Goal: Task Accomplishment & Management: Use online tool/utility

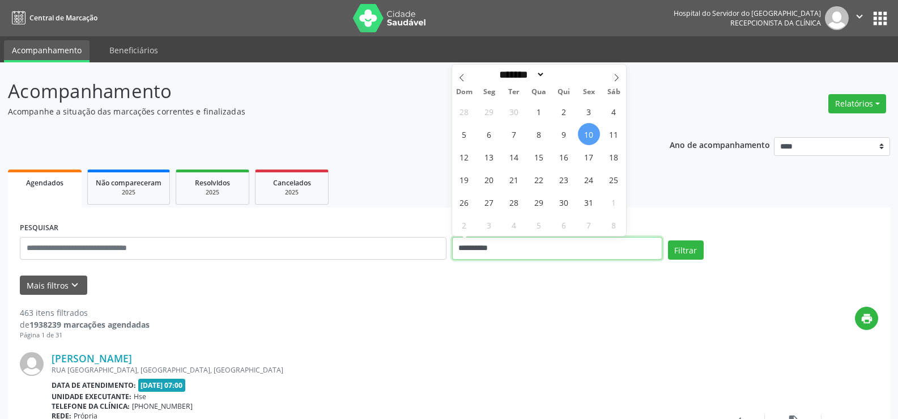
click at [520, 252] on input "**********" at bounding box center [557, 248] width 210 height 23
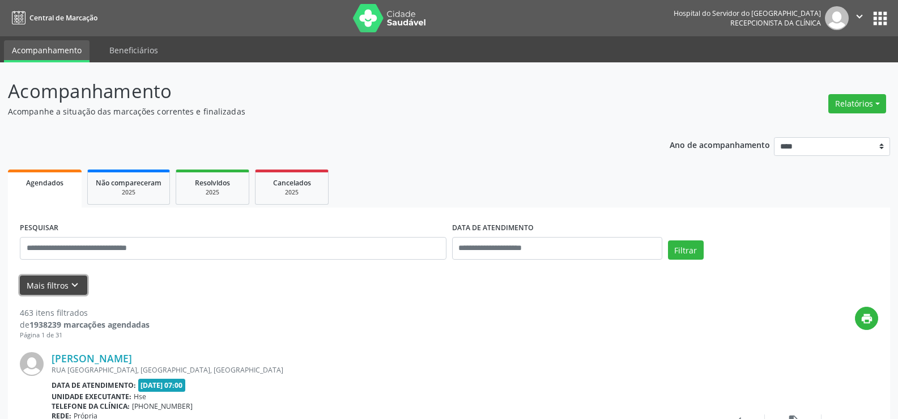
click at [68, 278] on button "Mais filtros keyboard_arrow_down" at bounding box center [53, 285] width 67 height 20
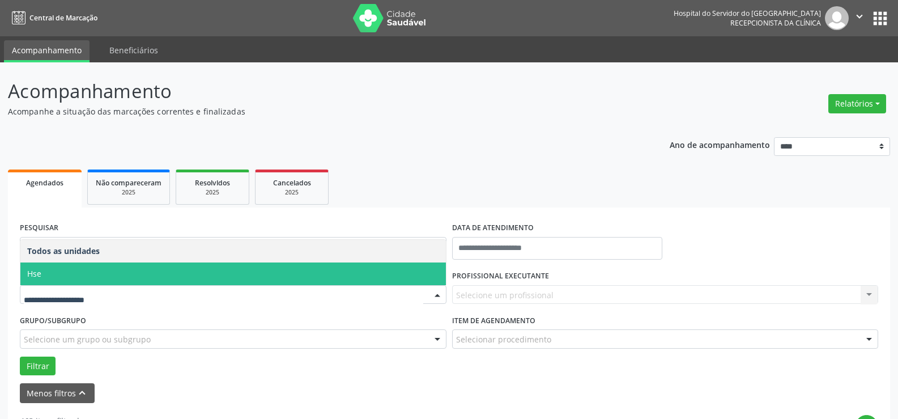
click at [90, 278] on span "Hse" at bounding box center [233, 273] width 426 height 23
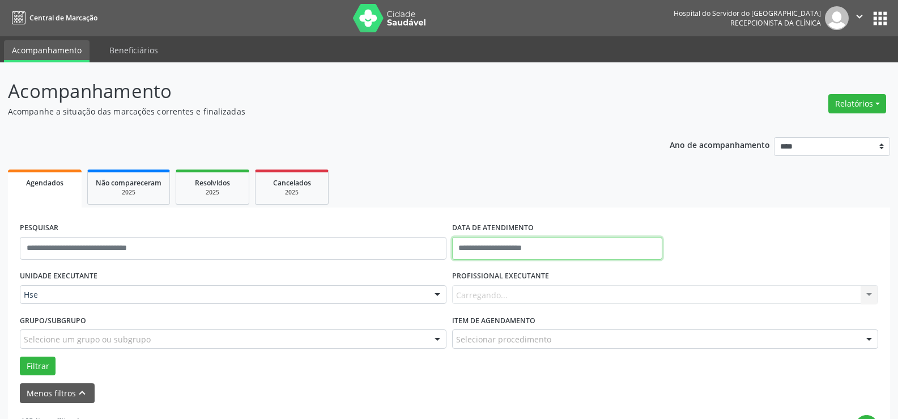
click at [495, 248] on input "text" at bounding box center [557, 248] width 210 height 23
click at [591, 137] on span "10" at bounding box center [589, 134] width 22 height 22
type input "**********"
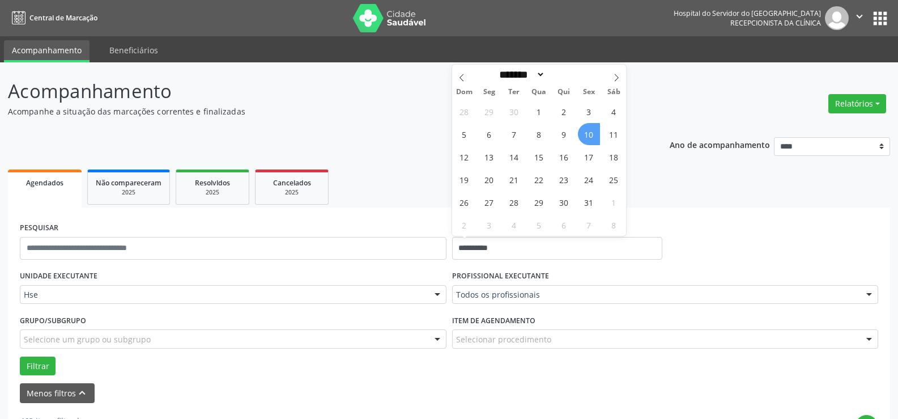
click at [594, 133] on span "10" at bounding box center [589, 134] width 22 height 22
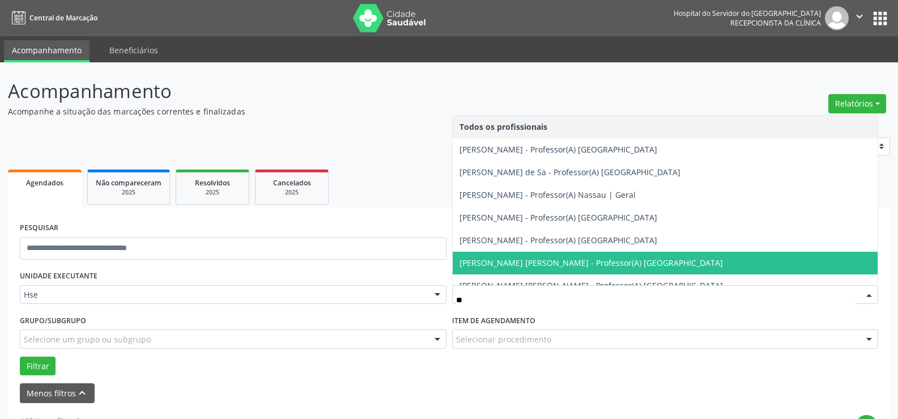
type input "*"
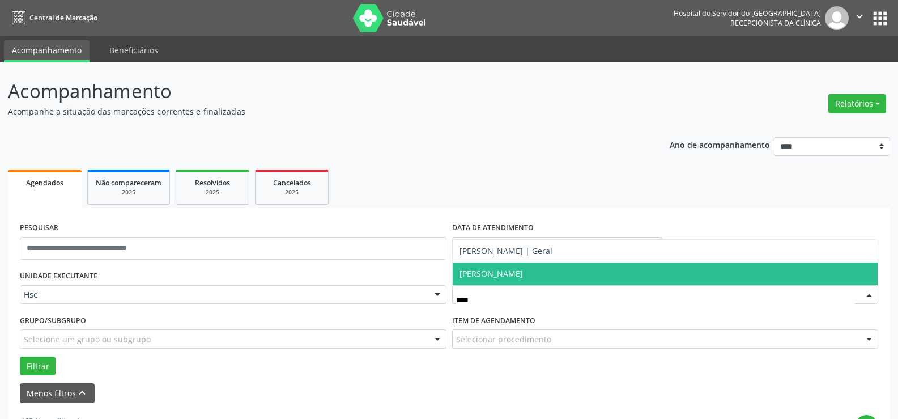
type input "*****"
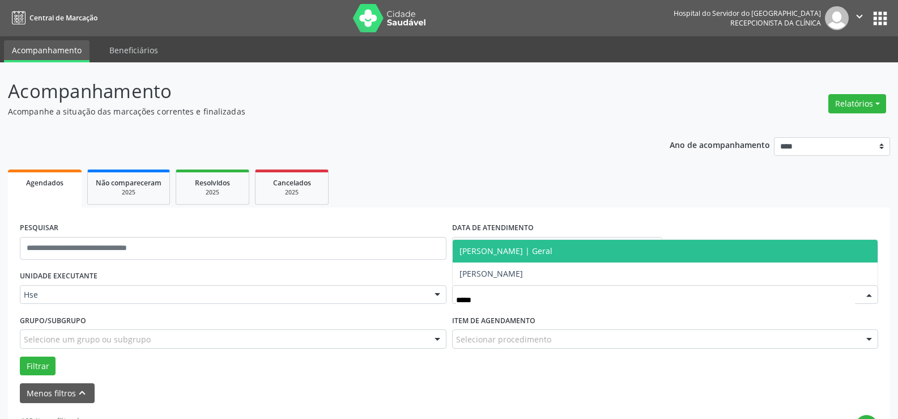
click at [561, 258] on span "[PERSON_NAME] | Geral" at bounding box center [666, 251] width 426 height 23
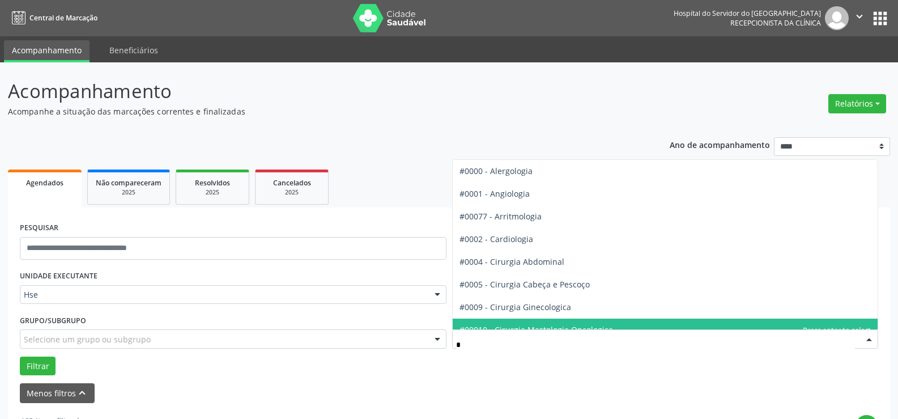
type input "**"
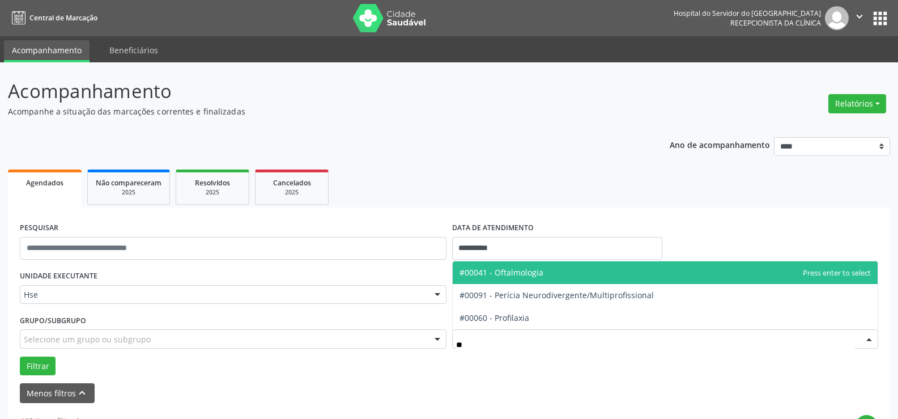
click at [566, 280] on span "#00041 - Oftalmologia" at bounding box center [666, 272] width 426 height 23
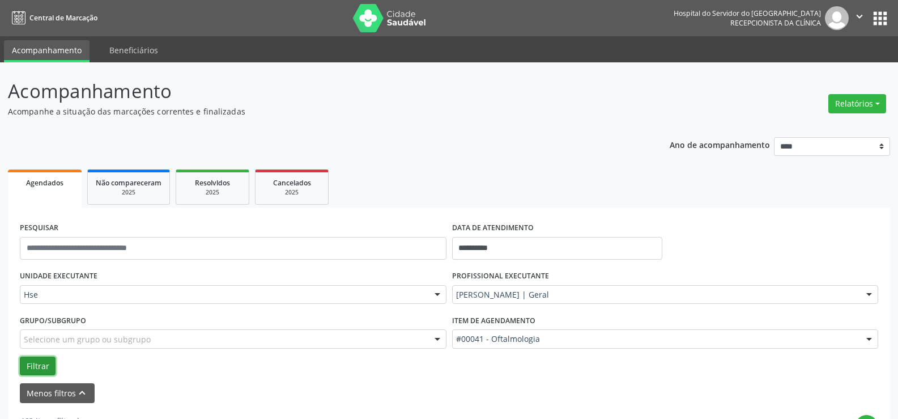
click at [48, 364] on button "Filtrar" at bounding box center [38, 365] width 36 height 19
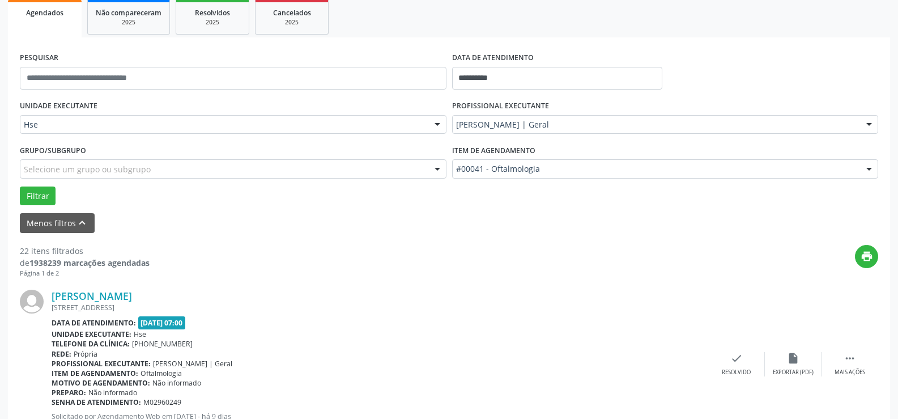
scroll to position [227, 0]
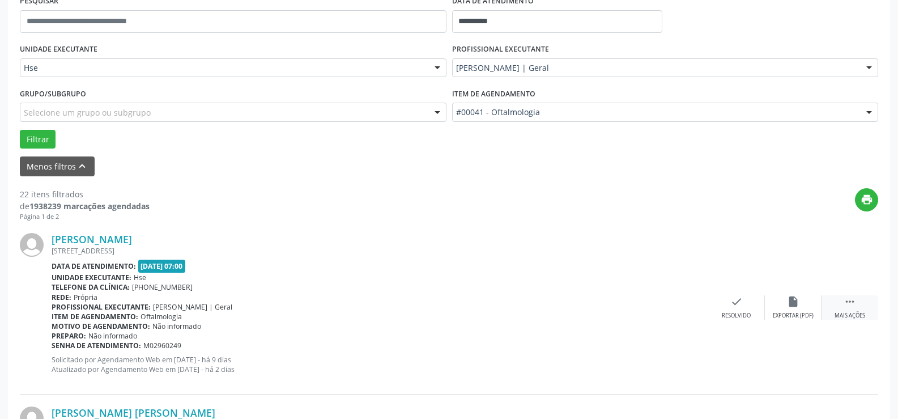
click at [851, 298] on icon "" at bounding box center [850, 301] width 12 height 12
click at [806, 313] on div "Não compareceu" at bounding box center [793, 316] width 48 height 8
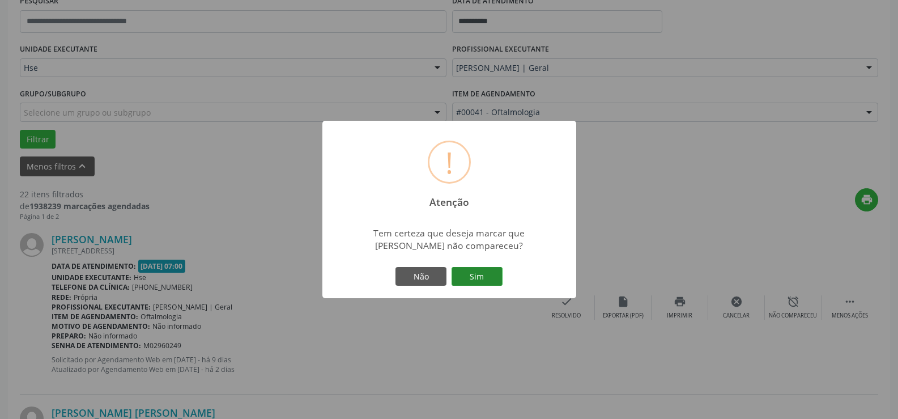
click at [495, 279] on button "Sim" at bounding box center [477, 276] width 51 height 19
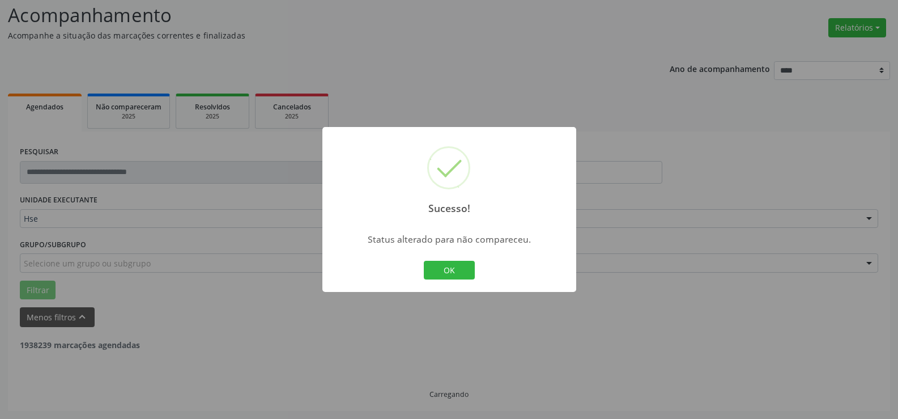
scroll to position [76, 0]
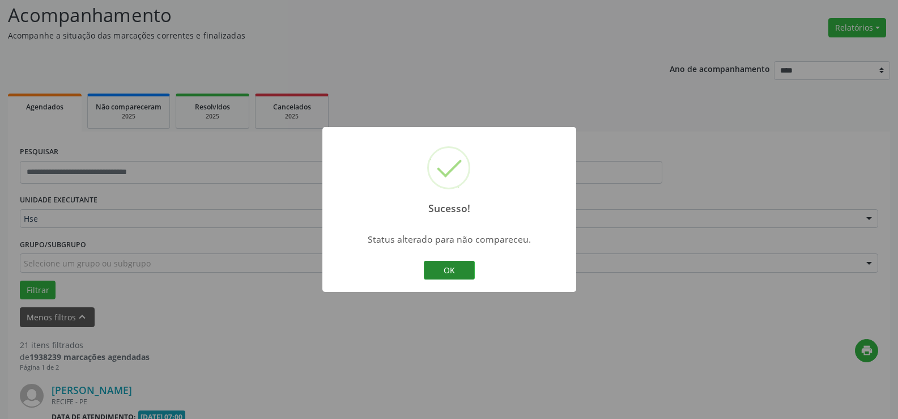
click at [455, 271] on button "OK" at bounding box center [449, 270] width 51 height 19
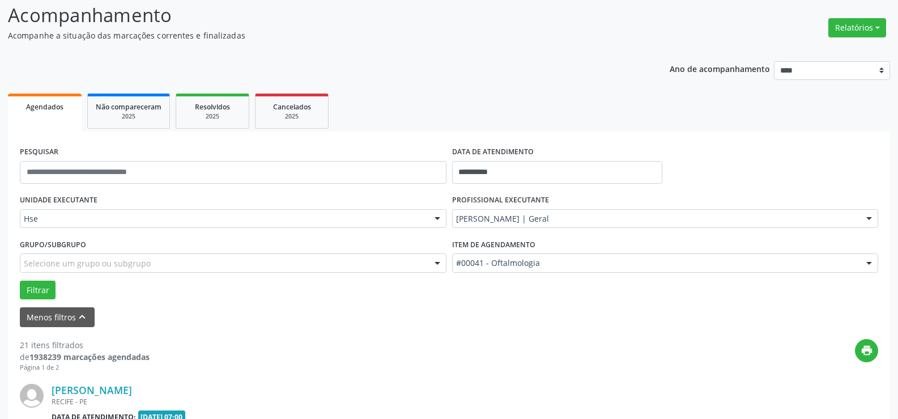
scroll to position [227, 0]
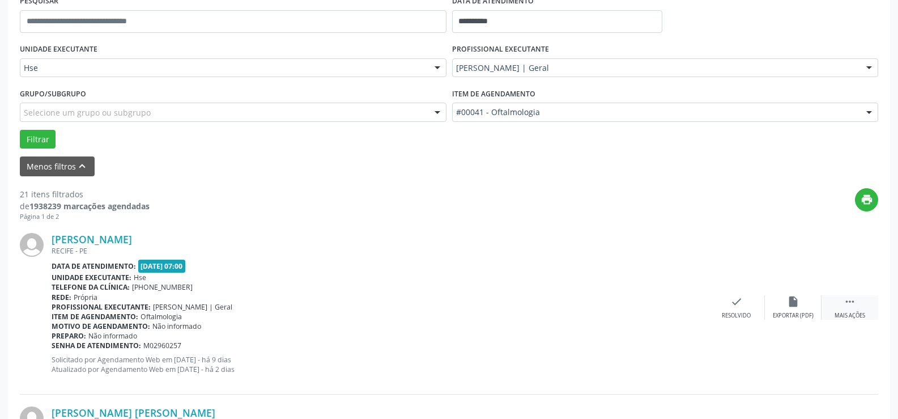
click at [845, 298] on icon "" at bounding box center [850, 301] width 12 height 12
click at [798, 305] on icon "alarm_off" at bounding box center [793, 301] width 12 height 12
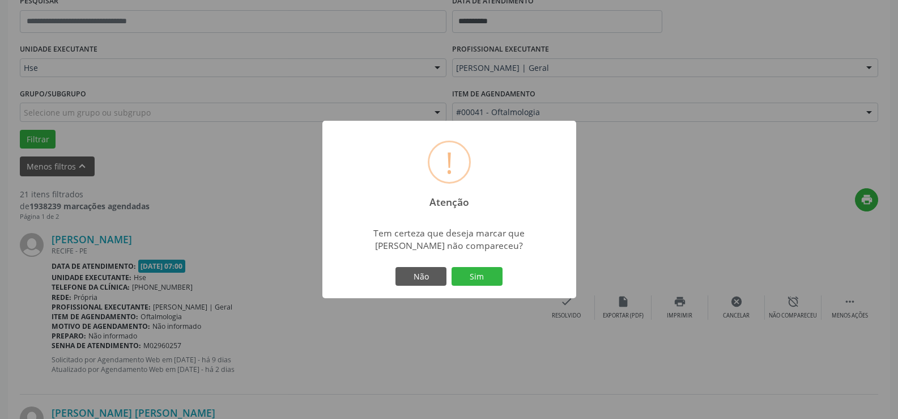
click at [503, 276] on div "Não Sim" at bounding box center [449, 277] width 112 height 24
click at [494, 276] on button "Sim" at bounding box center [477, 276] width 51 height 19
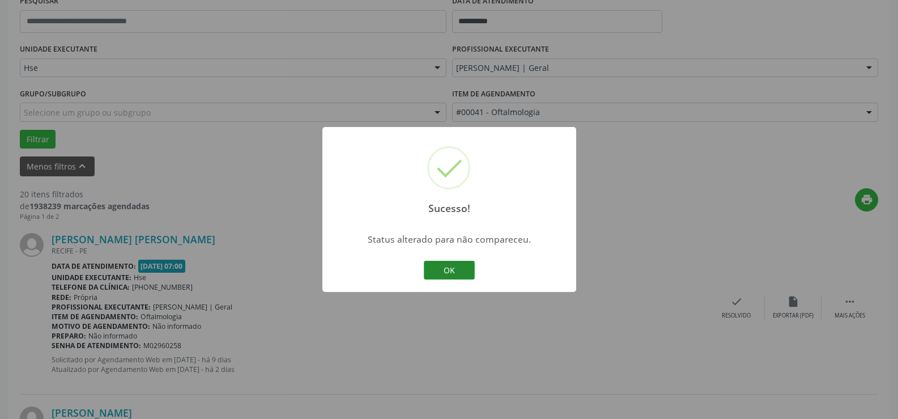
click at [452, 267] on button "OK" at bounding box center [449, 270] width 51 height 19
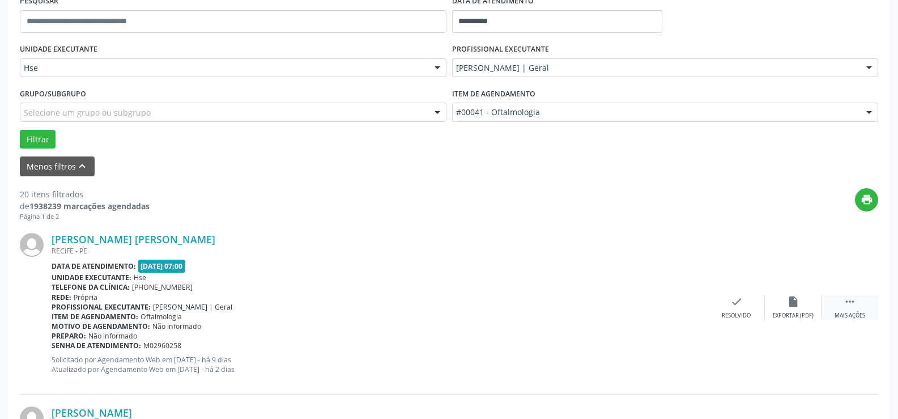
click at [849, 298] on icon "" at bounding box center [850, 301] width 12 height 12
click at [798, 312] on div "Não compareceu" at bounding box center [793, 316] width 48 height 8
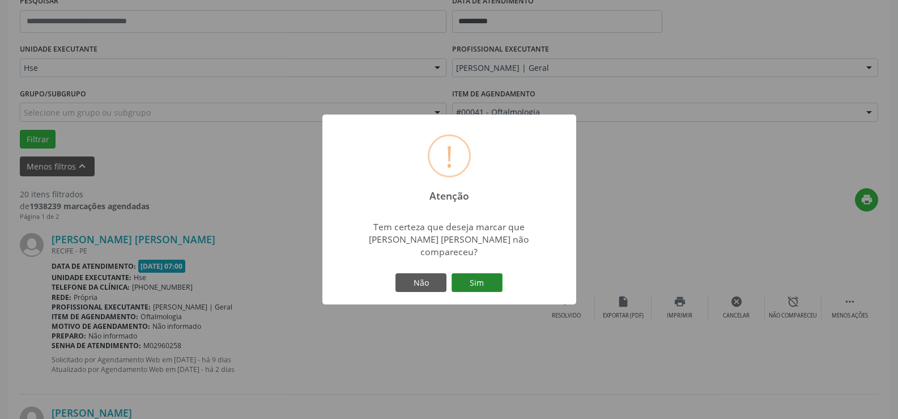
click at [497, 276] on button "Sim" at bounding box center [477, 282] width 51 height 19
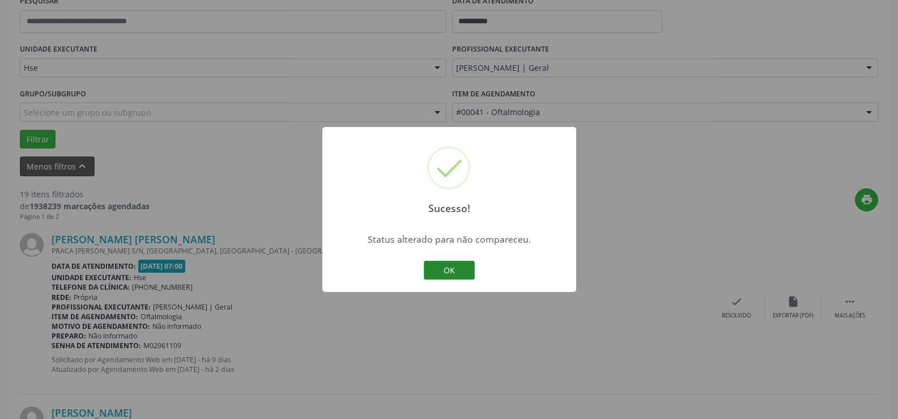
click at [460, 267] on button "OK" at bounding box center [449, 270] width 51 height 19
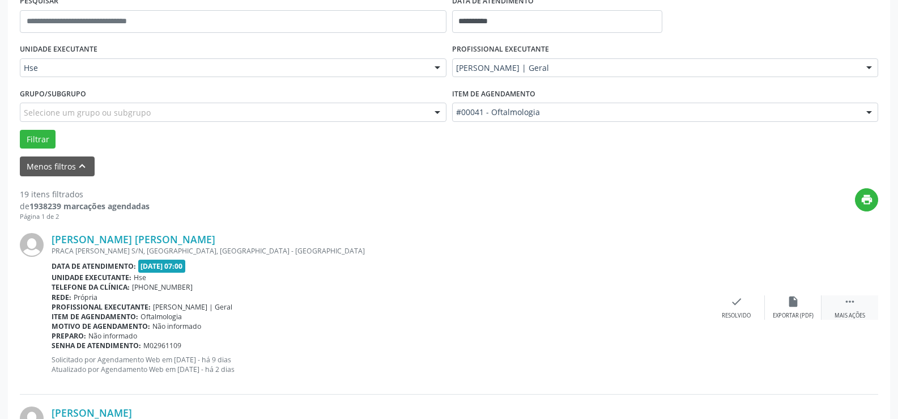
drag, startPoint x: 849, startPoint y: 298, endPoint x: 843, endPoint y: 300, distance: 7.2
click at [849, 299] on icon "" at bounding box center [850, 301] width 12 height 12
click at [794, 301] on icon "alarm_off" at bounding box center [793, 301] width 12 height 12
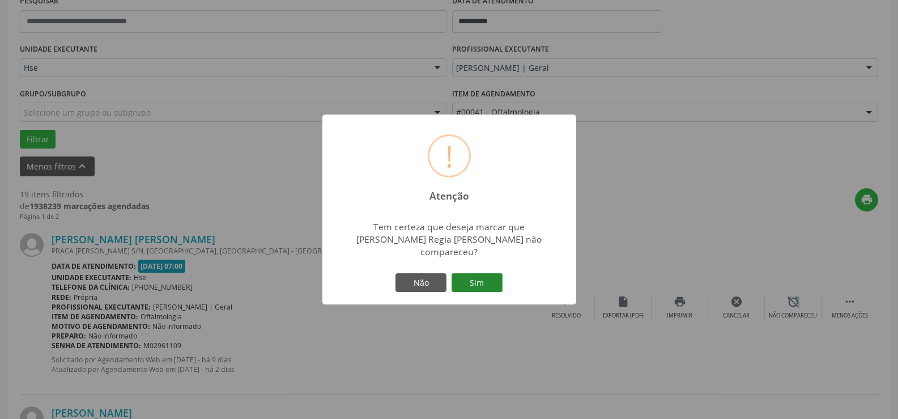
click at [481, 283] on button "Sim" at bounding box center [477, 282] width 51 height 19
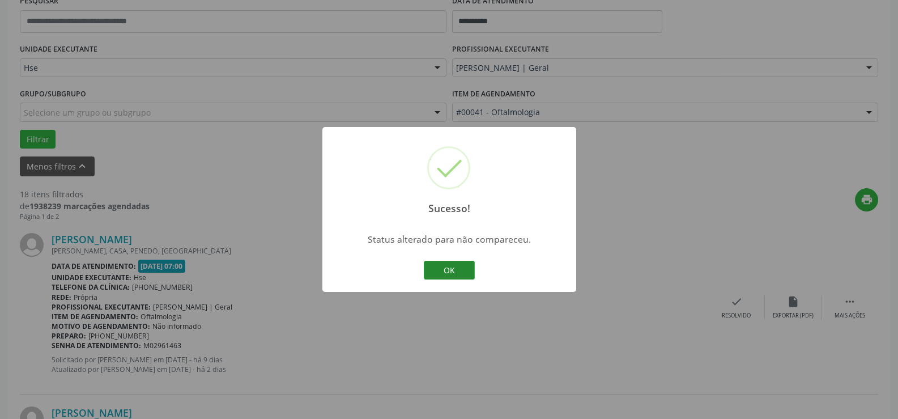
click at [457, 267] on button "OK" at bounding box center [449, 270] width 51 height 19
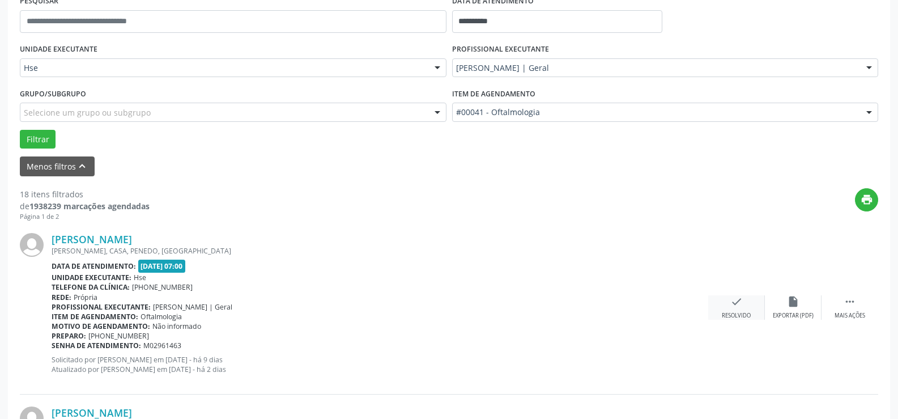
click at [749, 309] on div "check Resolvido" at bounding box center [736, 307] width 57 height 24
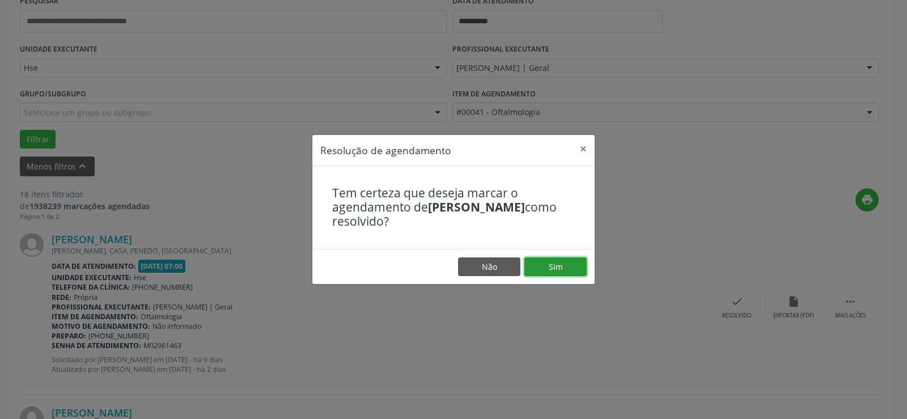
click at [576, 269] on button "Sim" at bounding box center [555, 266] width 62 height 19
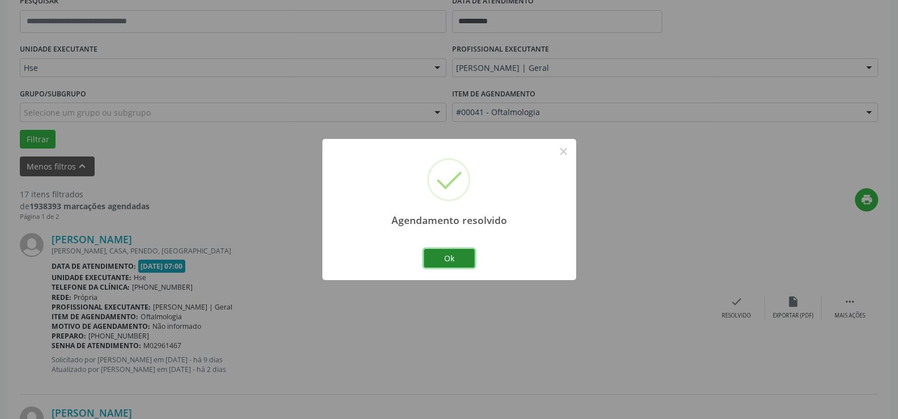
click at [444, 253] on button "Ok" at bounding box center [449, 258] width 51 height 19
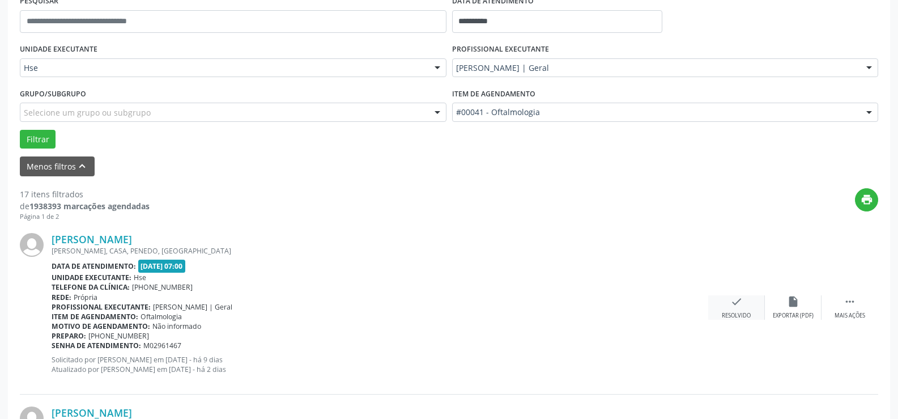
click at [740, 305] on icon "check" at bounding box center [736, 301] width 12 height 12
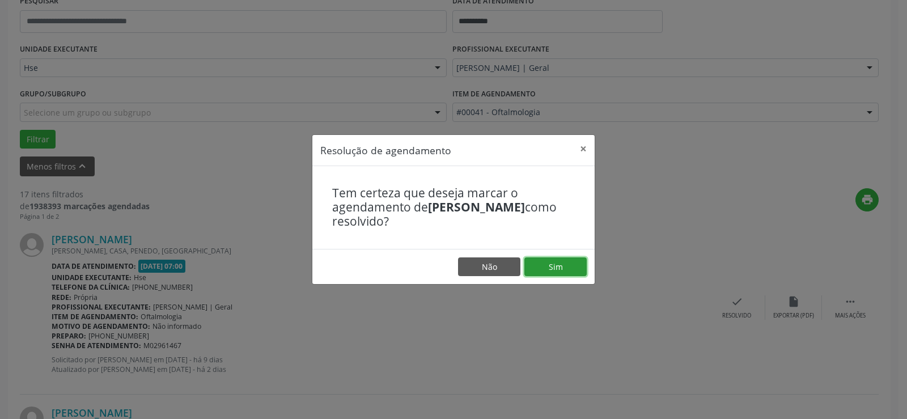
click at [560, 264] on button "Sim" at bounding box center [555, 266] width 62 height 19
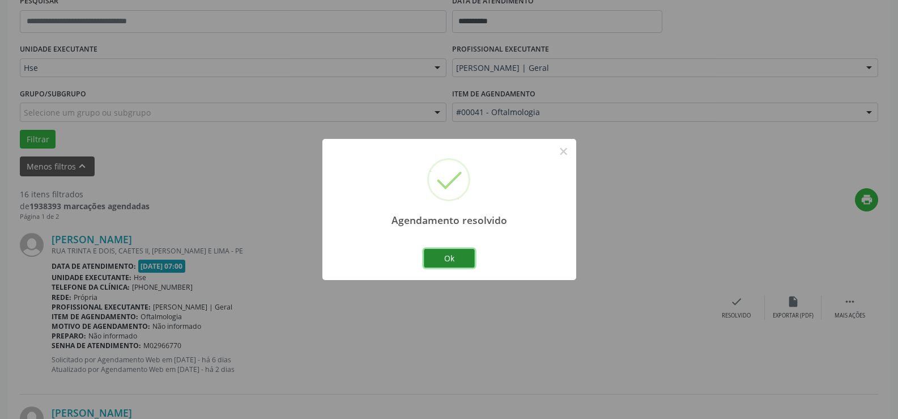
click at [439, 258] on button "Ok" at bounding box center [449, 258] width 51 height 19
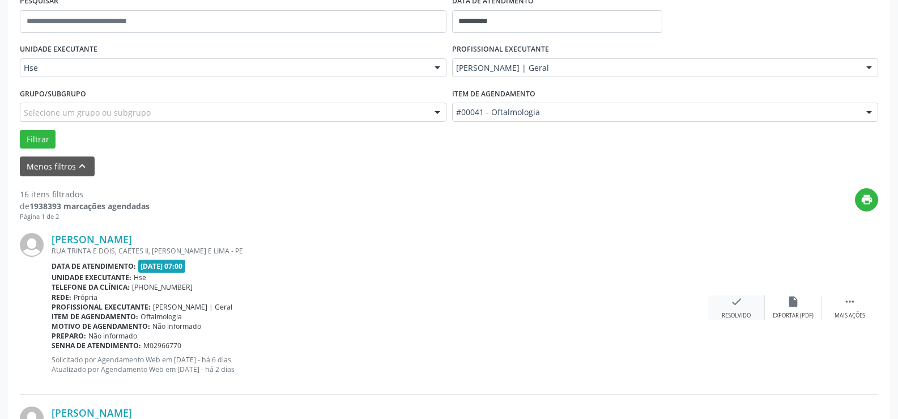
click at [743, 307] on div "check Resolvido" at bounding box center [736, 307] width 57 height 24
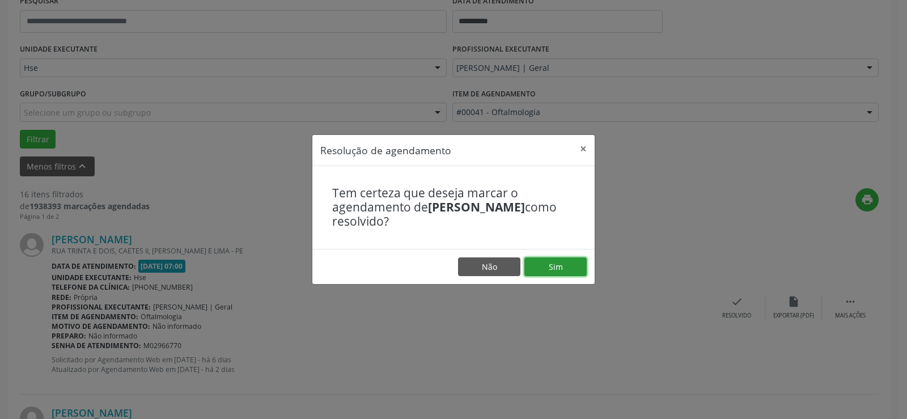
click at [575, 267] on button "Sim" at bounding box center [555, 266] width 62 height 19
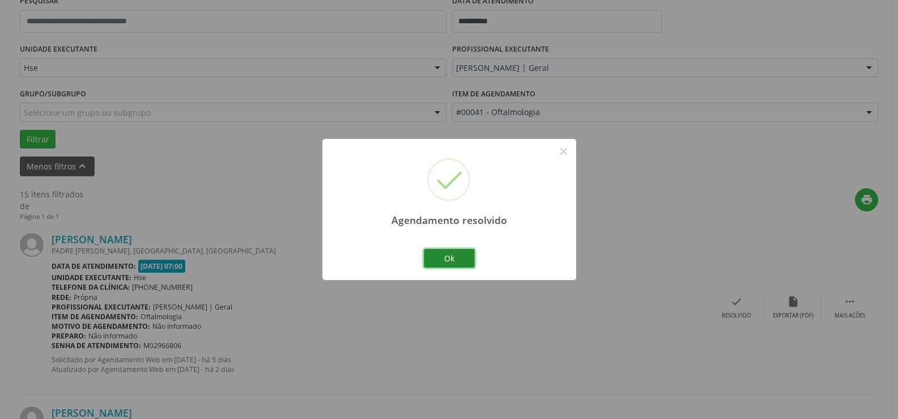
click at [457, 253] on button "Ok" at bounding box center [449, 258] width 51 height 19
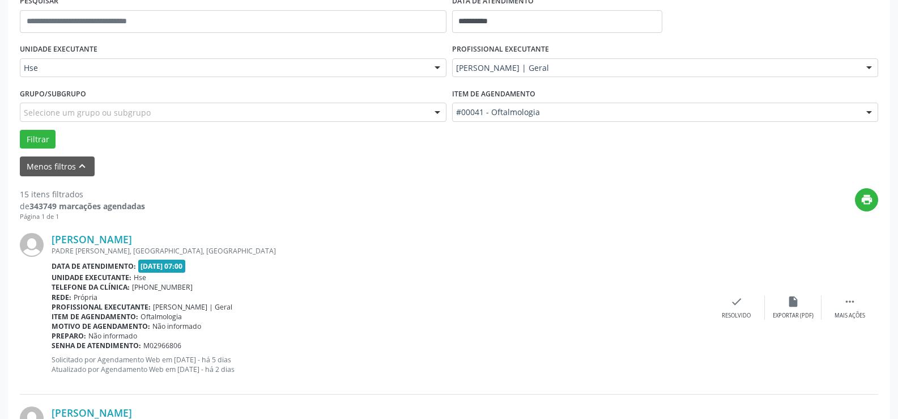
click at [851, 293] on div "[PERSON_NAME] [GEOGRAPHIC_DATA][PERSON_NAME], [GEOGRAPHIC_DATA], [GEOGRAPHIC_DA…" at bounding box center [449, 307] width 859 height 173
click at [854, 301] on icon "" at bounding box center [850, 301] width 12 height 12
click at [793, 309] on div "alarm_off Não compareceu" at bounding box center [793, 307] width 57 height 24
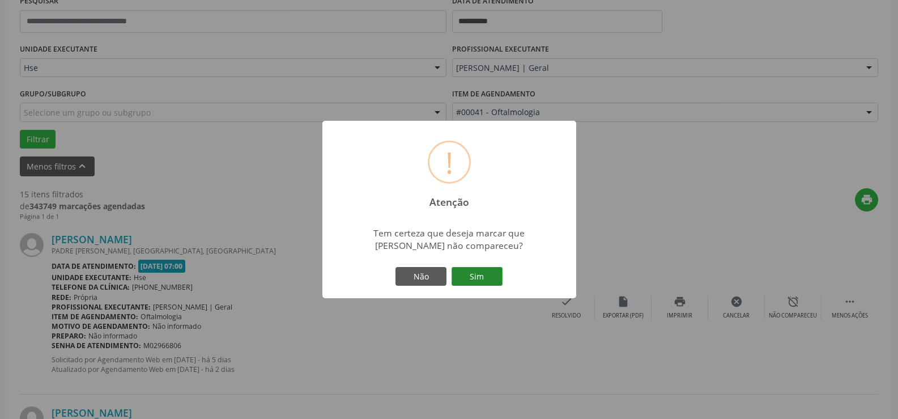
click at [488, 273] on button "Sim" at bounding box center [477, 276] width 51 height 19
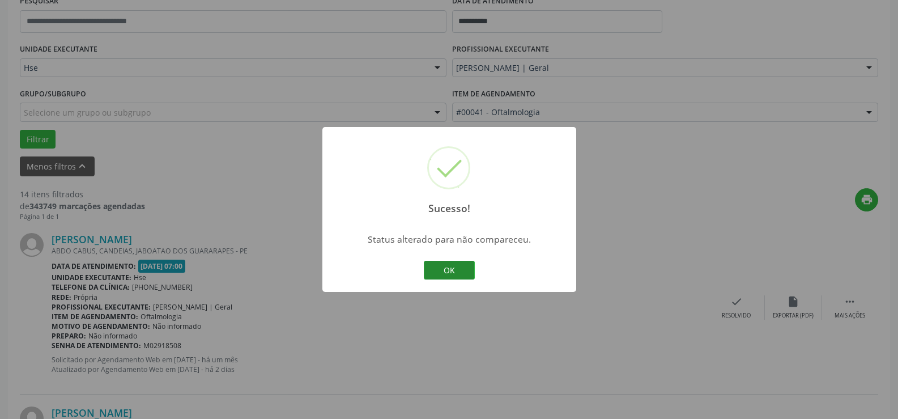
click at [457, 269] on button "OK" at bounding box center [449, 270] width 51 height 19
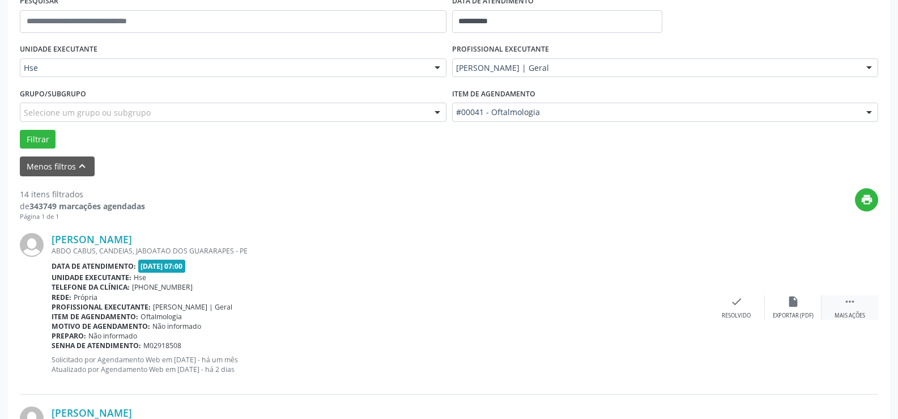
click at [859, 308] on div " Mais ações" at bounding box center [850, 307] width 57 height 24
click at [800, 300] on div "alarm_off Não compareceu" at bounding box center [793, 307] width 57 height 24
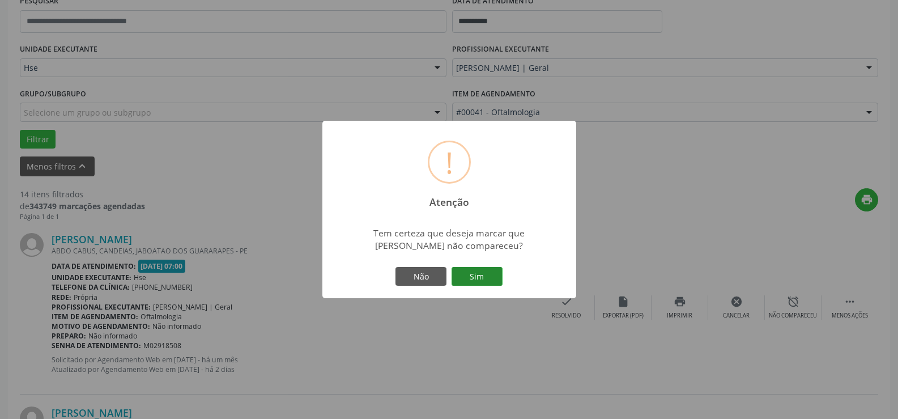
click at [469, 273] on button "Sim" at bounding box center [477, 276] width 51 height 19
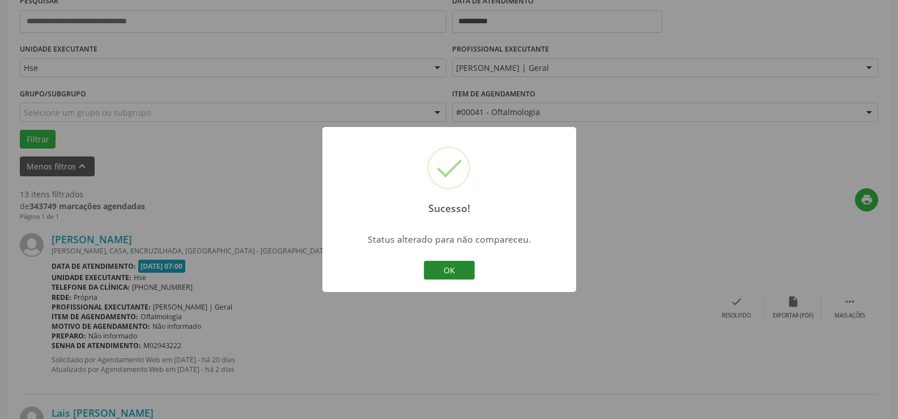
click at [461, 270] on button "OK" at bounding box center [449, 270] width 51 height 19
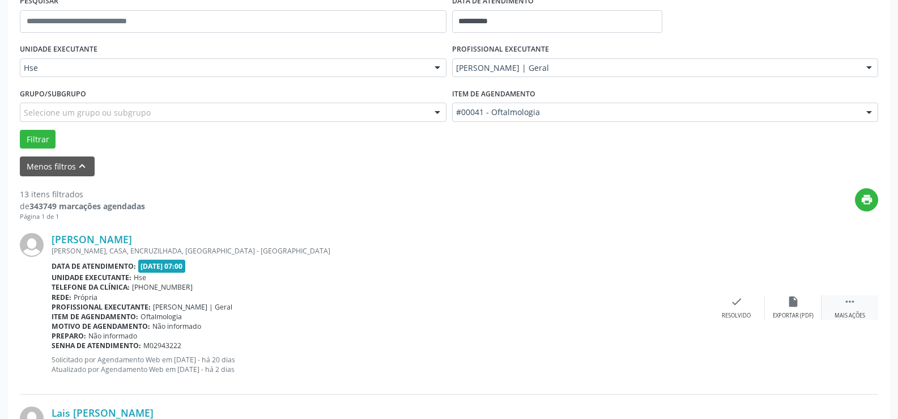
click at [850, 299] on icon "" at bounding box center [850, 301] width 12 height 12
click at [791, 303] on icon "alarm_off" at bounding box center [793, 301] width 12 height 12
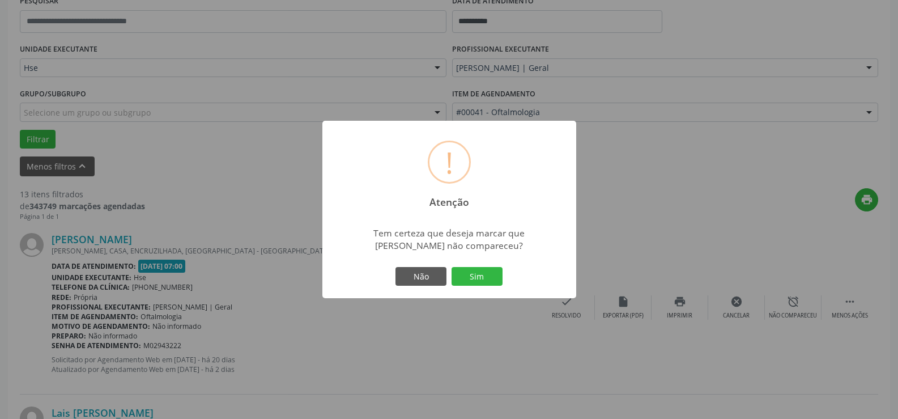
click at [505, 282] on div "! Atenção × Tem certeza que deseja marcar que [PERSON_NAME] não compareceu? Não…" at bounding box center [449, 210] width 254 height 178
click at [491, 274] on button "Sim" at bounding box center [477, 276] width 51 height 19
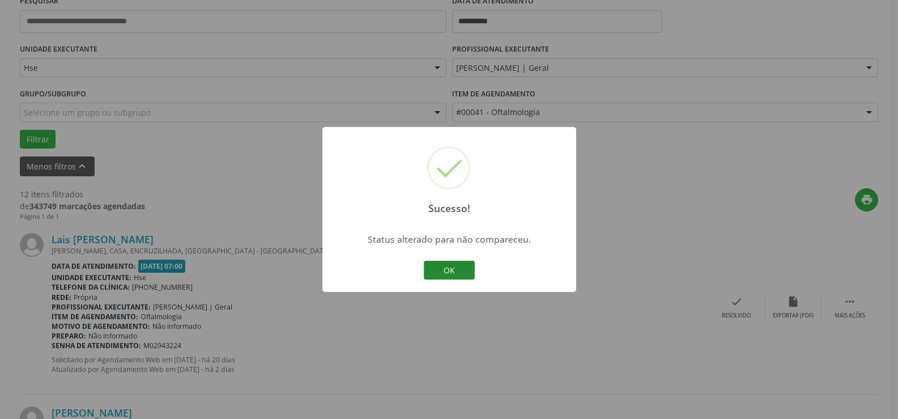
click at [465, 268] on button "OK" at bounding box center [449, 270] width 51 height 19
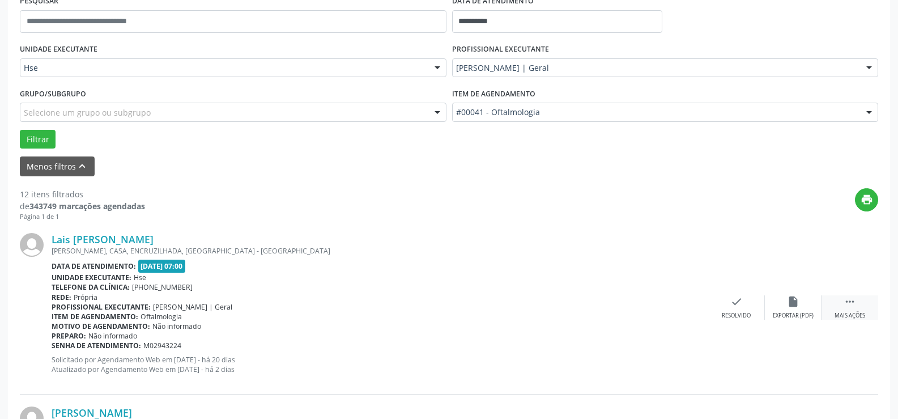
click at [848, 299] on icon "" at bounding box center [850, 301] width 12 height 12
click at [801, 313] on div "alarm_off Não compareceu" at bounding box center [793, 307] width 57 height 24
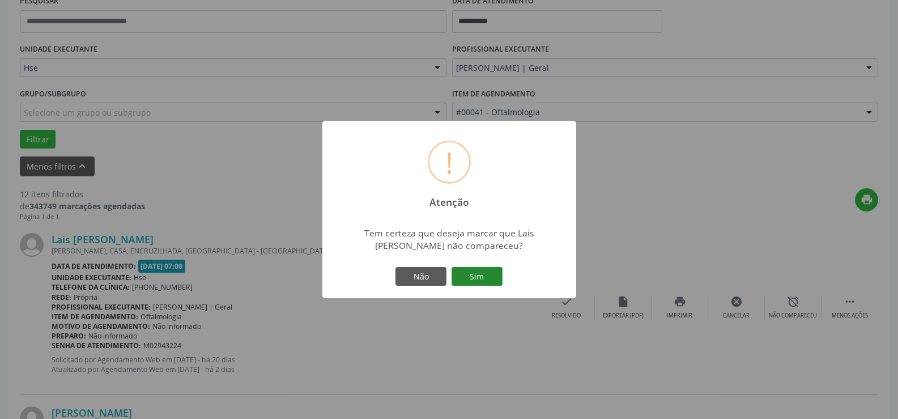
click at [494, 278] on button "Sim" at bounding box center [477, 276] width 51 height 19
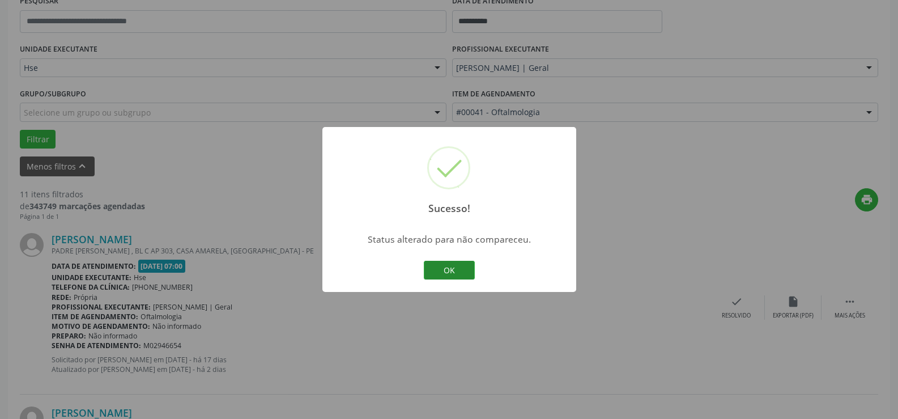
click at [452, 265] on button "OK" at bounding box center [449, 270] width 51 height 19
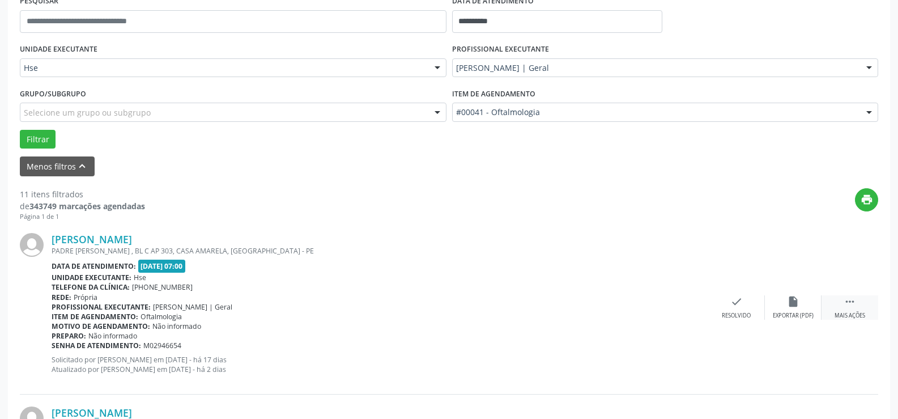
click at [847, 305] on icon "" at bounding box center [850, 301] width 12 height 12
click at [789, 305] on icon "alarm_off" at bounding box center [793, 301] width 12 height 12
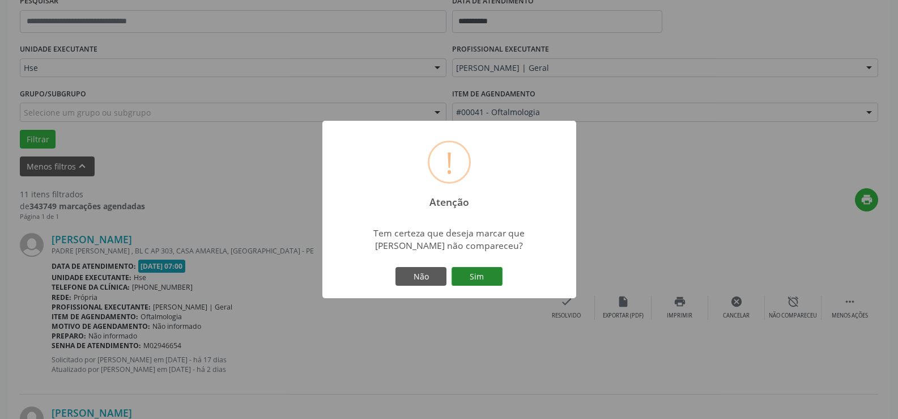
click at [470, 284] on button "Sim" at bounding box center [477, 276] width 51 height 19
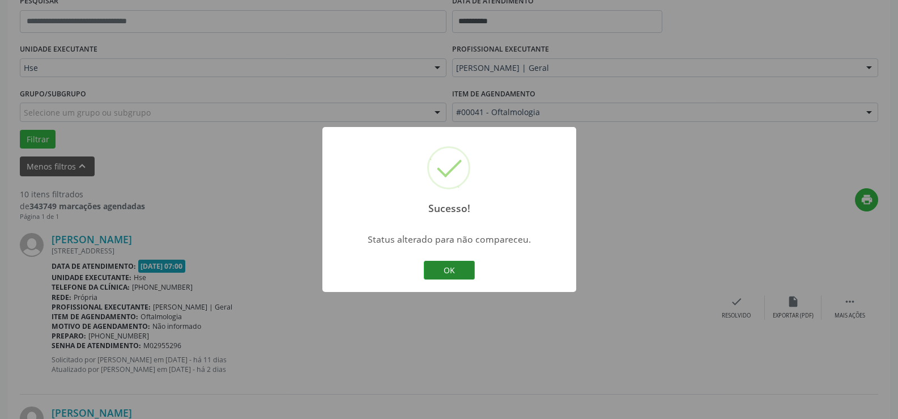
click at [462, 264] on button "OK" at bounding box center [449, 270] width 51 height 19
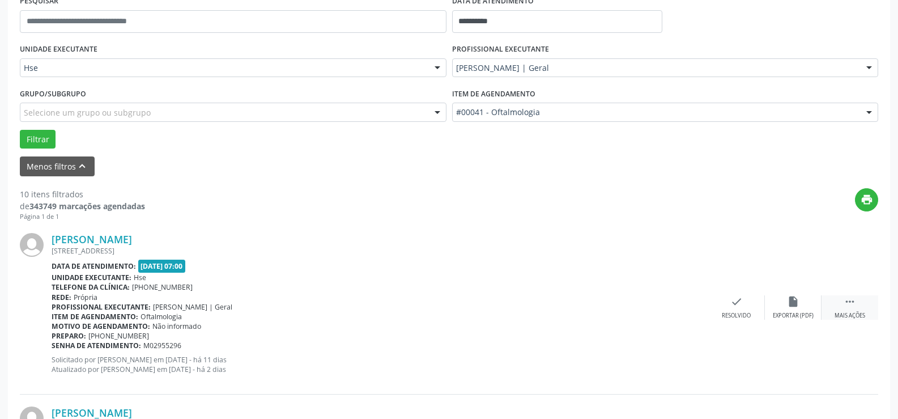
click at [862, 301] on div " Mais ações" at bounding box center [850, 307] width 57 height 24
click at [801, 317] on div "Não compareceu" at bounding box center [793, 316] width 48 height 8
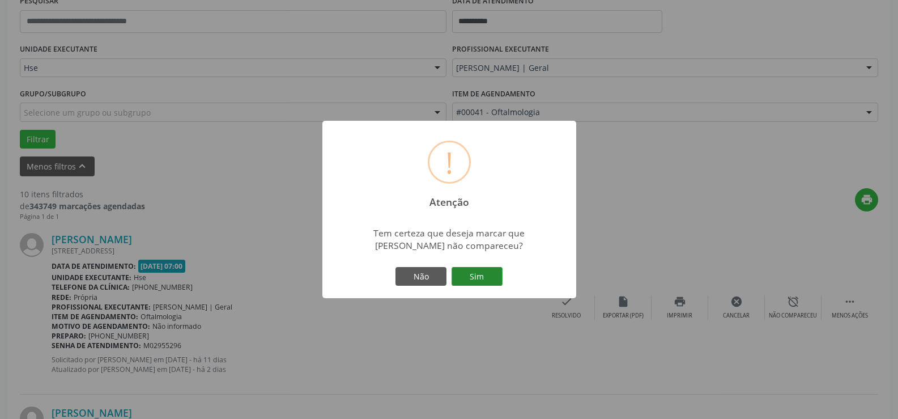
click at [472, 282] on button "Sim" at bounding box center [477, 276] width 51 height 19
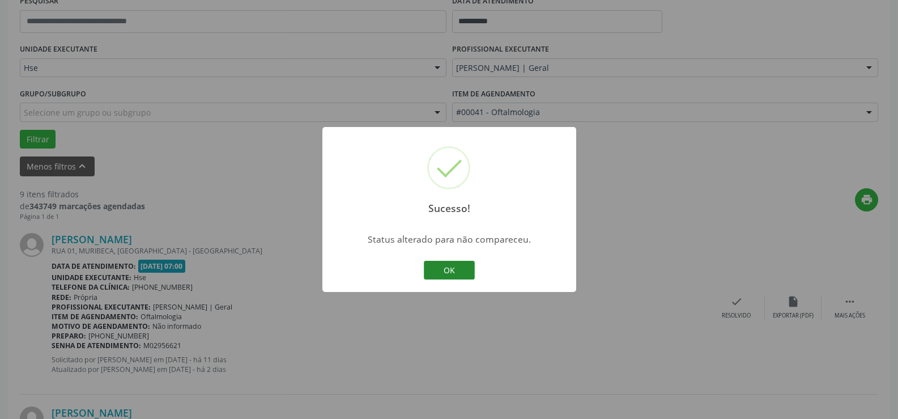
click at [465, 273] on button "OK" at bounding box center [449, 270] width 51 height 19
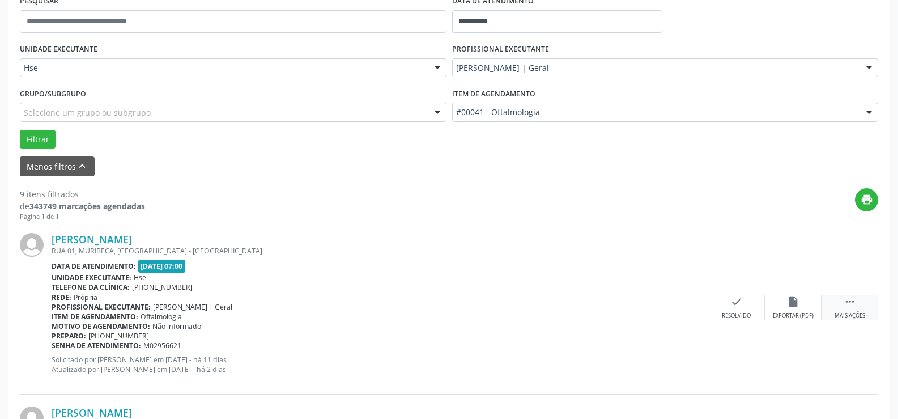
click at [843, 304] on div " Mais ações" at bounding box center [850, 307] width 57 height 24
click at [797, 302] on icon "alarm_off" at bounding box center [793, 301] width 12 height 12
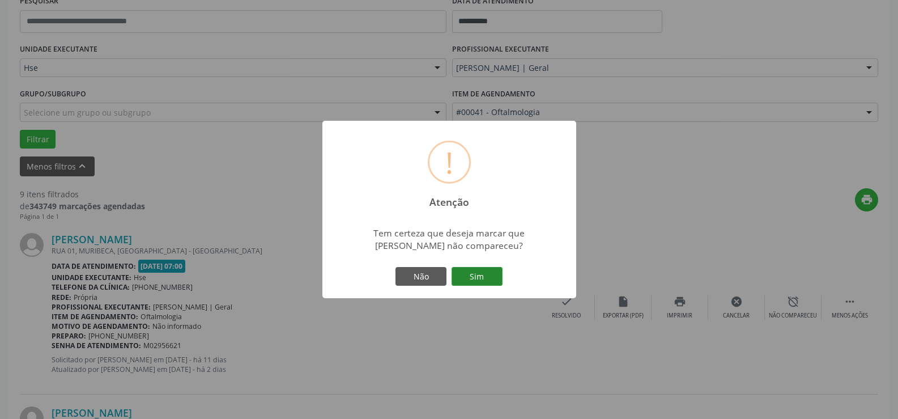
click at [498, 272] on button "Sim" at bounding box center [477, 276] width 51 height 19
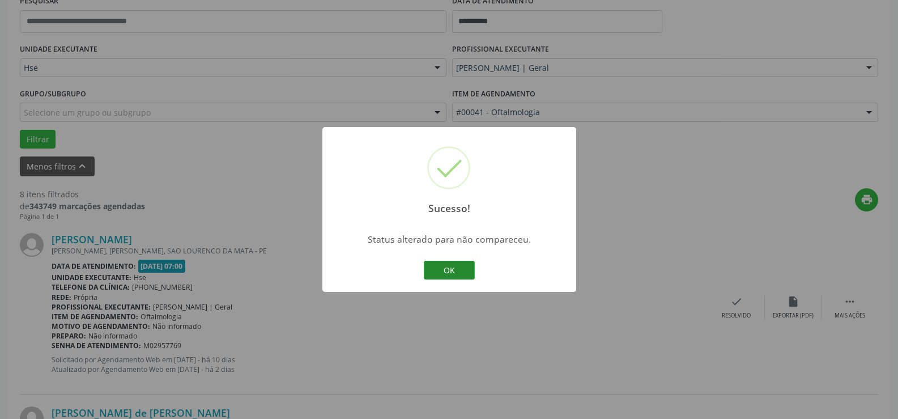
click at [445, 267] on button "OK" at bounding box center [449, 270] width 51 height 19
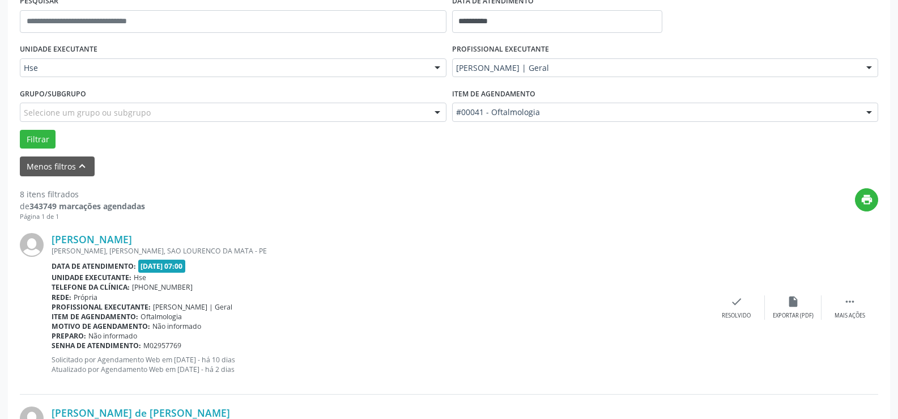
click at [841, 293] on div "[PERSON_NAME] [PERSON_NAME], [PERSON_NAME], SAO LOURENCO DA MATA - PE Data de a…" at bounding box center [449, 307] width 859 height 173
click at [842, 299] on div " Mais ações" at bounding box center [850, 307] width 57 height 24
click at [793, 303] on icon "alarm_off" at bounding box center [793, 301] width 12 height 12
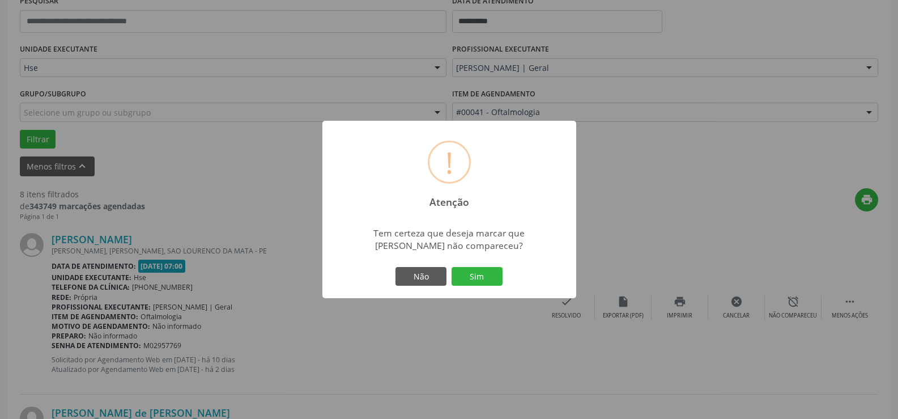
click at [478, 265] on div "Não Sim" at bounding box center [449, 277] width 112 height 24
click at [480, 273] on button "Sim" at bounding box center [477, 276] width 51 height 19
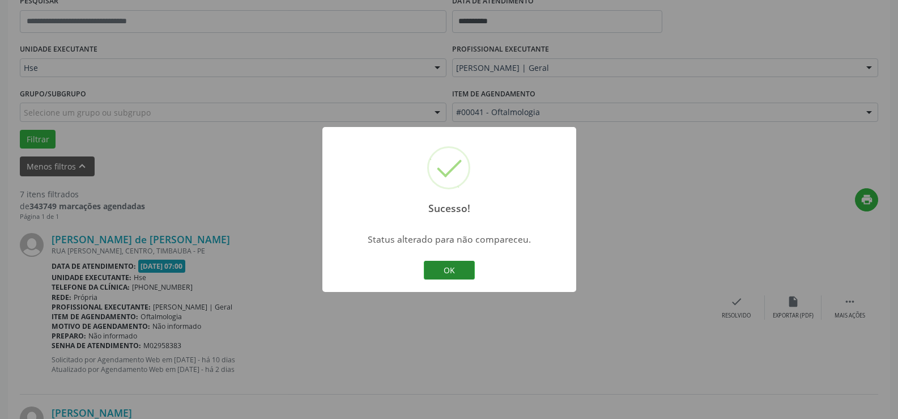
click at [449, 266] on button "OK" at bounding box center [449, 270] width 51 height 19
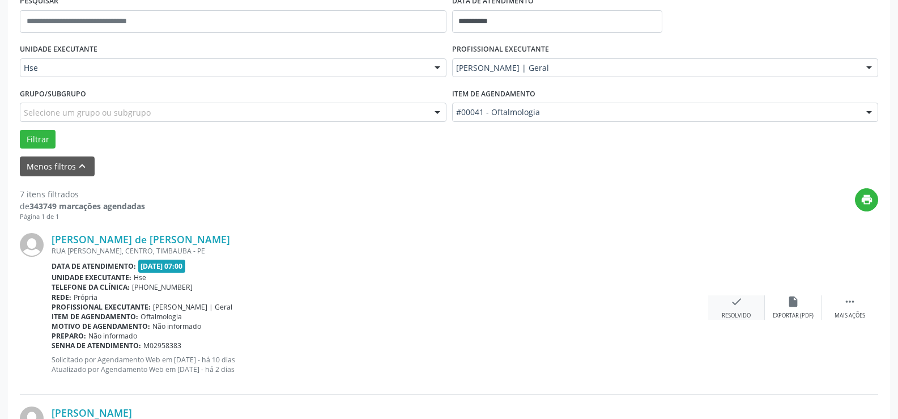
click at [742, 310] on div "check Resolvido" at bounding box center [736, 307] width 57 height 24
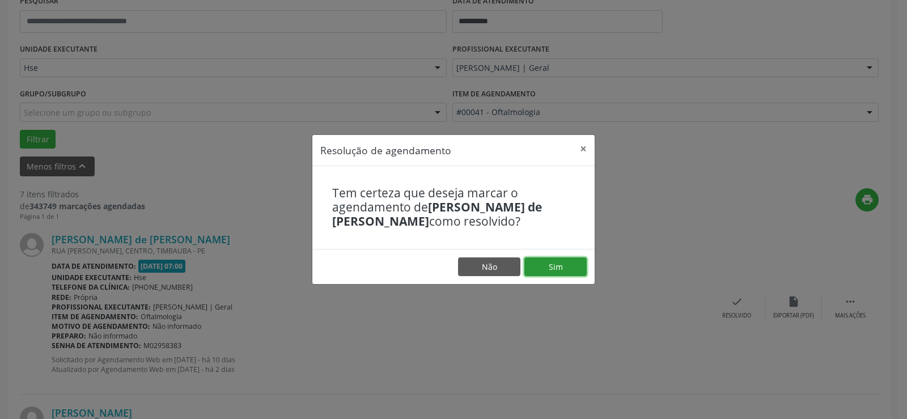
click at [566, 265] on button "Sim" at bounding box center [555, 266] width 62 height 19
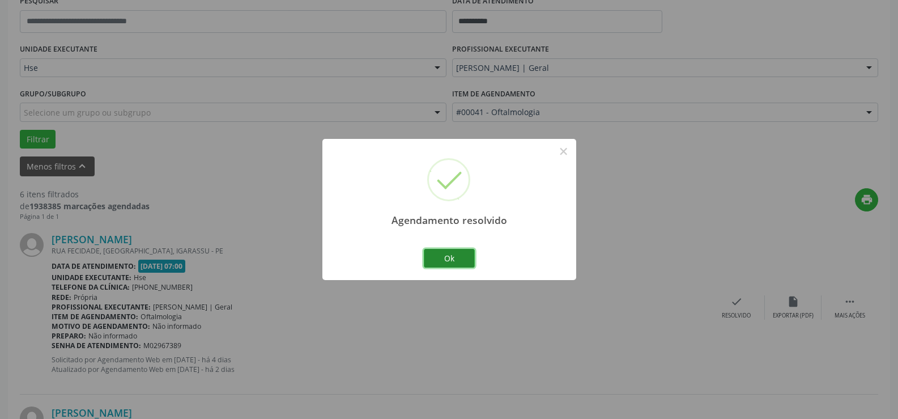
click at [453, 257] on button "Ok" at bounding box center [449, 258] width 51 height 19
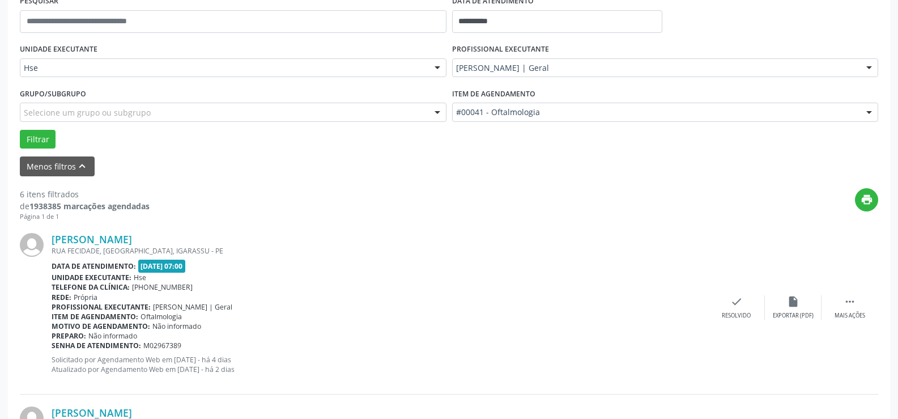
drag, startPoint x: 214, startPoint y: 238, endPoint x: 714, endPoint y: 292, distance: 502.7
click at [714, 292] on div "[PERSON_NAME] [STREET_ADDRESS] Data de atendimento: [DATE] 07:00 Unidade execut…" at bounding box center [449, 307] width 859 height 173
click at [726, 311] on div "check Resolvido" at bounding box center [736, 307] width 57 height 24
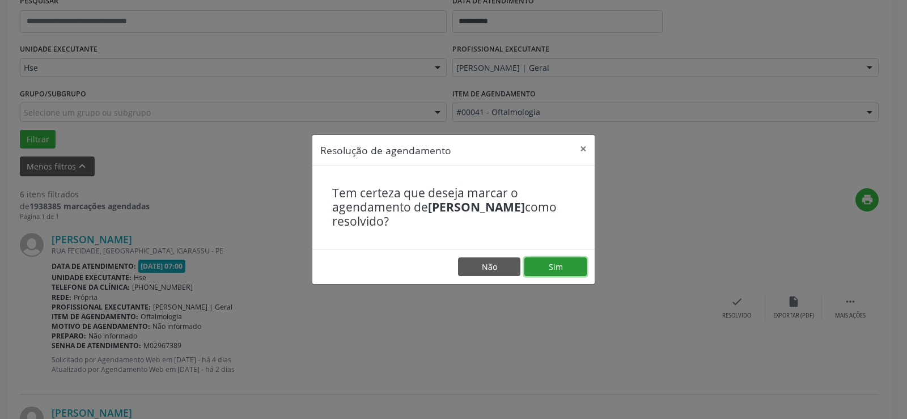
click at [557, 264] on button "Sim" at bounding box center [555, 266] width 62 height 19
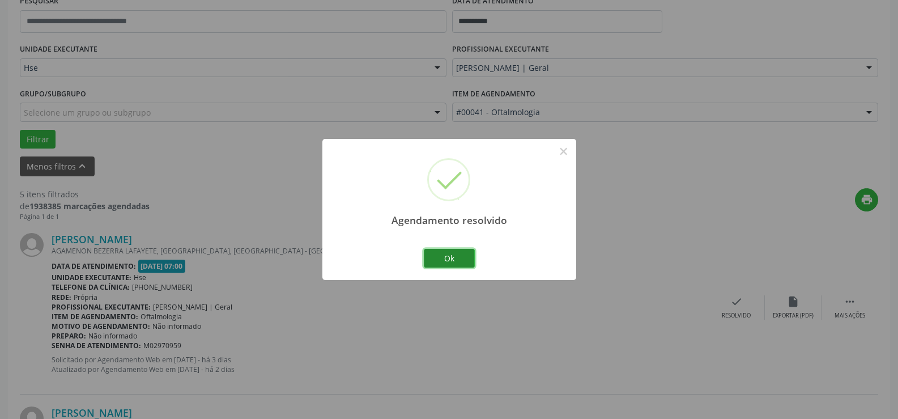
click at [464, 260] on button "Ok" at bounding box center [449, 258] width 51 height 19
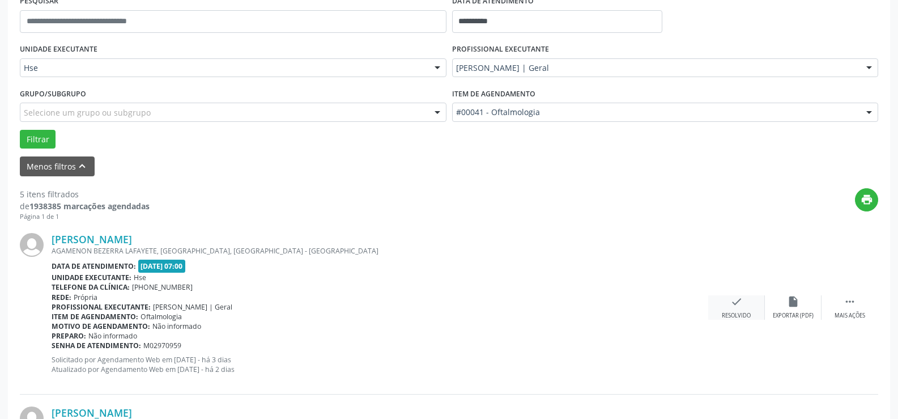
click at [730, 308] on icon "check" at bounding box center [736, 301] width 12 height 12
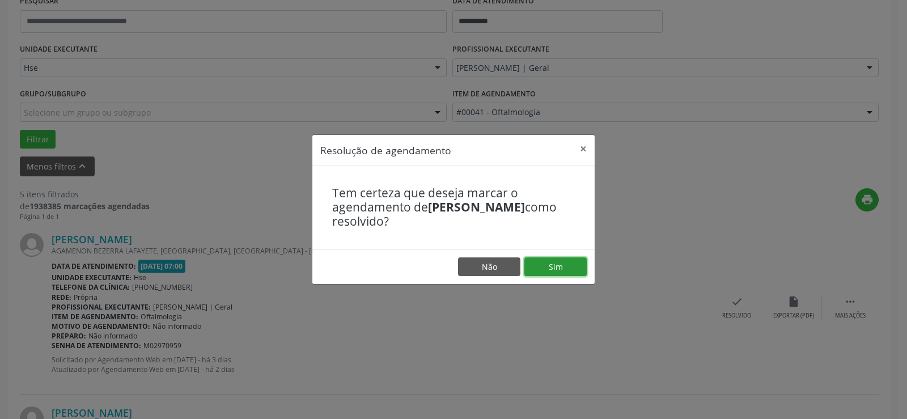
click at [552, 261] on button "Sim" at bounding box center [555, 266] width 62 height 19
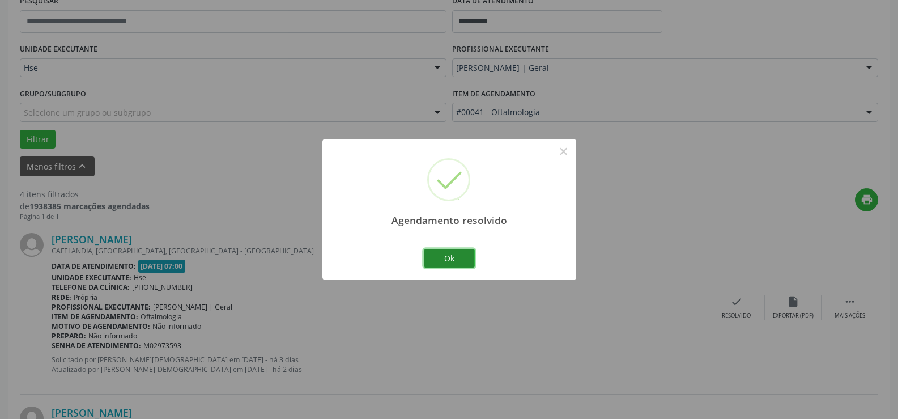
click at [441, 254] on button "Ok" at bounding box center [449, 258] width 51 height 19
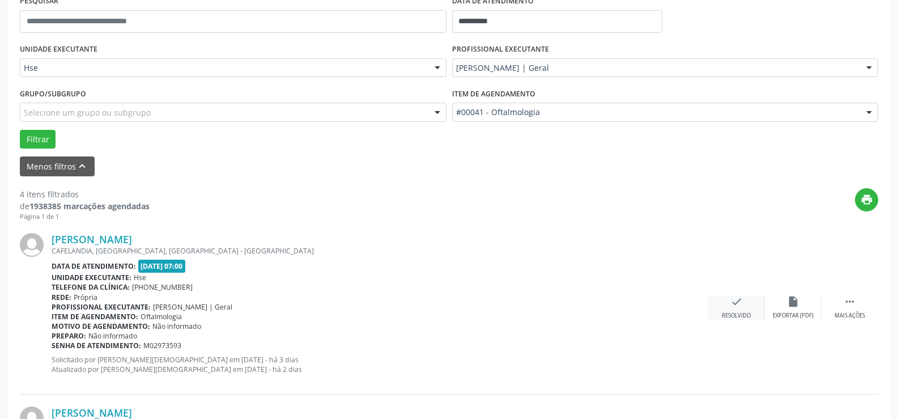
click at [743, 313] on div "Resolvido" at bounding box center [736, 316] width 29 height 8
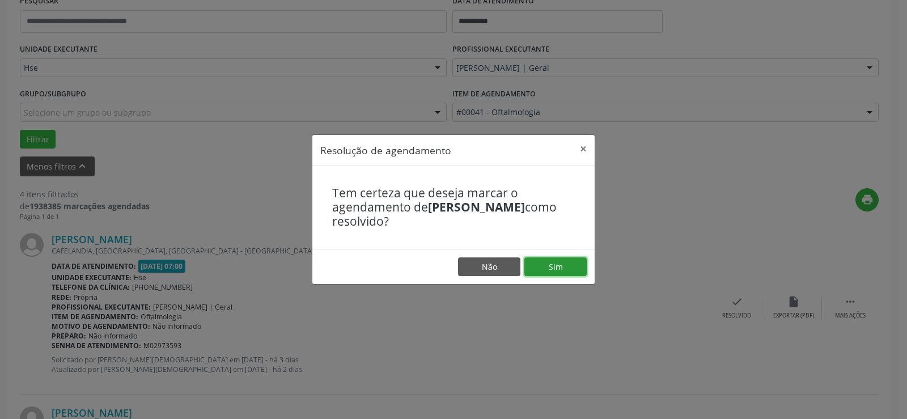
click at [565, 257] on button "Sim" at bounding box center [555, 266] width 62 height 19
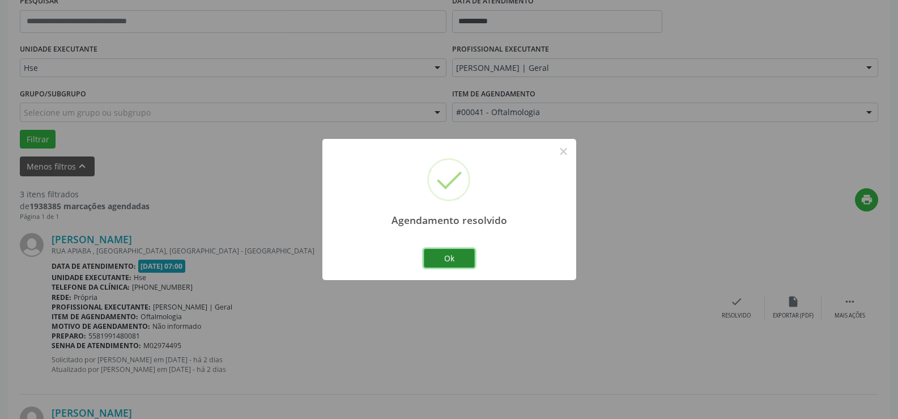
click at [468, 258] on button "Ok" at bounding box center [449, 258] width 51 height 19
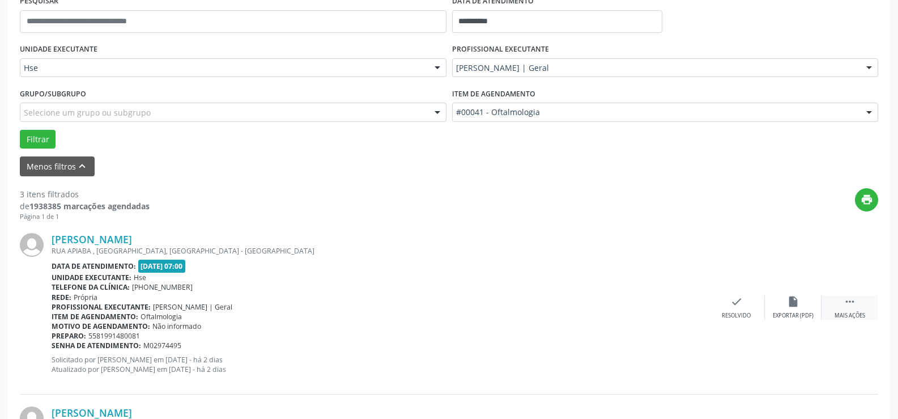
click at [857, 298] on div " Mais ações" at bounding box center [850, 307] width 57 height 24
click at [800, 308] on div "alarm_off Não compareceu" at bounding box center [793, 307] width 57 height 24
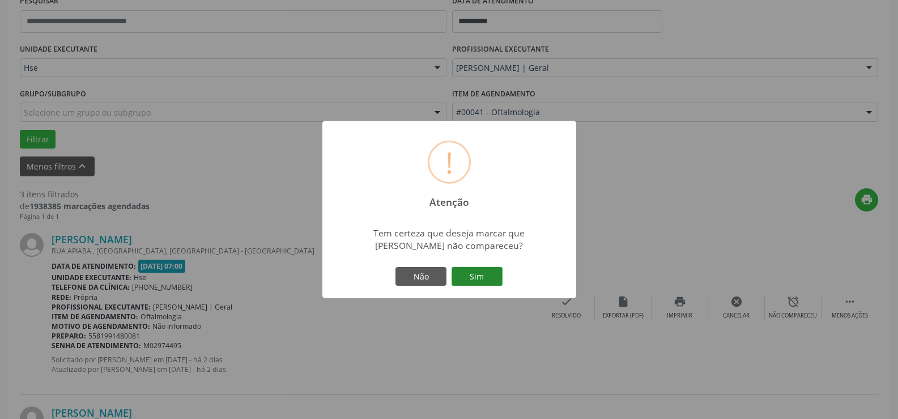
click at [501, 284] on button "Sim" at bounding box center [477, 276] width 51 height 19
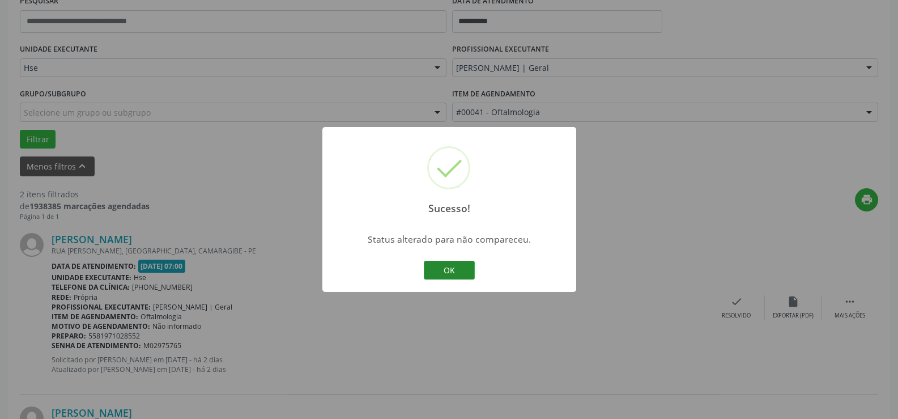
click at [471, 274] on button "OK" at bounding box center [449, 270] width 51 height 19
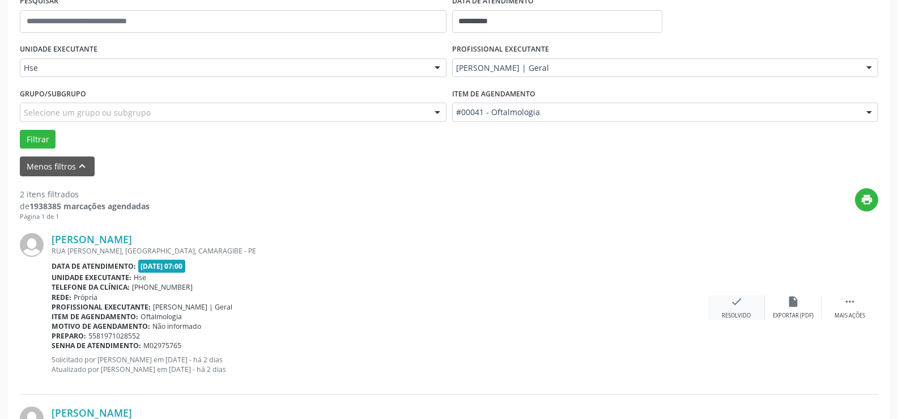
click at [740, 303] on icon "check" at bounding box center [736, 301] width 12 height 12
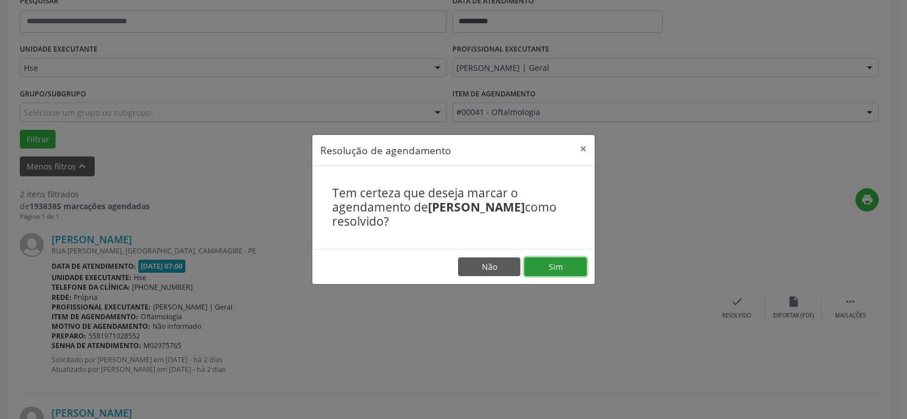
click at [573, 266] on button "Sim" at bounding box center [555, 266] width 62 height 19
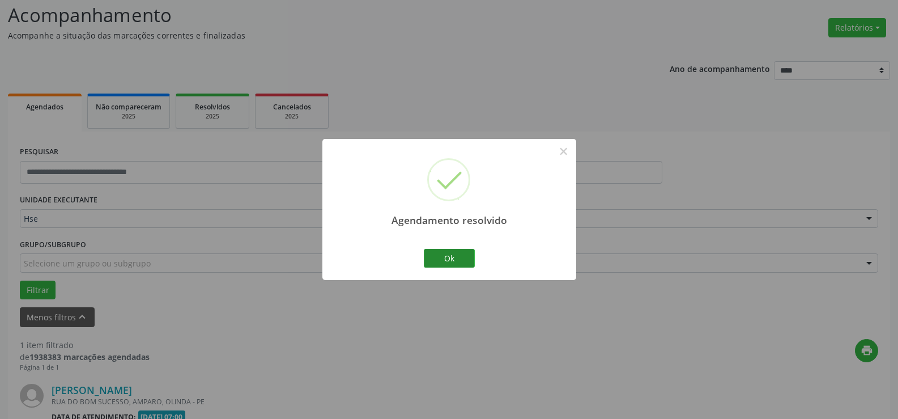
scroll to position [222, 0]
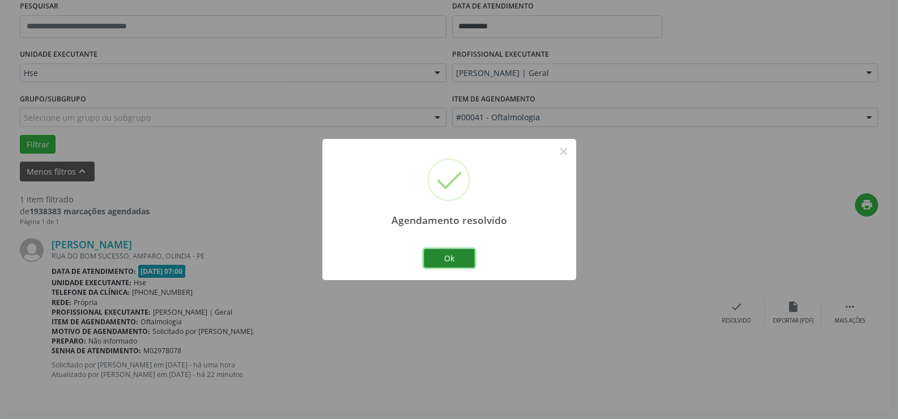
click at [457, 258] on button "Ok" at bounding box center [449, 258] width 51 height 19
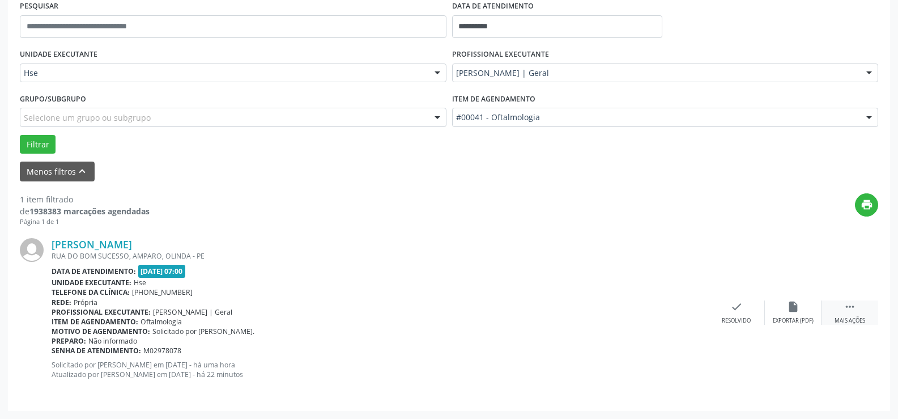
click at [859, 313] on div " Mais ações" at bounding box center [850, 312] width 57 height 24
click at [803, 317] on div "Não compareceu" at bounding box center [793, 321] width 48 height 8
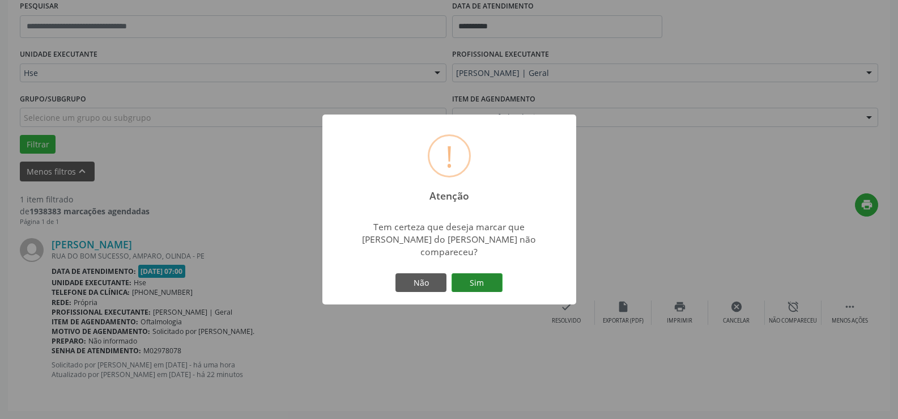
click at [491, 275] on button "Sim" at bounding box center [477, 282] width 51 height 19
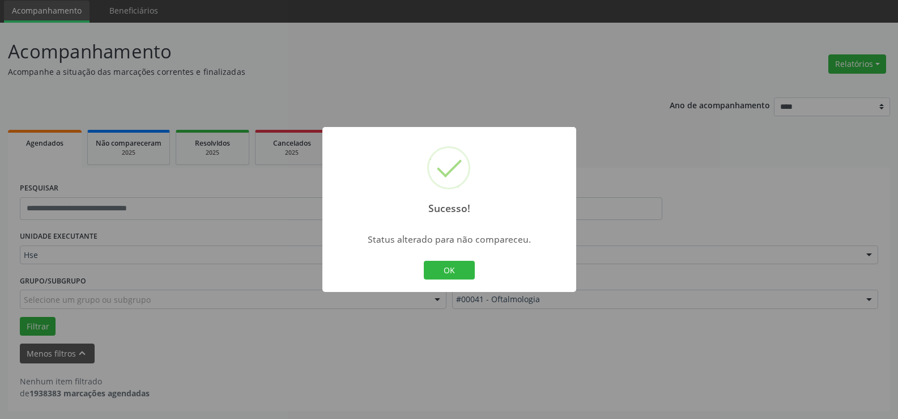
scroll to position [40, 0]
click at [462, 281] on div "OK Cancel" at bounding box center [449, 270] width 56 height 24
click at [459, 272] on button "OK" at bounding box center [449, 270] width 51 height 19
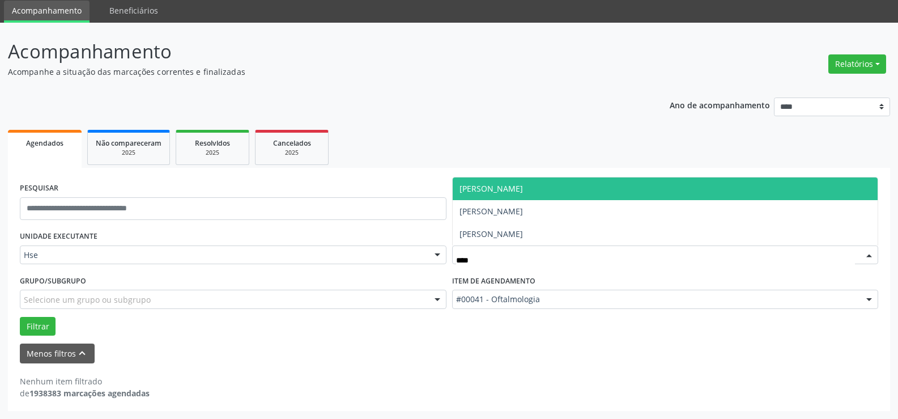
type input "*****"
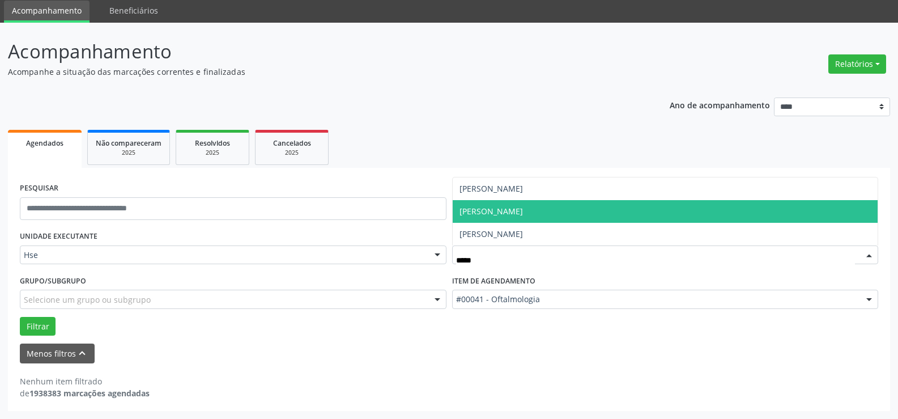
click at [487, 216] on span "[PERSON_NAME]" at bounding box center [666, 211] width 426 height 23
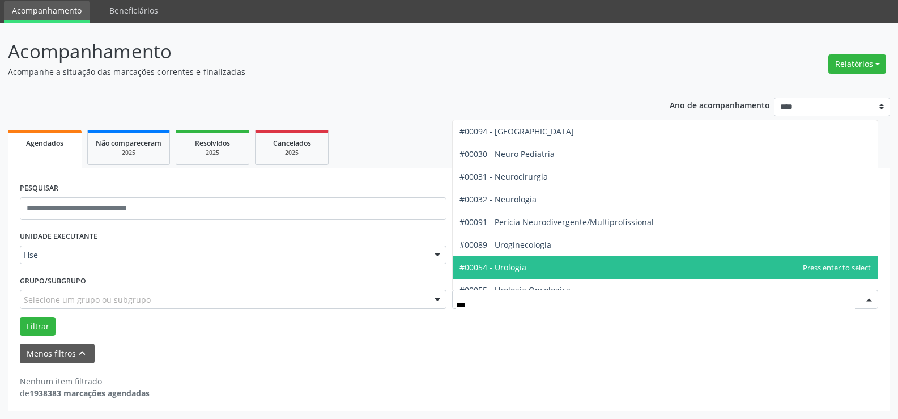
type input "****"
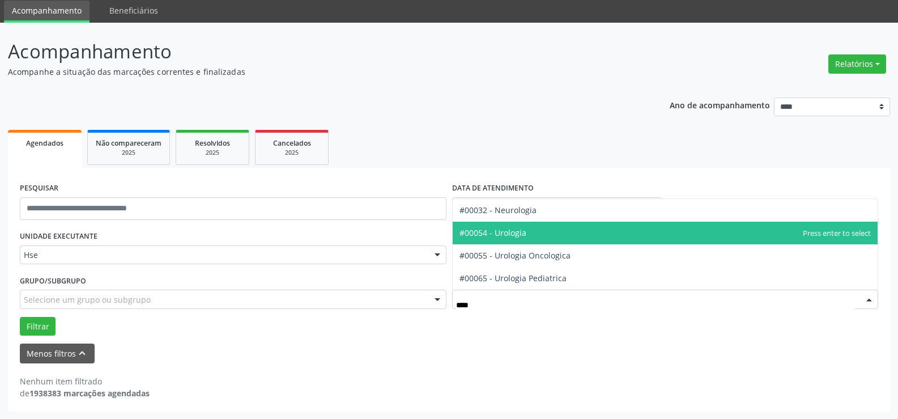
click at [542, 239] on span "#00054 - Urologia" at bounding box center [666, 233] width 426 height 23
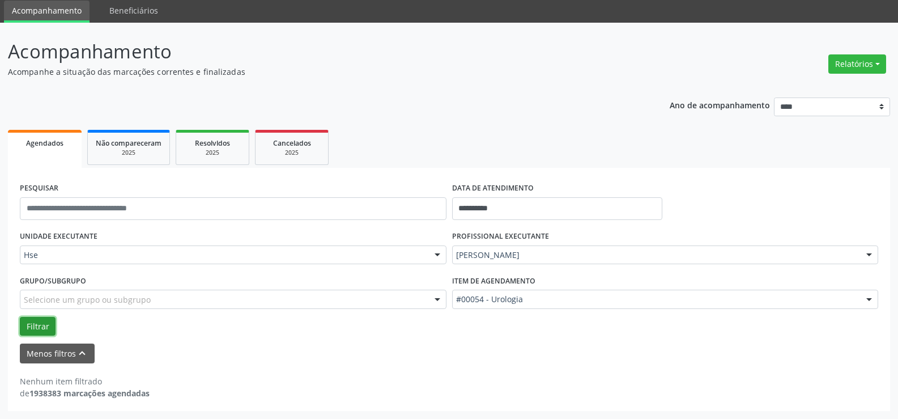
click at [45, 320] on button "Filtrar" at bounding box center [38, 326] width 36 height 19
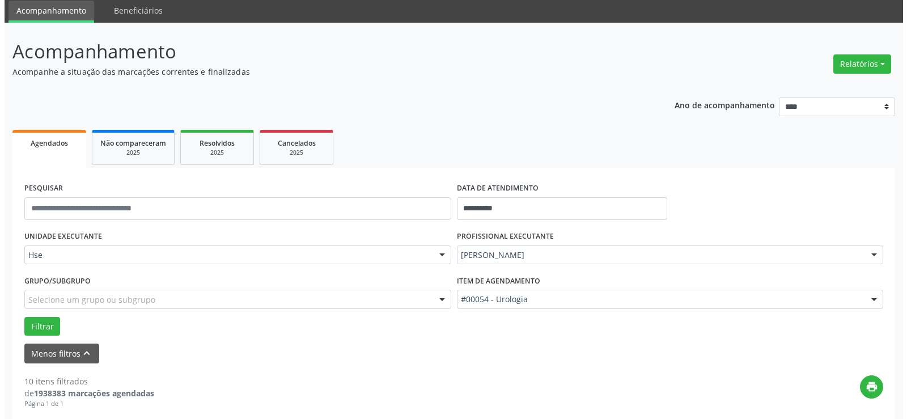
scroll to position [266, 0]
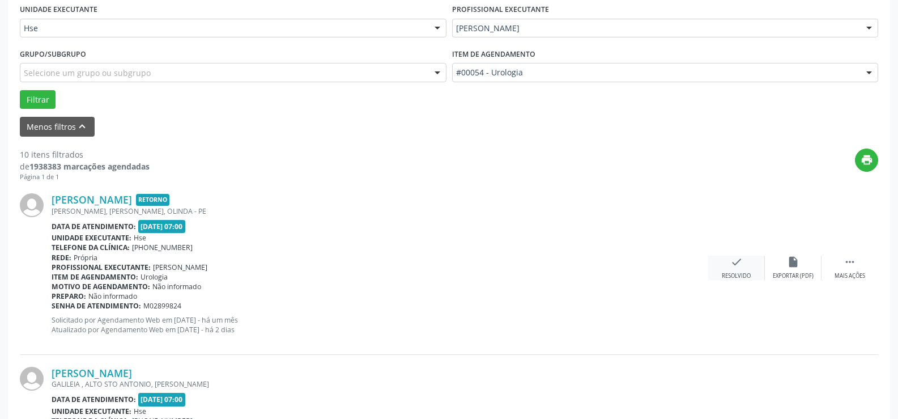
click at [730, 261] on div "check Resolvido" at bounding box center [736, 268] width 57 height 24
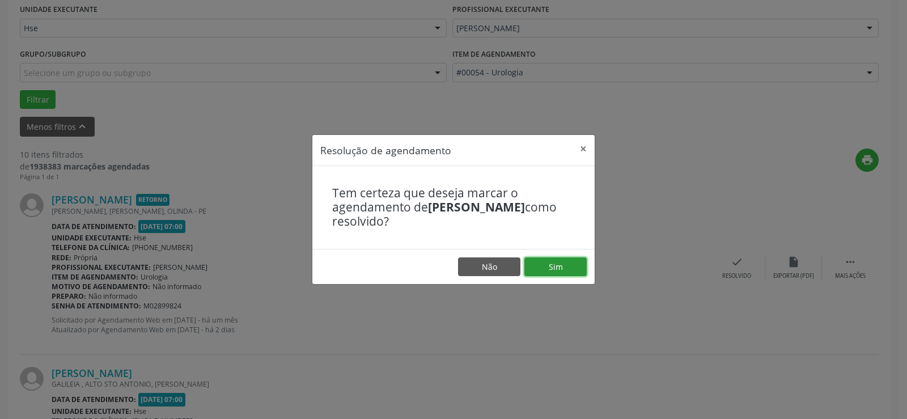
click at [571, 264] on button "Sim" at bounding box center [555, 266] width 62 height 19
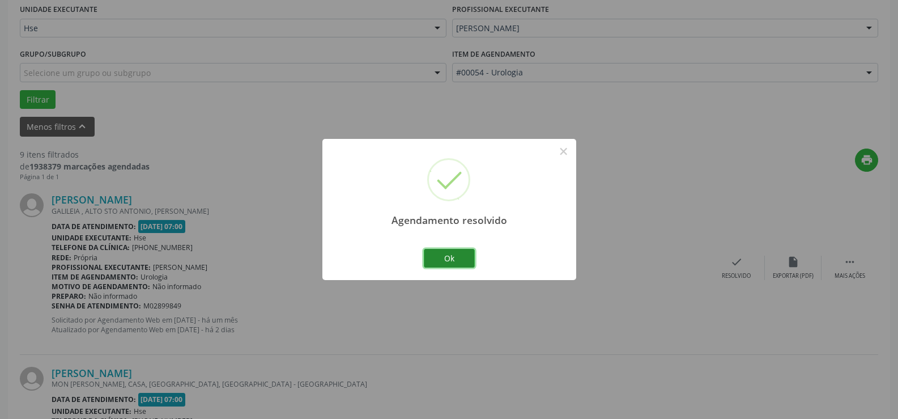
click at [465, 256] on button "Ok" at bounding box center [449, 258] width 51 height 19
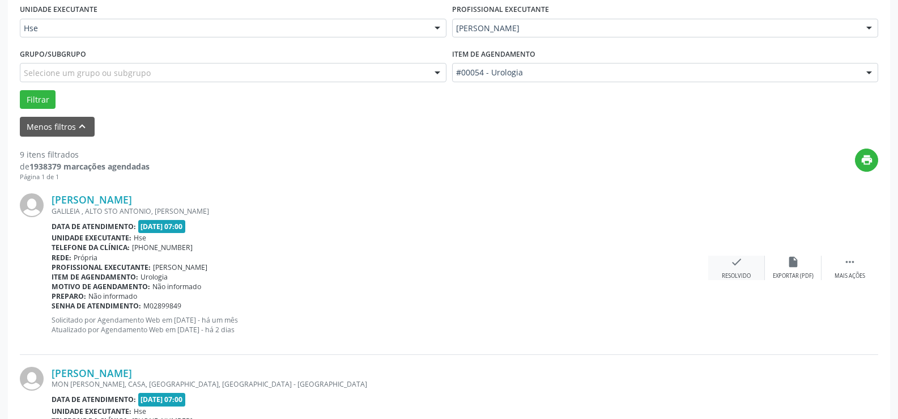
click at [739, 263] on icon "check" at bounding box center [736, 262] width 12 height 12
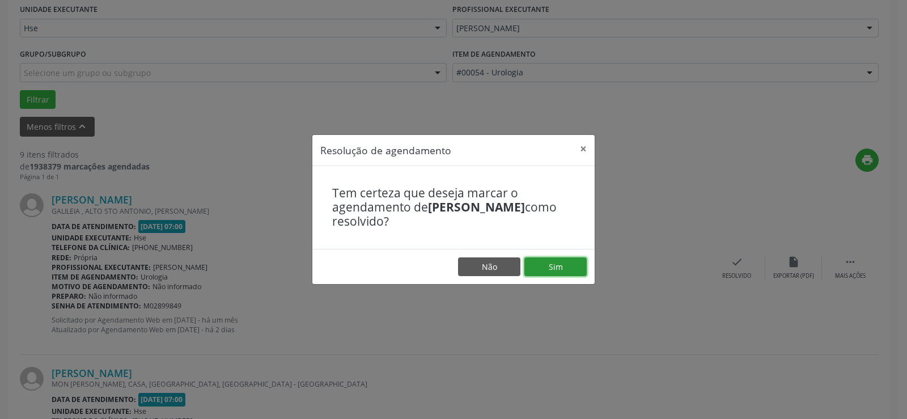
click at [563, 263] on button "Sim" at bounding box center [555, 266] width 62 height 19
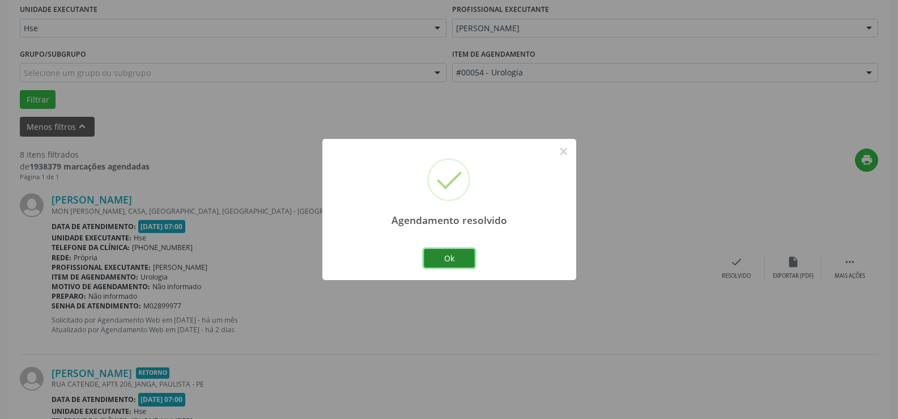
click at [455, 254] on button "Ok" at bounding box center [449, 258] width 51 height 19
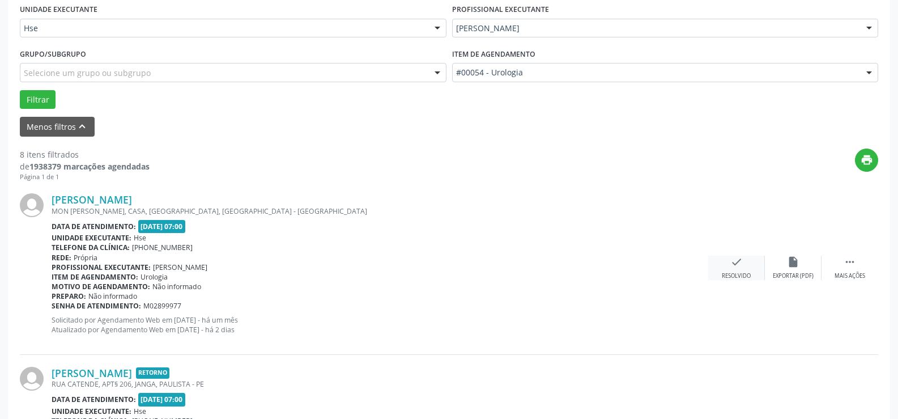
click at [732, 273] on div "Resolvido" at bounding box center [736, 276] width 29 height 8
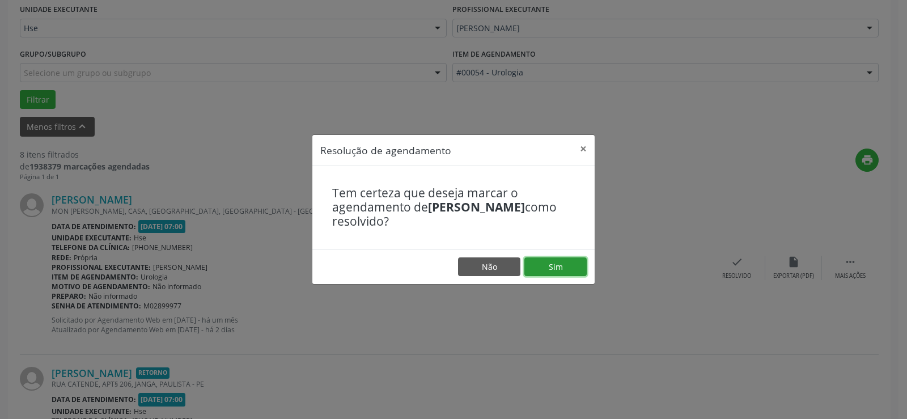
click at [556, 264] on button "Sim" at bounding box center [555, 266] width 62 height 19
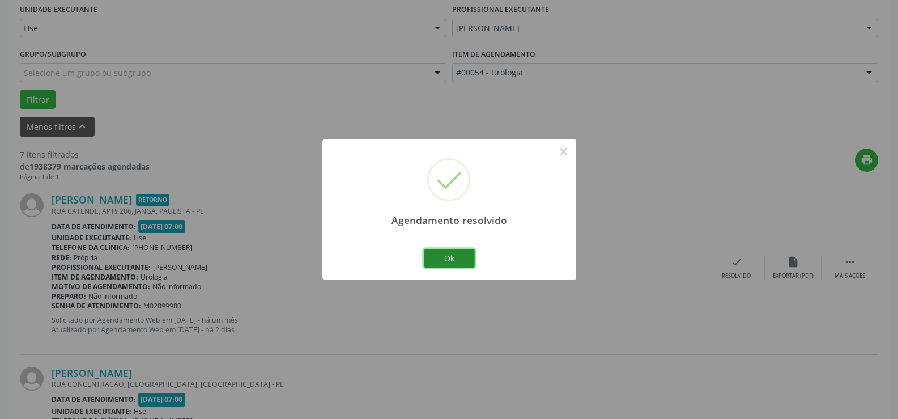
click at [441, 253] on button "Ok" at bounding box center [449, 258] width 51 height 19
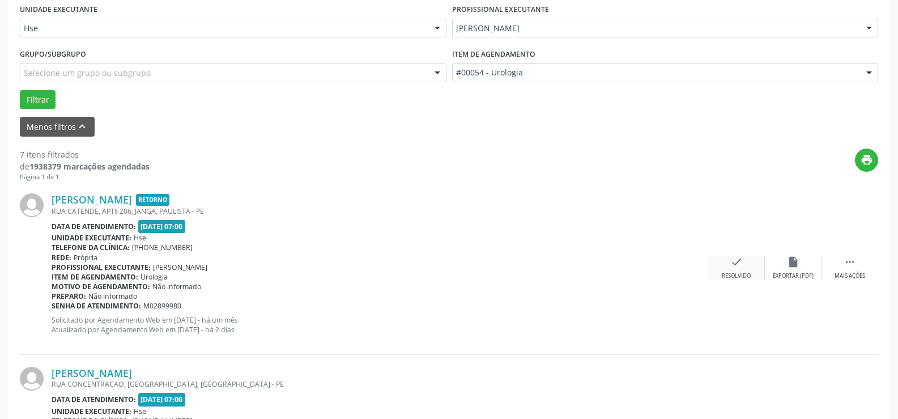
click at [733, 266] on icon "check" at bounding box center [736, 262] width 12 height 12
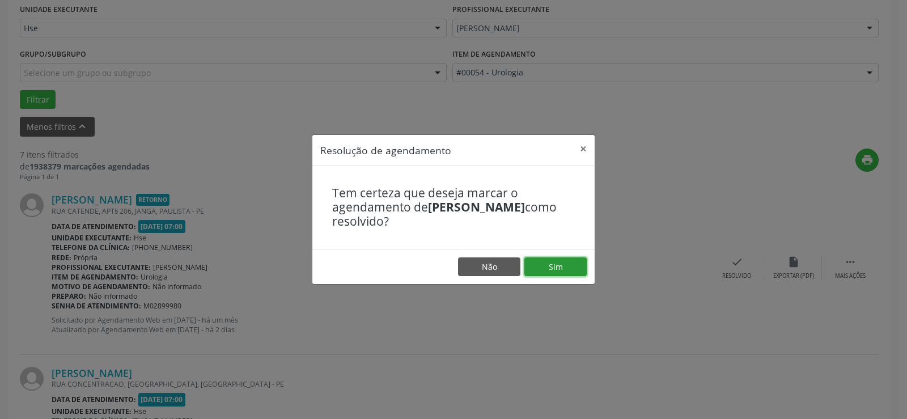
click at [559, 263] on button "Sim" at bounding box center [555, 266] width 62 height 19
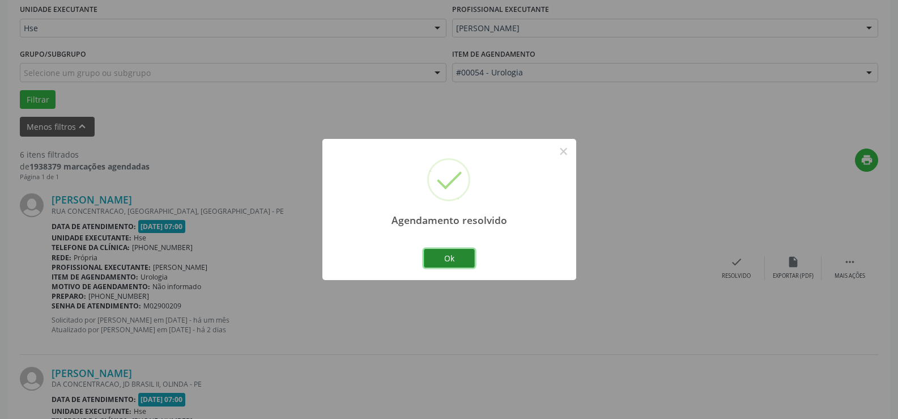
click at [458, 257] on button "Ok" at bounding box center [449, 258] width 51 height 19
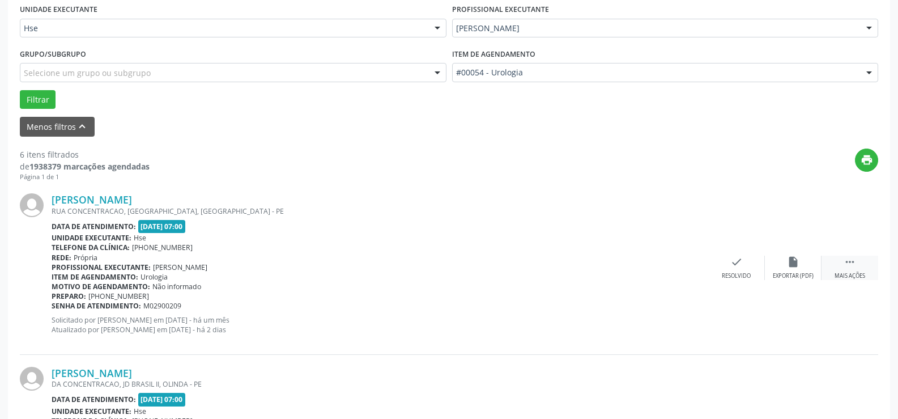
click at [852, 262] on icon "" at bounding box center [850, 262] width 12 height 12
click at [797, 269] on div "alarm_off Não compareceu" at bounding box center [793, 268] width 57 height 24
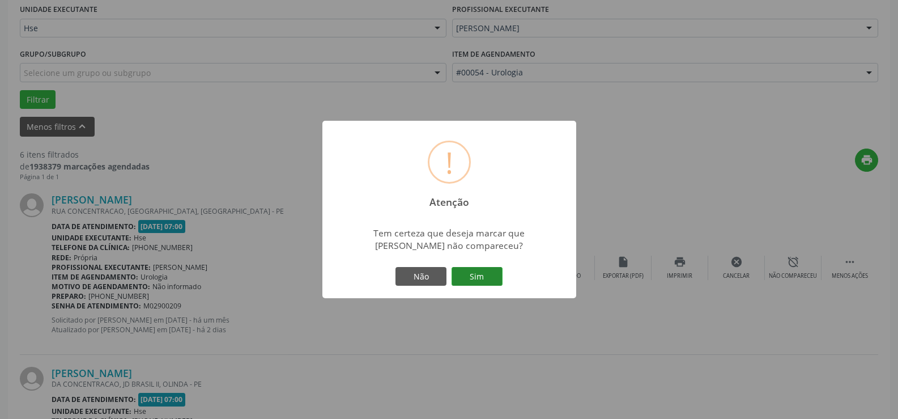
click at [488, 270] on button "Sim" at bounding box center [477, 276] width 51 height 19
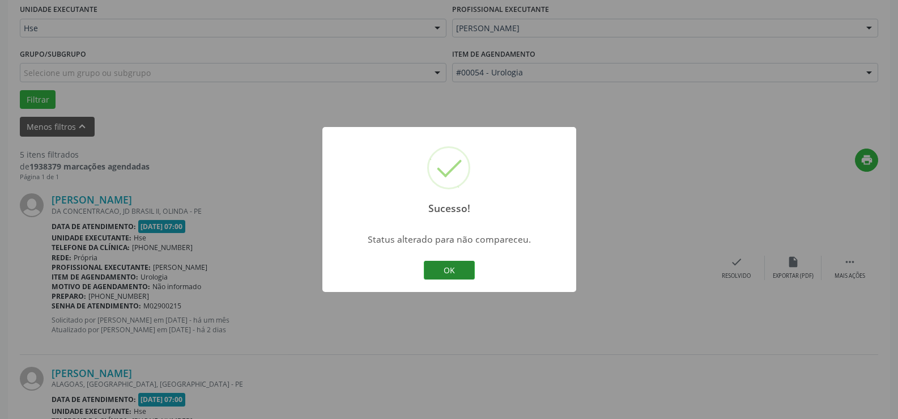
click at [449, 265] on button "OK" at bounding box center [449, 270] width 51 height 19
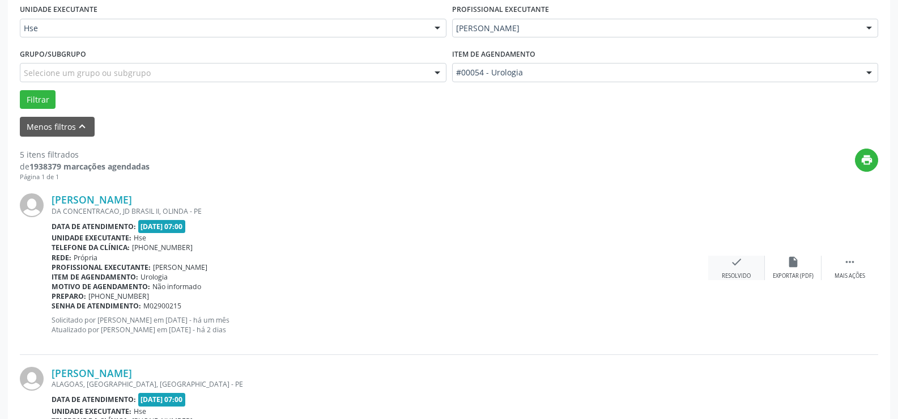
click at [739, 264] on icon "check" at bounding box center [736, 262] width 12 height 12
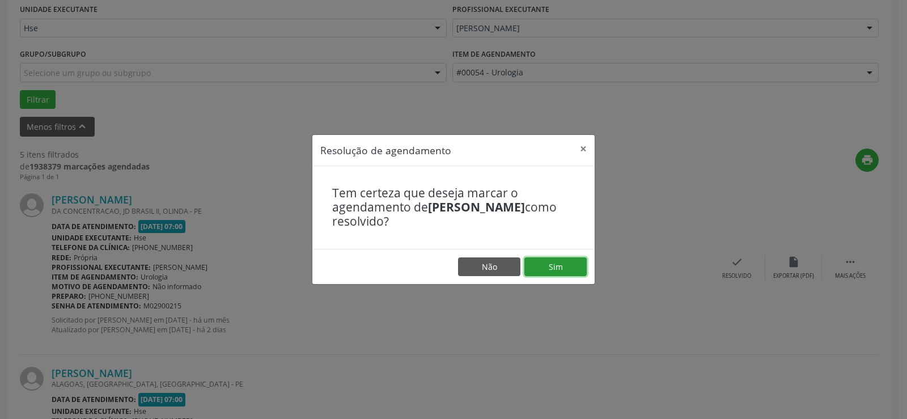
click at [554, 261] on button "Sim" at bounding box center [555, 266] width 62 height 19
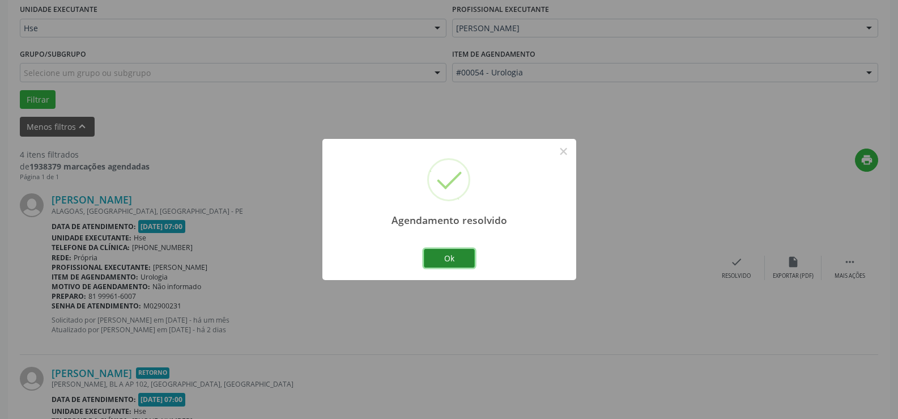
click at [448, 252] on button "Ok" at bounding box center [449, 258] width 51 height 19
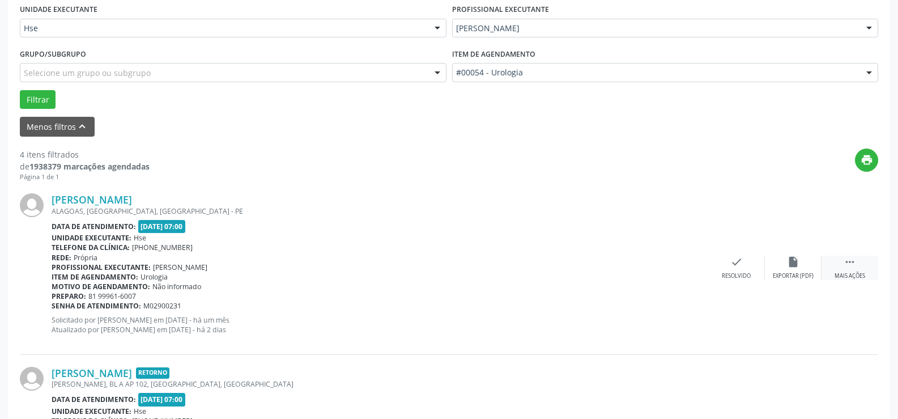
click at [847, 268] on icon "" at bounding box center [850, 262] width 12 height 12
drag, startPoint x: 789, startPoint y: 276, endPoint x: 775, endPoint y: 276, distance: 14.7
click at [775, 276] on div "Não compareceu" at bounding box center [793, 276] width 48 height 8
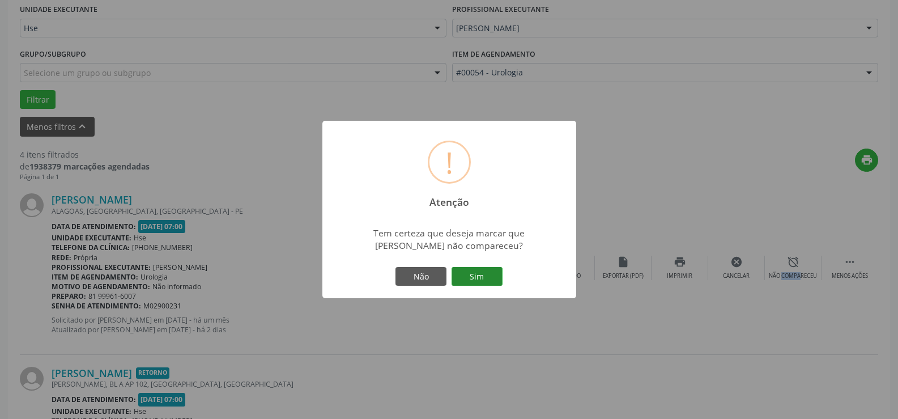
click at [489, 277] on button "Sim" at bounding box center [477, 276] width 51 height 19
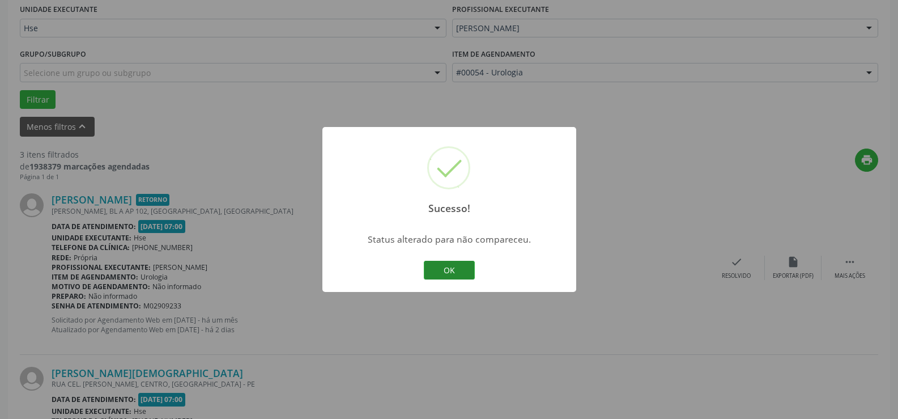
click at [464, 274] on button "OK" at bounding box center [449, 270] width 51 height 19
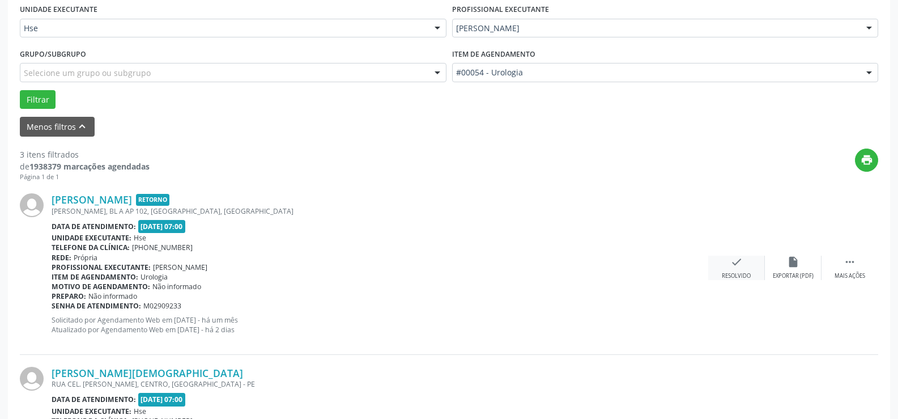
click at [742, 270] on div "check Resolvido" at bounding box center [736, 268] width 57 height 24
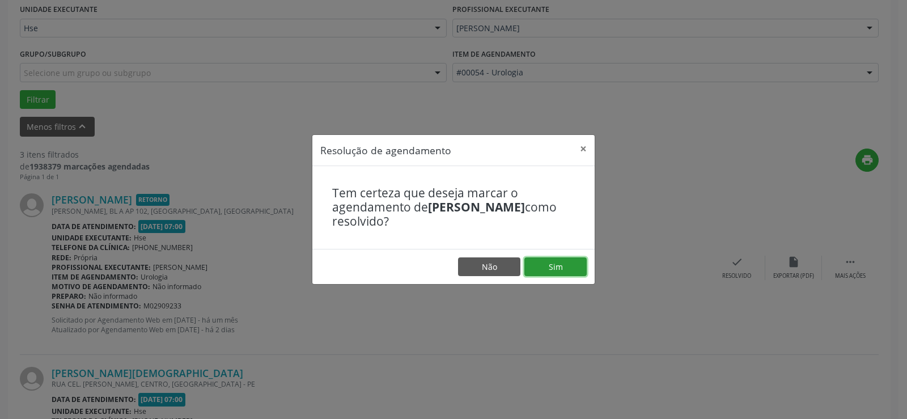
click at [533, 267] on button "Sim" at bounding box center [555, 266] width 62 height 19
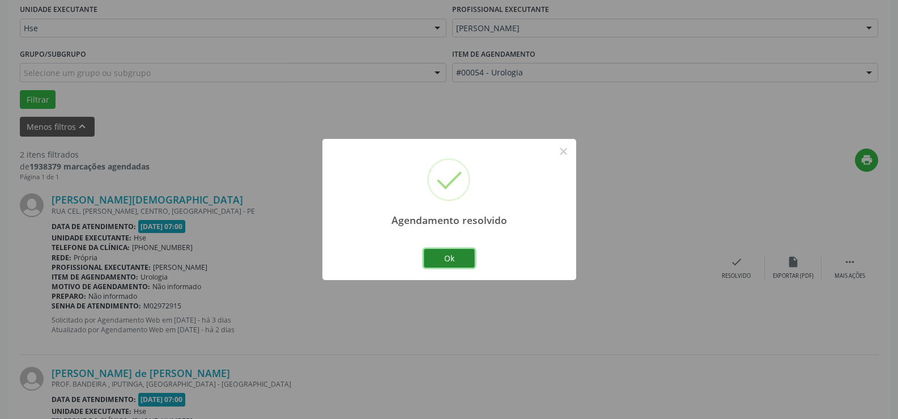
click at [454, 256] on button "Ok" at bounding box center [449, 258] width 51 height 19
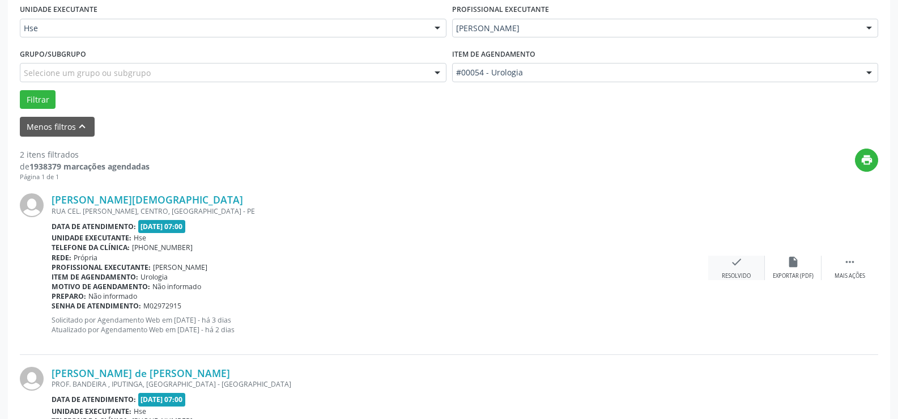
click at [749, 258] on div "check Resolvido" at bounding box center [736, 268] width 57 height 24
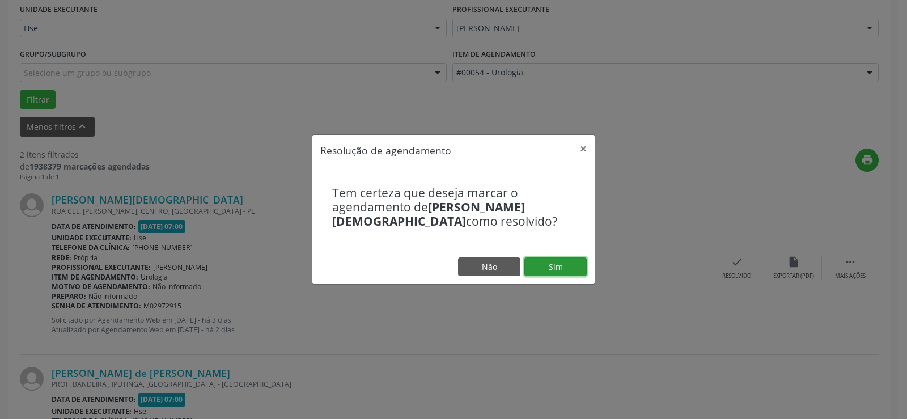
click at [553, 269] on button "Sim" at bounding box center [555, 266] width 62 height 19
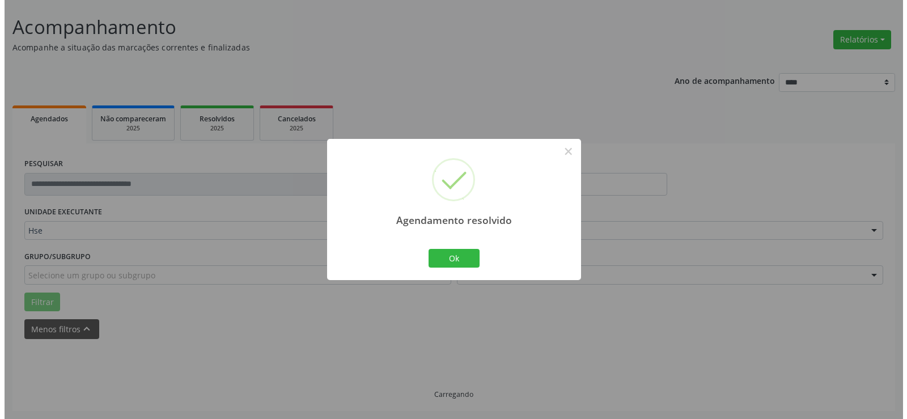
scroll to position [222, 0]
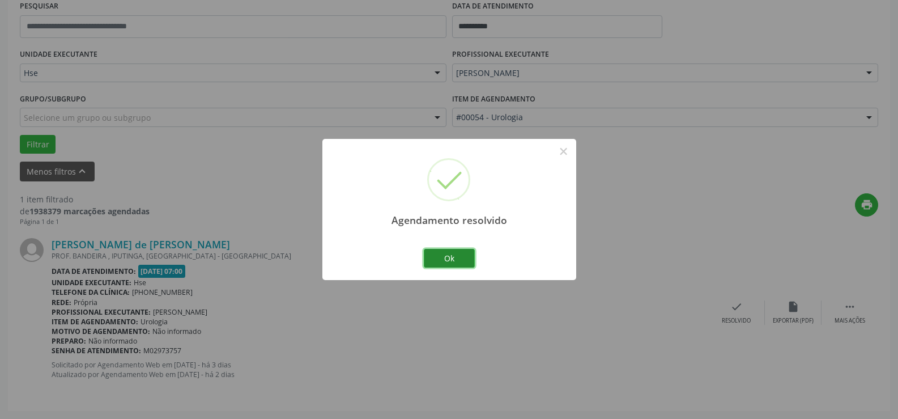
click at [449, 257] on button "Ok" at bounding box center [449, 258] width 51 height 19
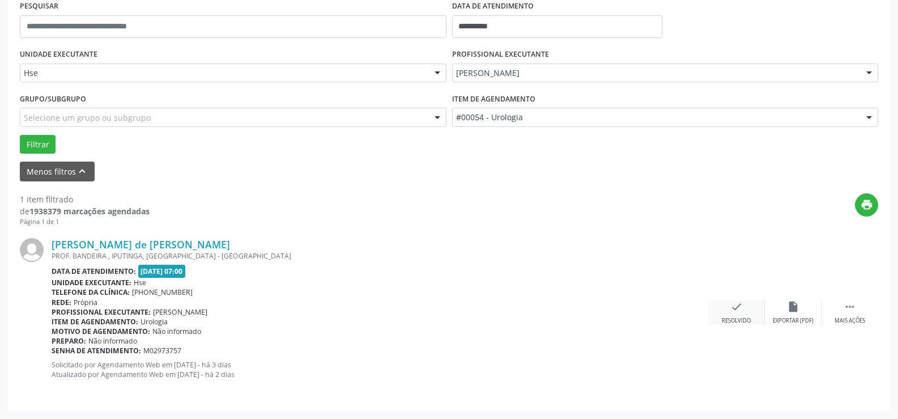
drag, startPoint x: 745, startPoint y: 300, endPoint x: 719, endPoint y: 305, distance: 26.7
click at [743, 301] on div "[PERSON_NAME] de [PERSON_NAME] PROF. BANDEIRA , IPUTINGA, [GEOGRAPHIC_DATA] - […" at bounding box center [449, 312] width 859 height 172
click at [741, 297] on div "[PERSON_NAME] de [PERSON_NAME] PROF. BANDEIRA , IPUTINGA, [GEOGRAPHIC_DATA] - […" at bounding box center [449, 312] width 859 height 172
click at [741, 311] on icon "check" at bounding box center [736, 306] width 12 height 12
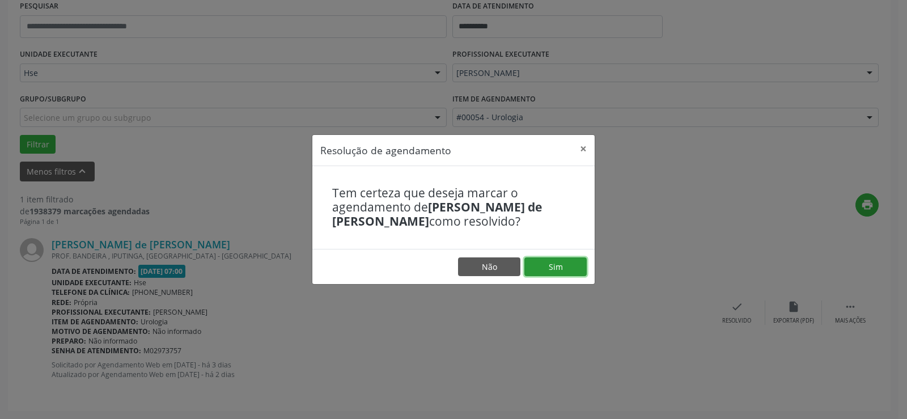
click at [569, 260] on button "Sim" at bounding box center [555, 266] width 62 height 19
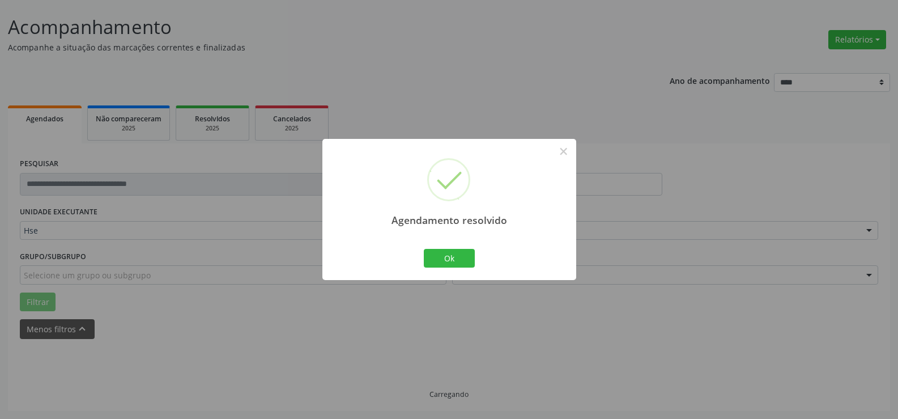
scroll to position [40, 0]
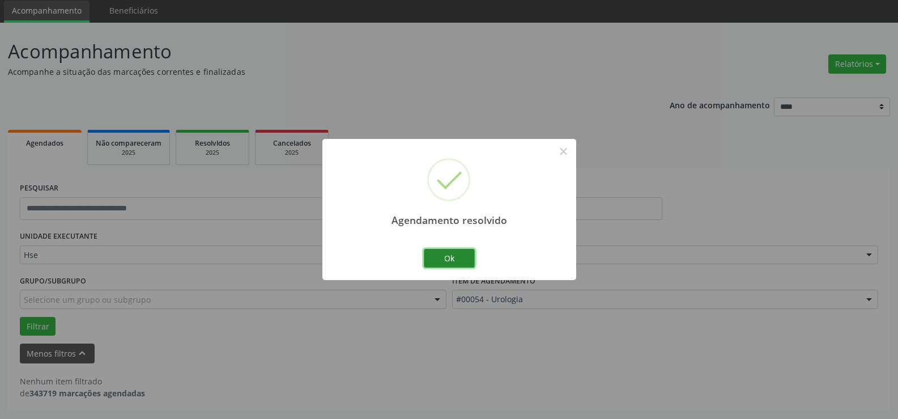
click at [448, 260] on button "Ok" at bounding box center [449, 258] width 51 height 19
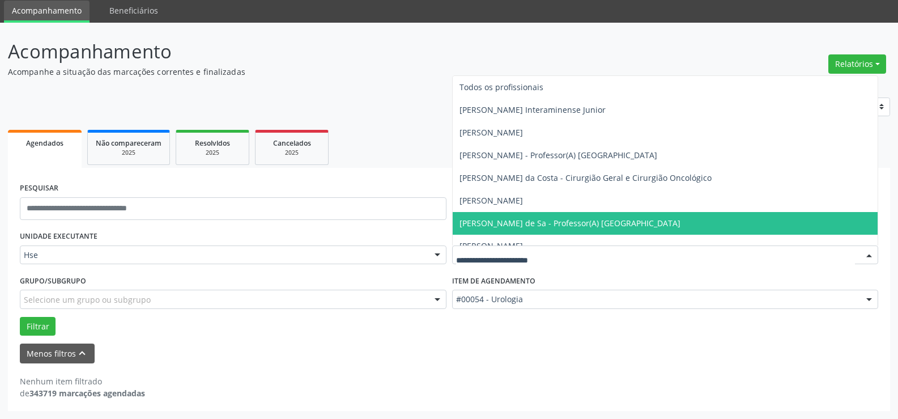
click at [516, 247] on div at bounding box center [665, 254] width 427 height 19
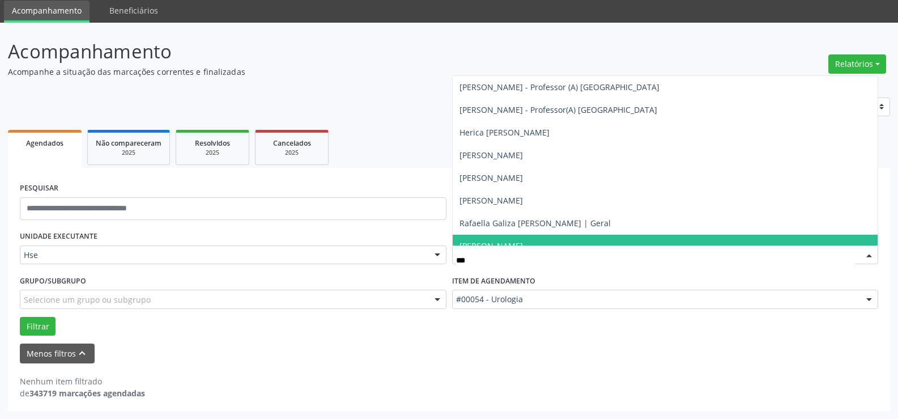
type input "****"
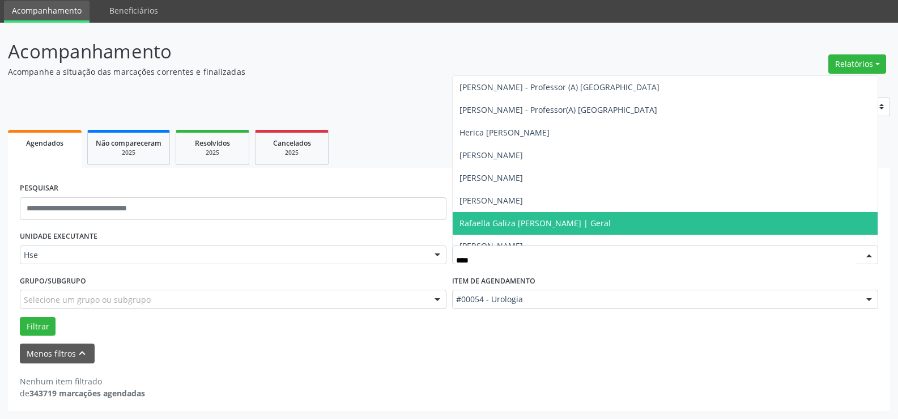
click at [568, 214] on span "Rafaella Galiza [PERSON_NAME] | Geral" at bounding box center [666, 223] width 426 height 23
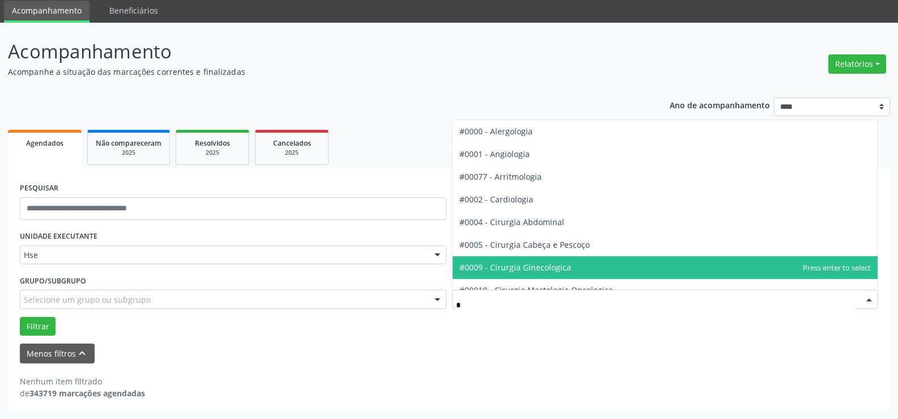
type input "**"
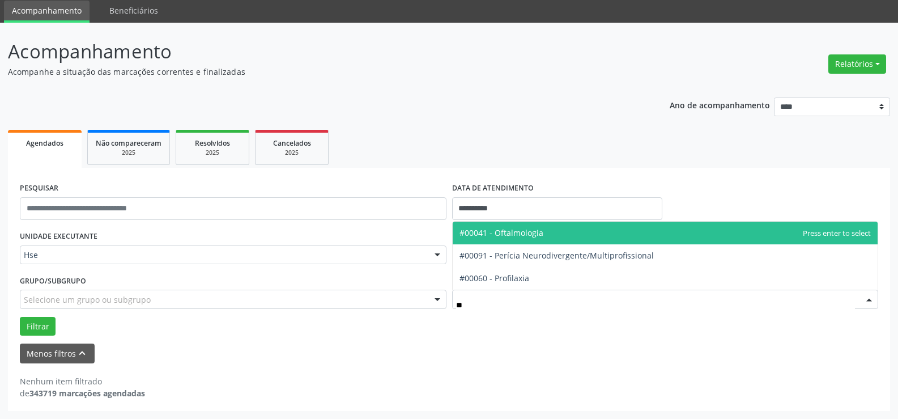
click at [546, 226] on span "#00041 - Oftalmologia" at bounding box center [666, 233] width 426 height 23
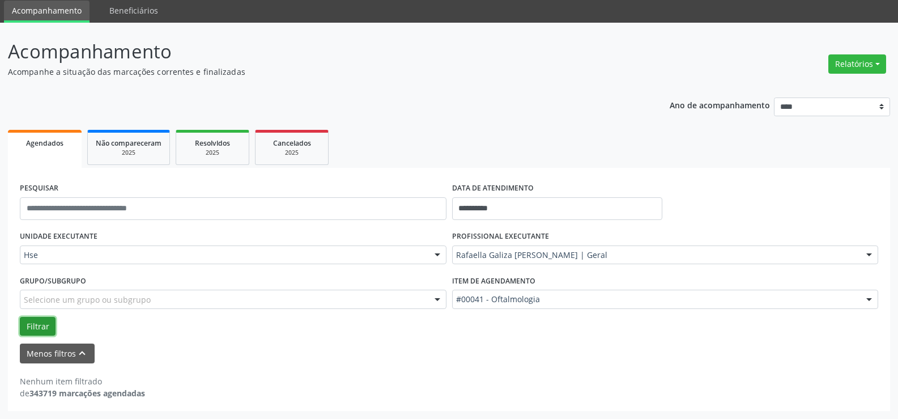
click at [37, 322] on button "Filtrar" at bounding box center [38, 326] width 36 height 19
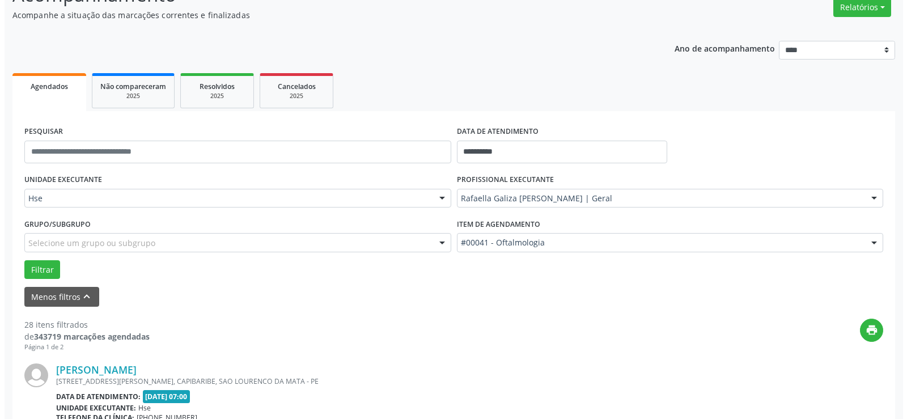
scroll to position [210, 0]
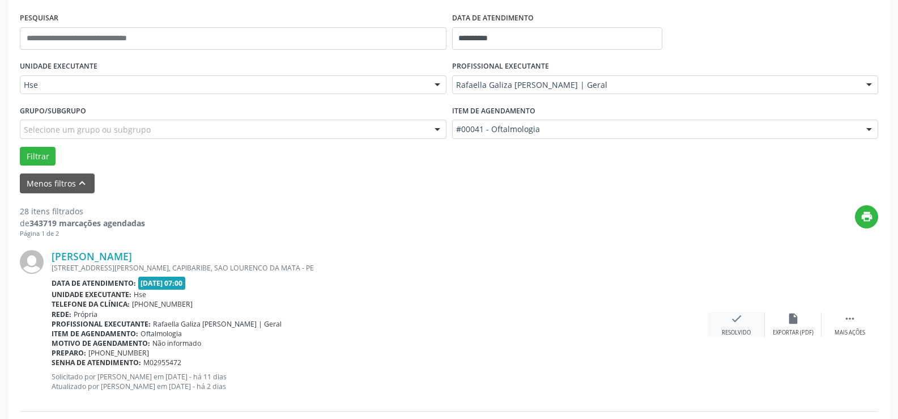
click at [742, 320] on icon "check" at bounding box center [736, 318] width 12 height 12
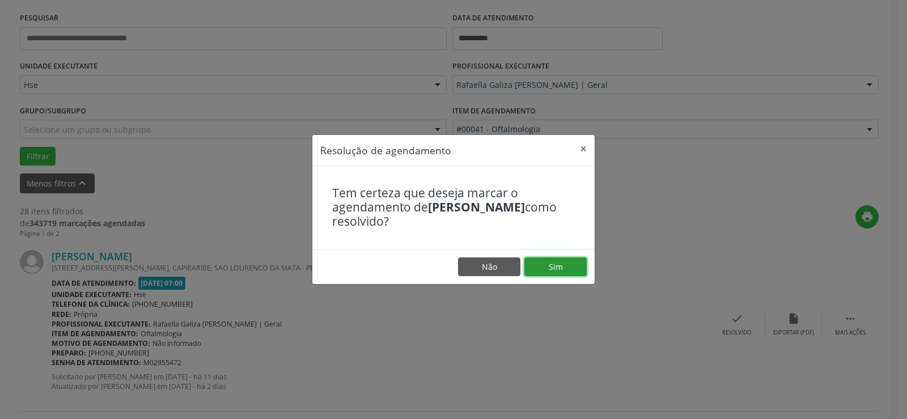
click at [550, 272] on button "Sim" at bounding box center [555, 266] width 62 height 19
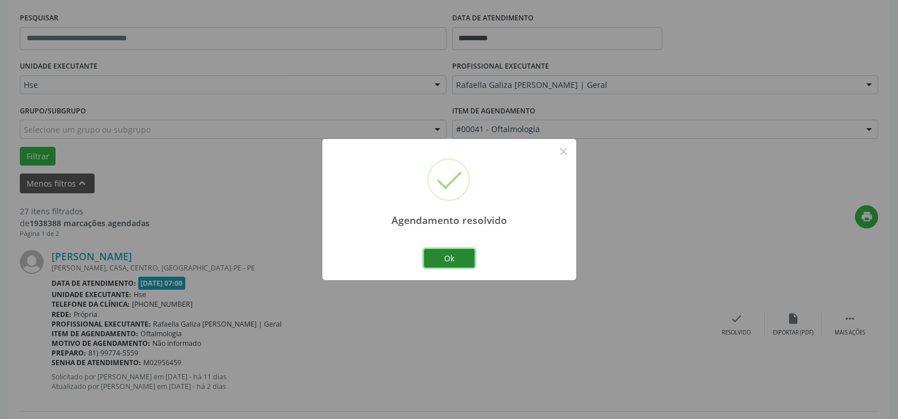
click at [461, 258] on button "Ok" at bounding box center [449, 258] width 51 height 19
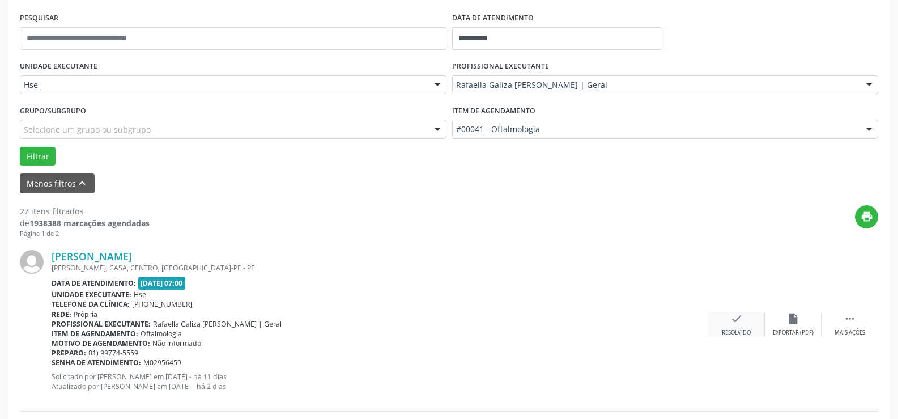
click at [747, 317] on div "check Resolvido" at bounding box center [736, 324] width 57 height 24
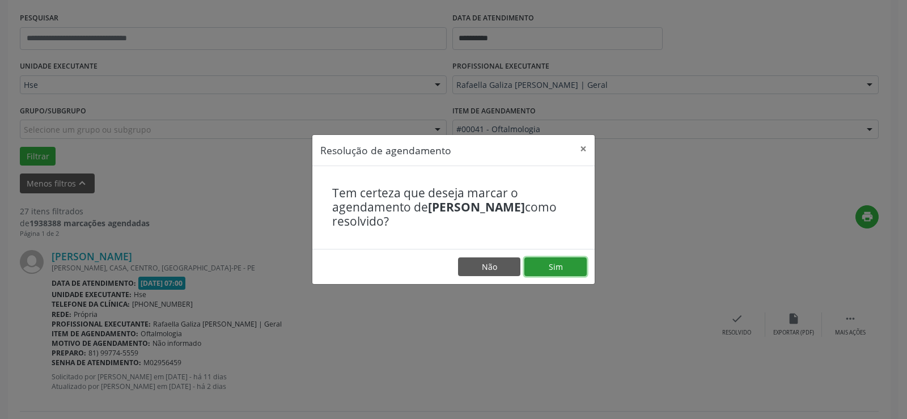
click at [566, 266] on button "Sim" at bounding box center [555, 266] width 62 height 19
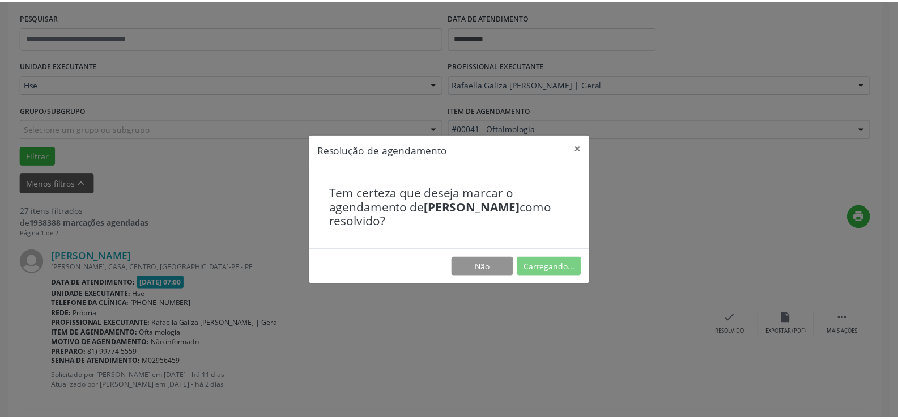
scroll to position [64, 0]
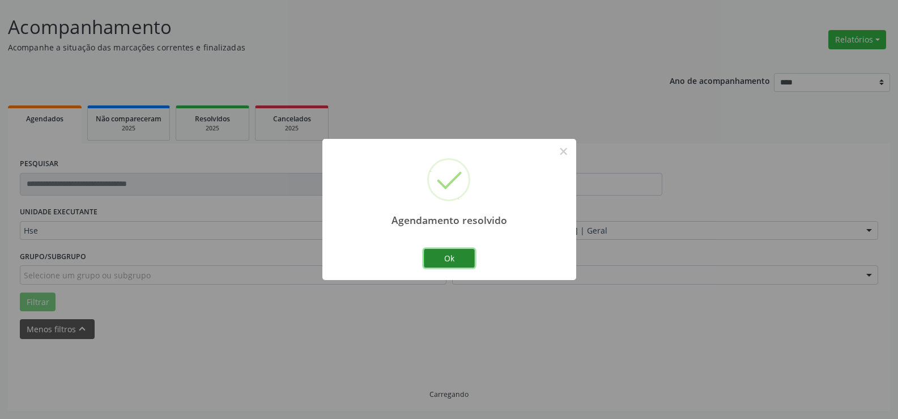
click at [449, 259] on button "Ok" at bounding box center [449, 258] width 51 height 19
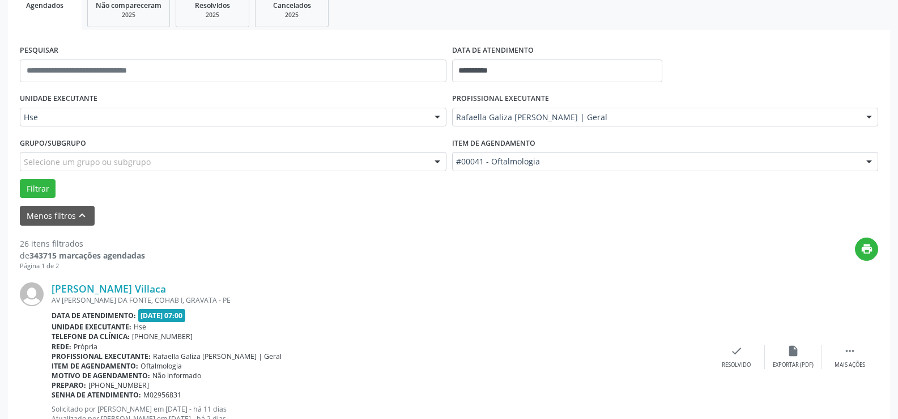
scroll to position [234, 0]
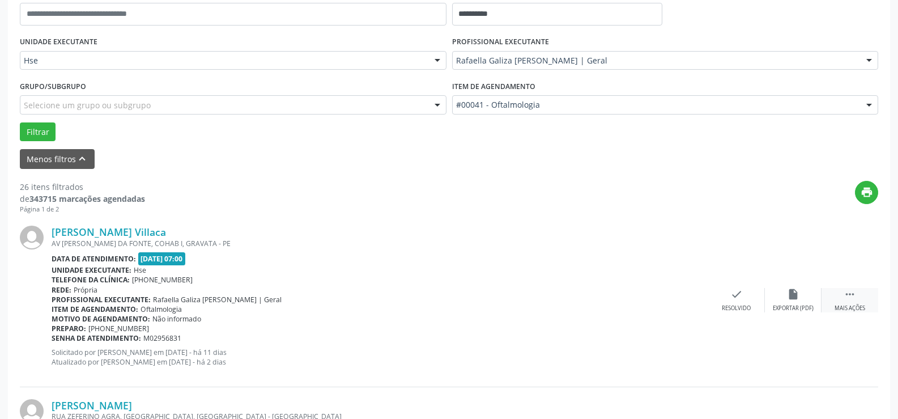
click at [855, 309] on div "Mais ações" at bounding box center [850, 308] width 31 height 8
click at [802, 301] on div "alarm_off Não compareceu" at bounding box center [793, 300] width 57 height 24
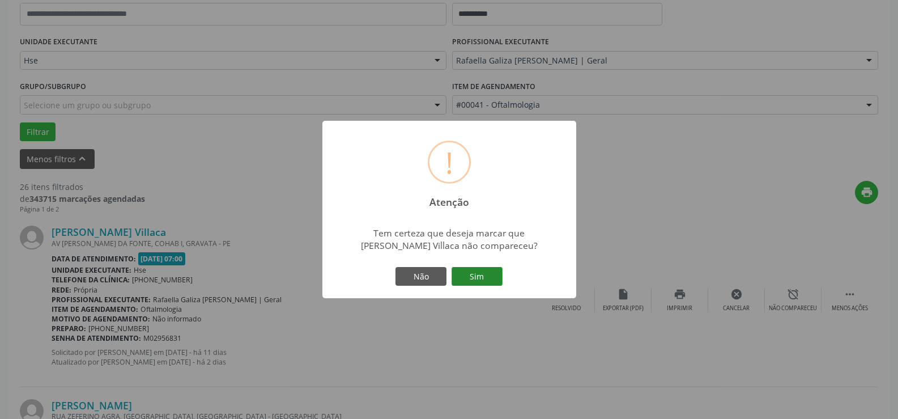
click at [502, 274] on div "Não Sim" at bounding box center [449, 277] width 112 height 24
click at [491, 273] on button "Sim" at bounding box center [477, 276] width 51 height 19
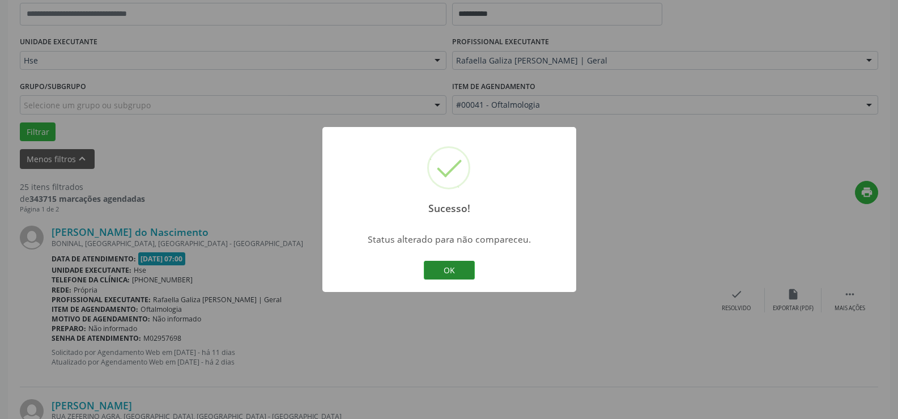
click at [451, 267] on button "OK" at bounding box center [449, 270] width 51 height 19
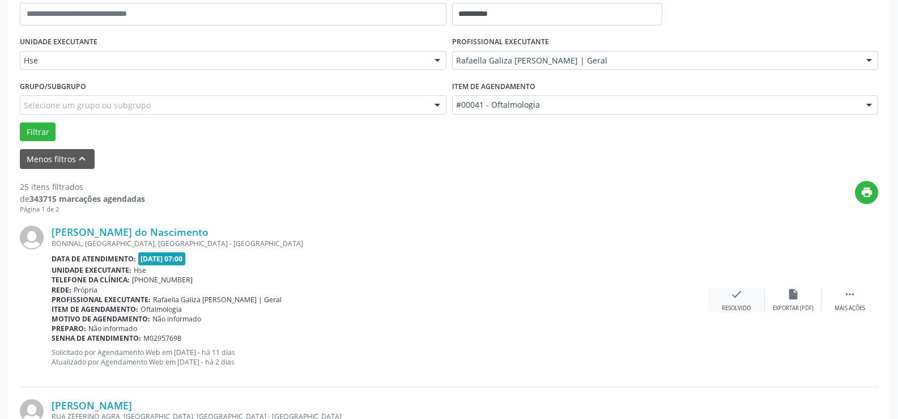
click at [729, 299] on div "check Resolvido" at bounding box center [736, 300] width 57 height 24
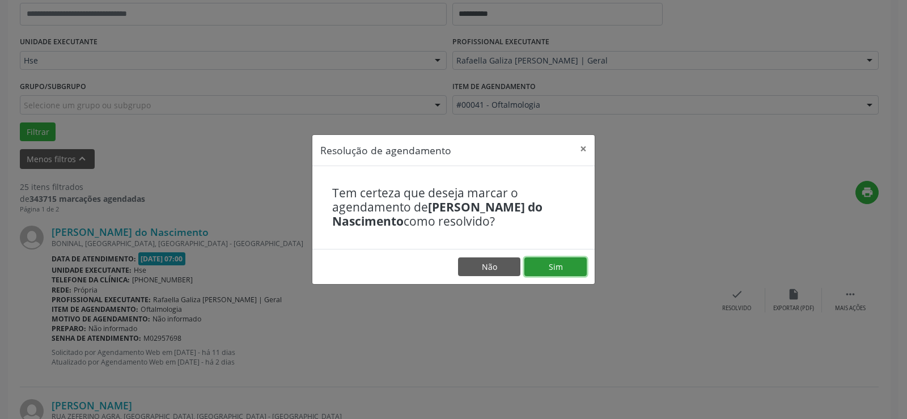
click at [560, 270] on button "Sim" at bounding box center [555, 266] width 62 height 19
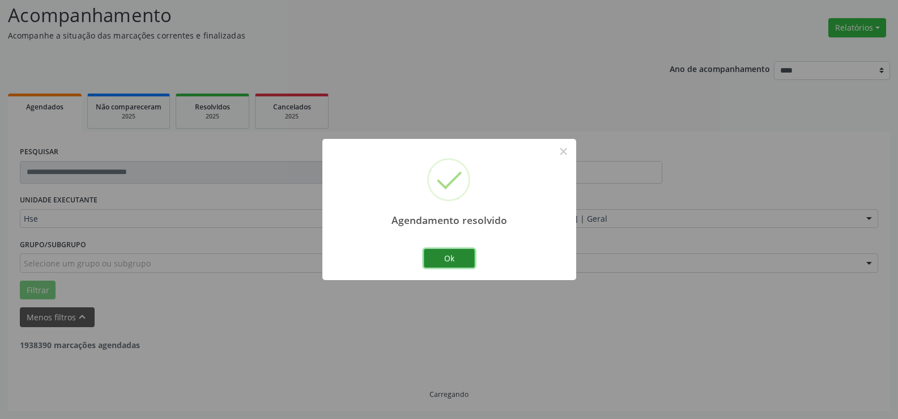
click at [461, 253] on button "Ok" at bounding box center [449, 258] width 51 height 19
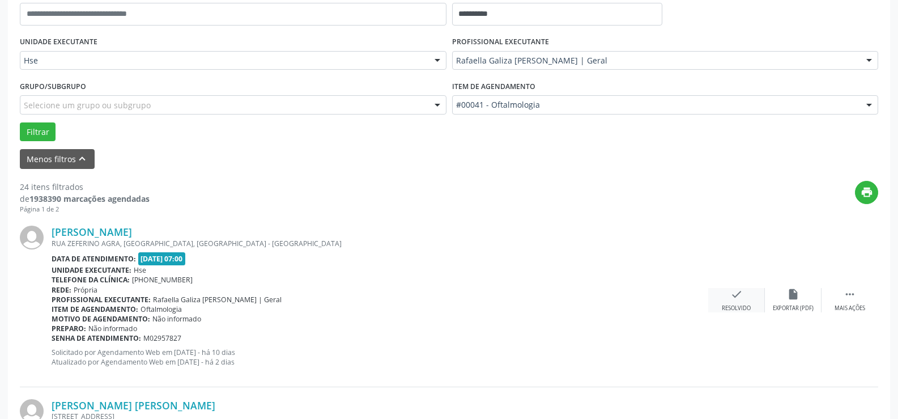
click at [743, 290] on div "check Resolvido" at bounding box center [736, 300] width 57 height 24
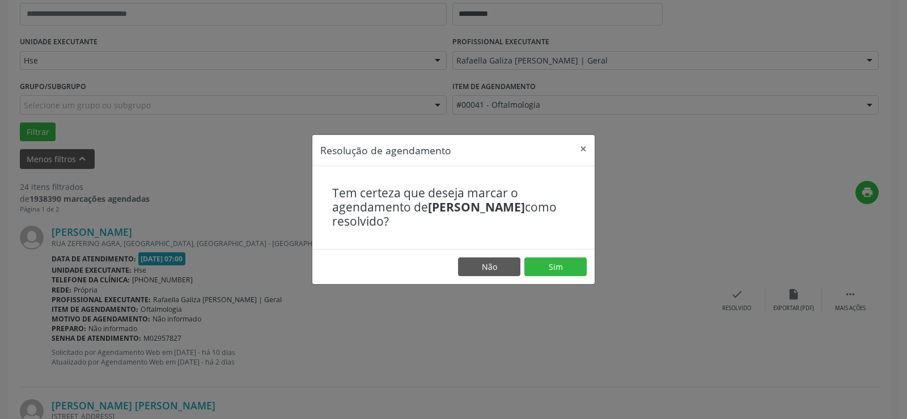
click at [554, 256] on footer "Não Sim" at bounding box center [453, 267] width 282 height 36
click at [558, 269] on button "Sim" at bounding box center [555, 266] width 62 height 19
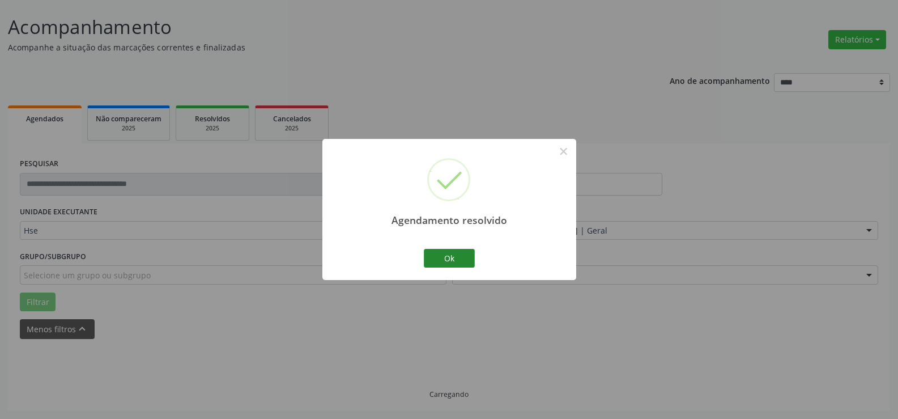
scroll to position [76, 0]
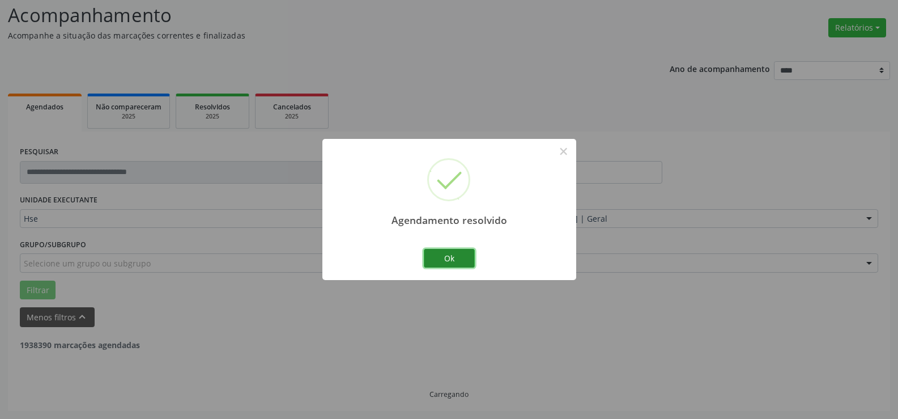
click at [456, 257] on button "Ok" at bounding box center [449, 258] width 51 height 19
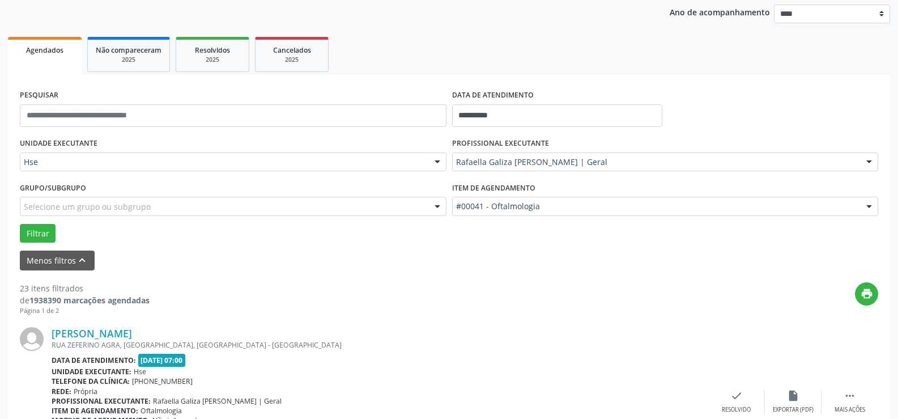
scroll to position [189, 0]
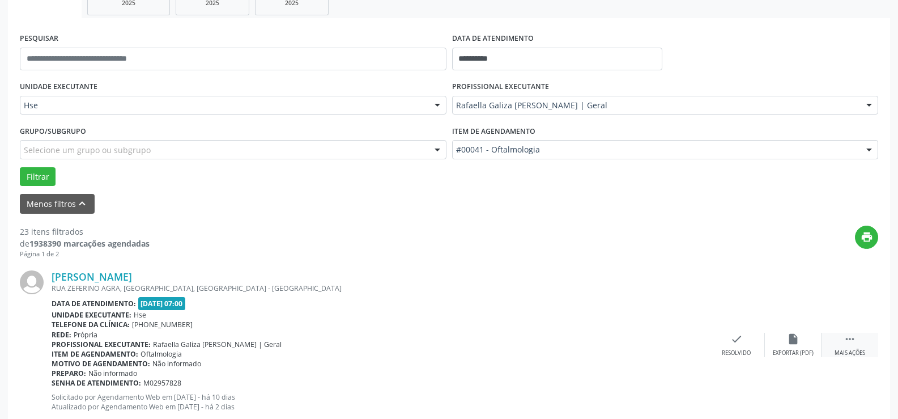
click at [845, 346] on div " Mais ações" at bounding box center [850, 345] width 57 height 24
click at [793, 342] on icon "alarm_off" at bounding box center [793, 339] width 12 height 12
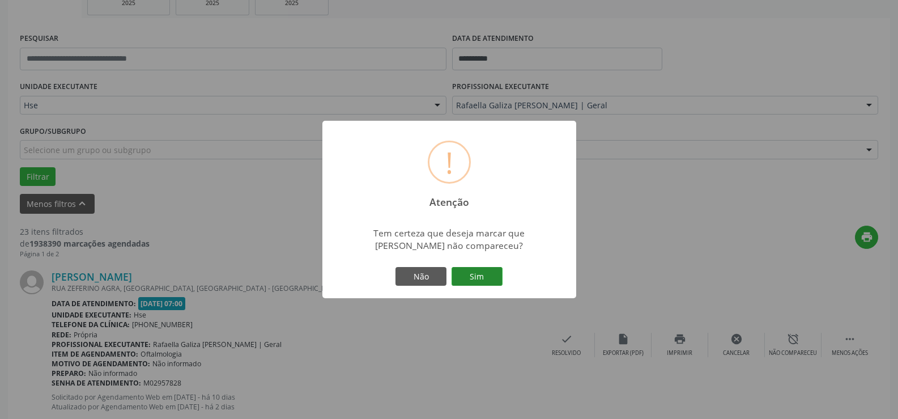
click at [485, 277] on button "Sim" at bounding box center [477, 276] width 51 height 19
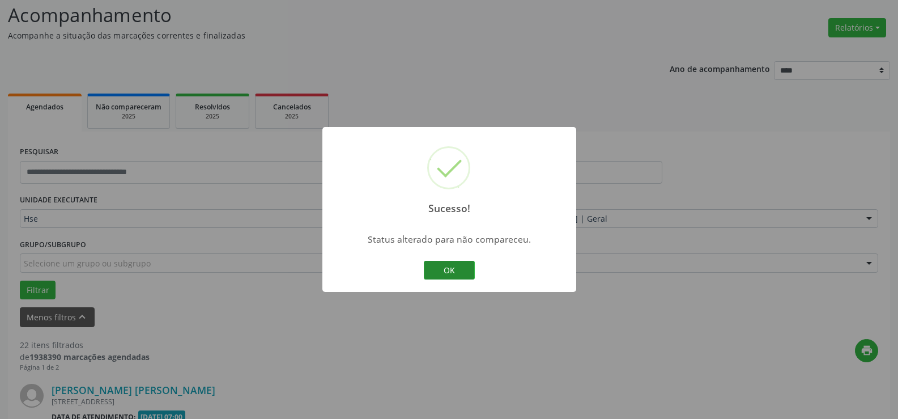
click at [457, 271] on button "OK" at bounding box center [449, 270] width 51 height 19
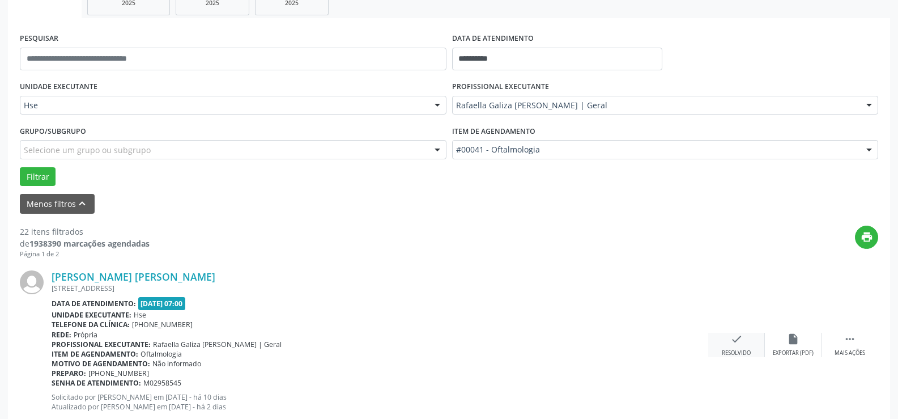
click at [731, 339] on icon "check" at bounding box center [736, 339] width 12 height 12
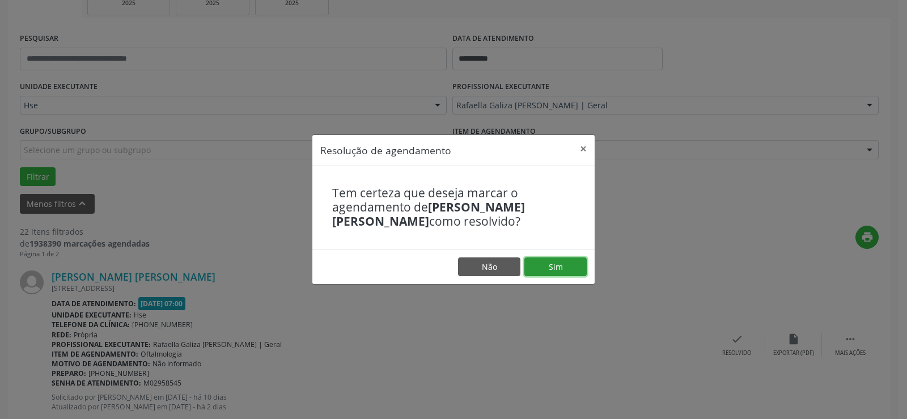
click at [553, 262] on button "Sim" at bounding box center [555, 266] width 62 height 19
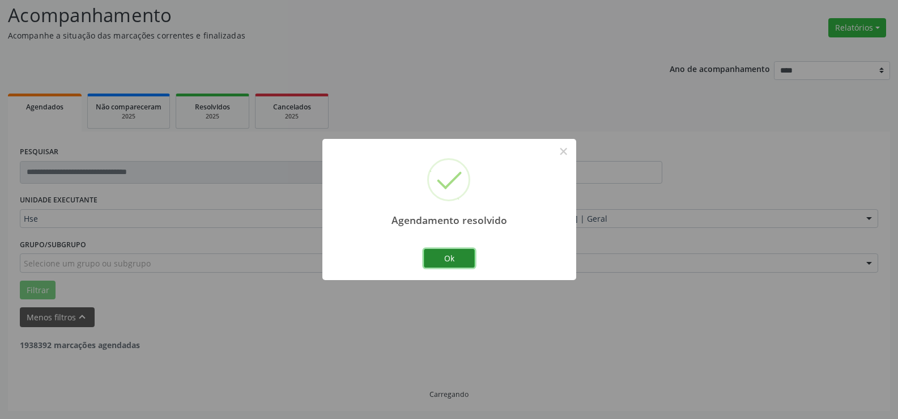
click at [453, 257] on button "Ok" at bounding box center [449, 258] width 51 height 19
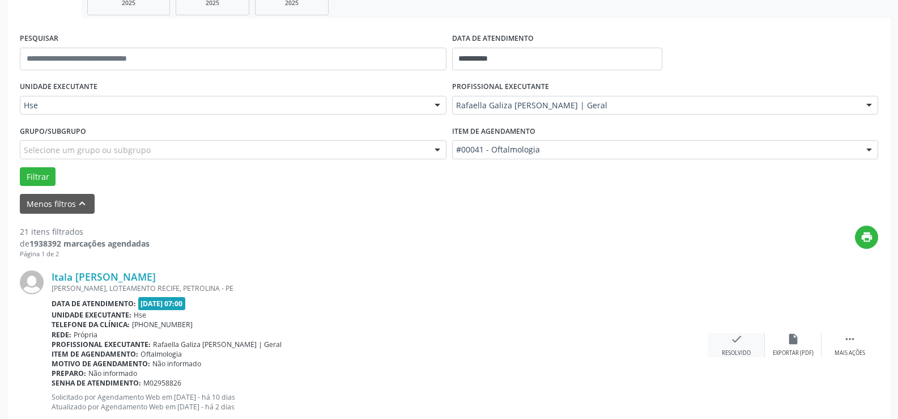
click at [740, 337] on icon "check" at bounding box center [736, 339] width 12 height 12
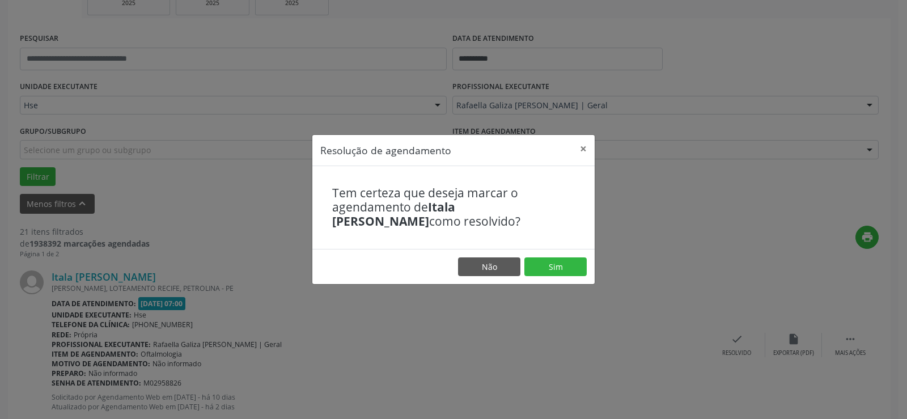
click at [551, 256] on footer "Não Sim" at bounding box center [453, 267] width 282 height 36
click at [552, 261] on button "Sim" at bounding box center [555, 266] width 62 height 19
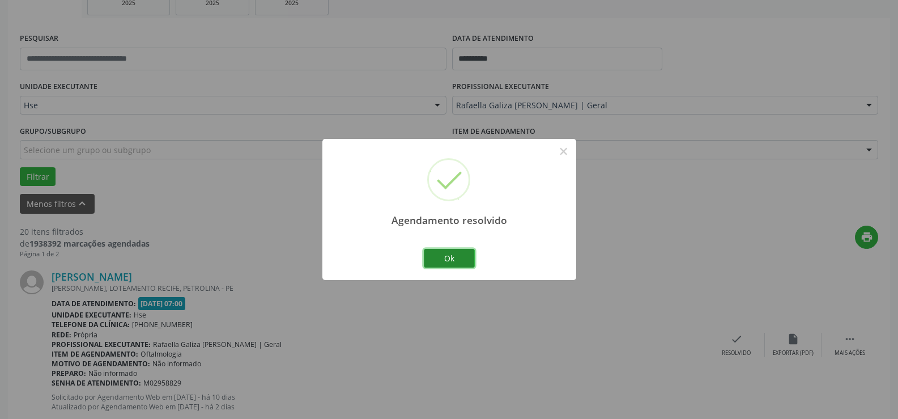
click at [454, 258] on button "Ok" at bounding box center [449, 258] width 51 height 19
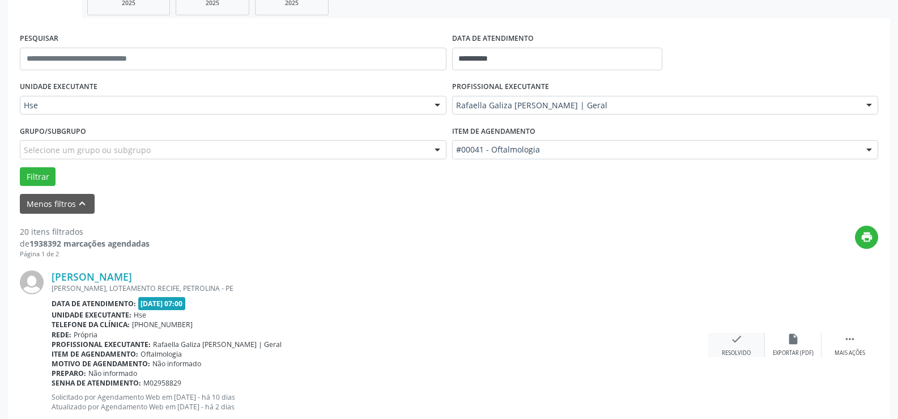
click at [747, 338] on div "check Resolvido" at bounding box center [736, 345] width 57 height 24
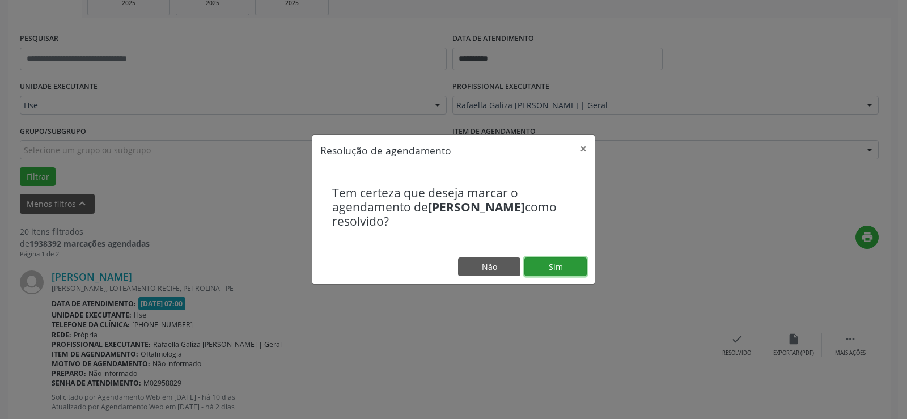
click at [567, 261] on button "Sim" at bounding box center [555, 266] width 62 height 19
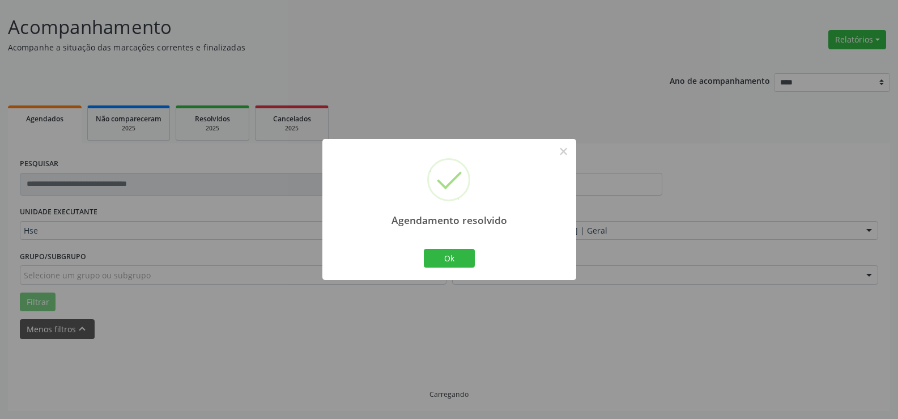
scroll to position [76, 0]
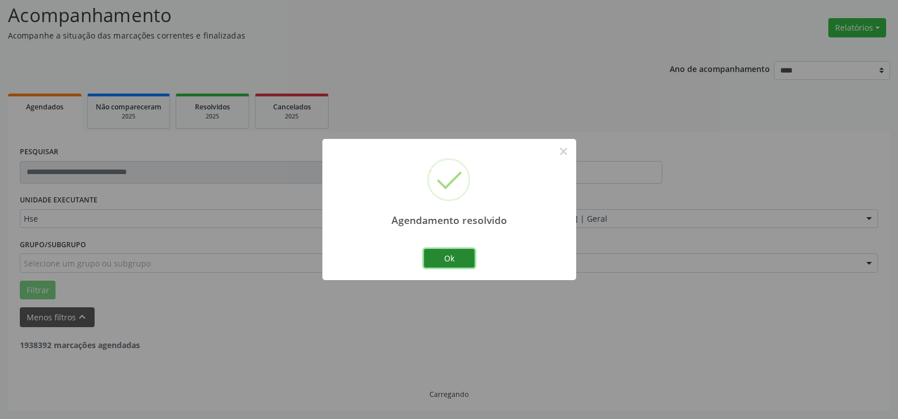
click at [468, 256] on button "Ok" at bounding box center [449, 258] width 51 height 19
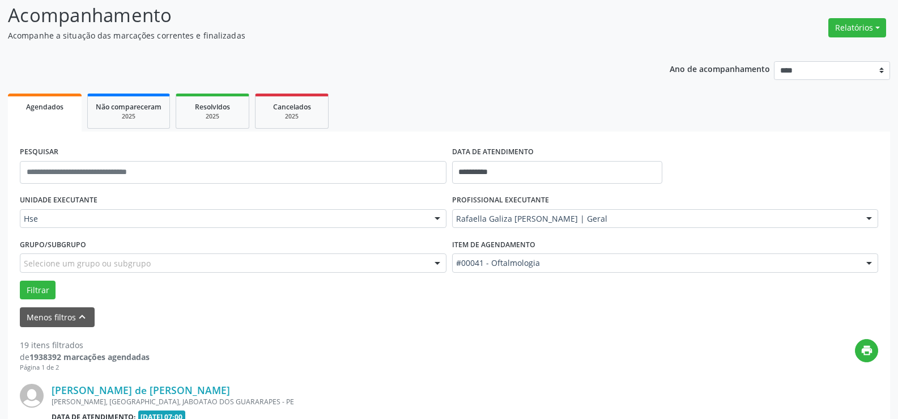
scroll to position [133, 0]
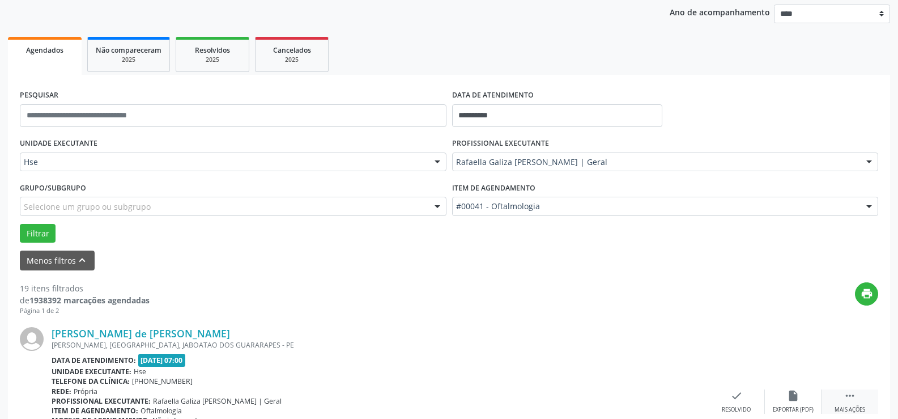
click at [857, 392] on div " Mais ações" at bounding box center [850, 401] width 57 height 24
click at [798, 403] on div "alarm_off Não compareceu" at bounding box center [793, 401] width 57 height 24
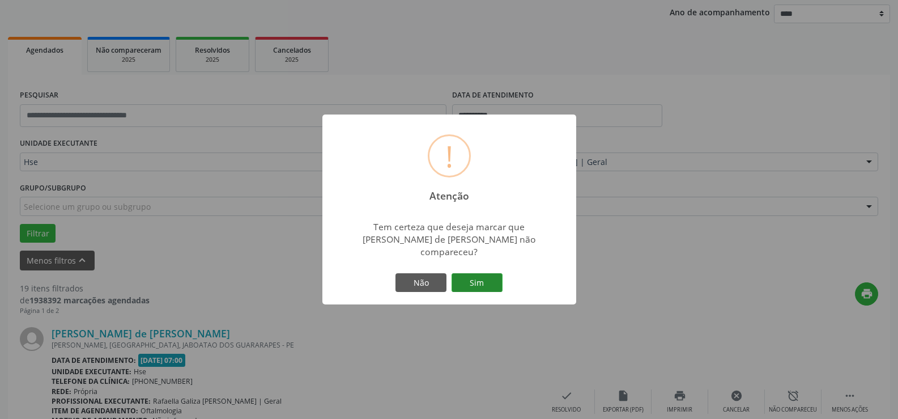
click at [486, 279] on button "Sim" at bounding box center [477, 282] width 51 height 19
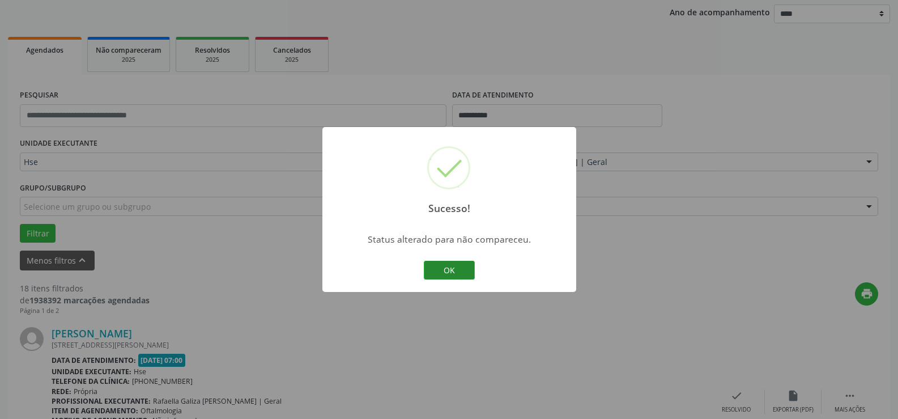
click at [450, 268] on button "OK" at bounding box center [449, 270] width 51 height 19
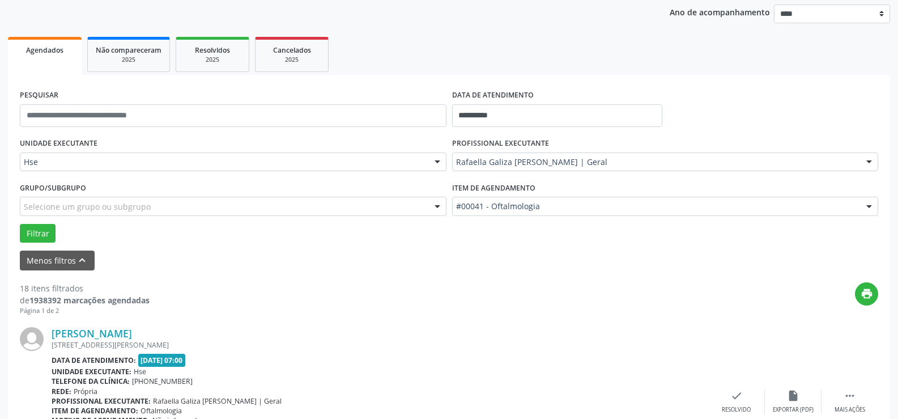
scroll to position [189, 0]
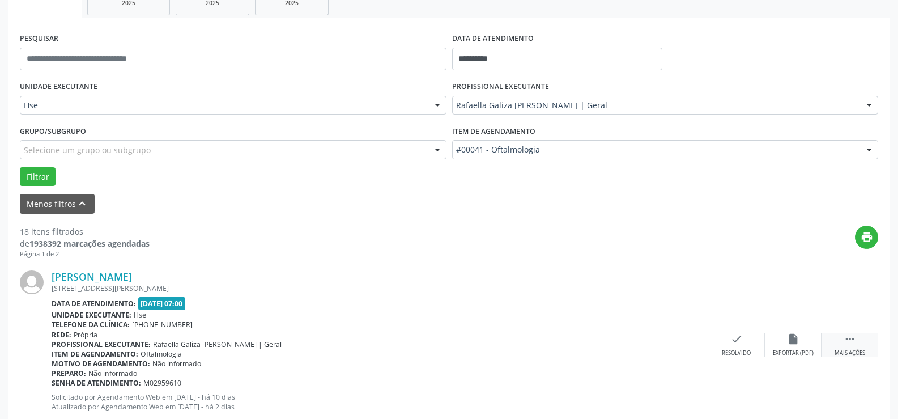
click at [849, 342] on icon "" at bounding box center [850, 339] width 12 height 12
click at [797, 344] on icon "alarm_off" at bounding box center [793, 339] width 12 height 12
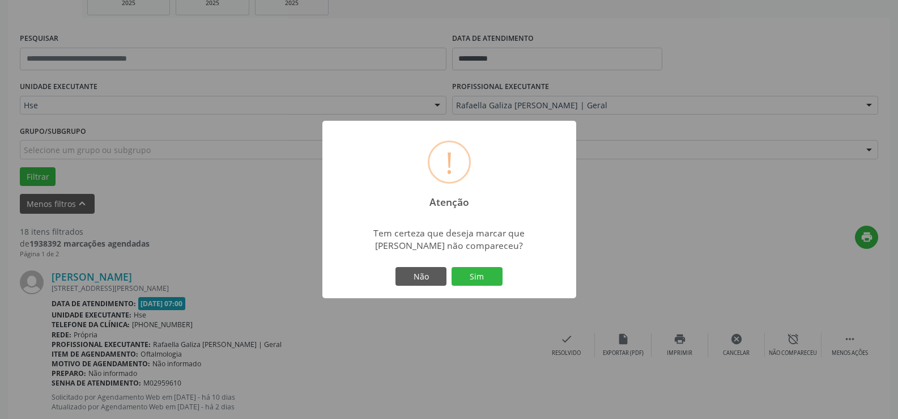
click at [485, 287] on div "Não Sim" at bounding box center [449, 277] width 112 height 24
click at [495, 273] on button "Sim" at bounding box center [477, 276] width 51 height 19
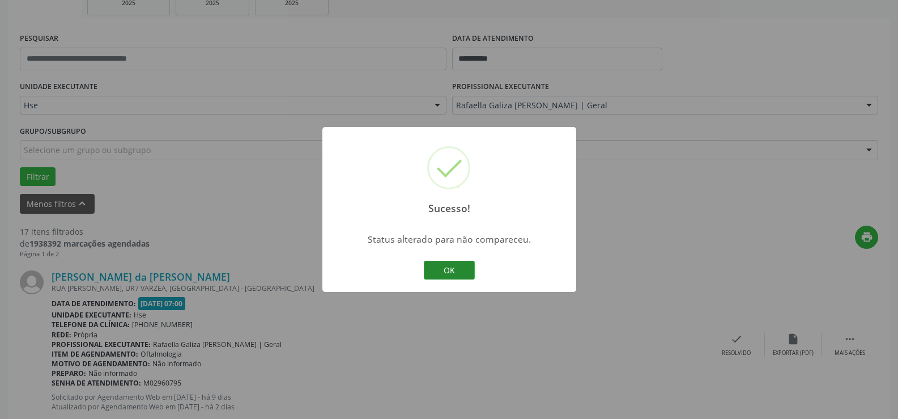
click at [456, 269] on button "OK" at bounding box center [449, 270] width 51 height 19
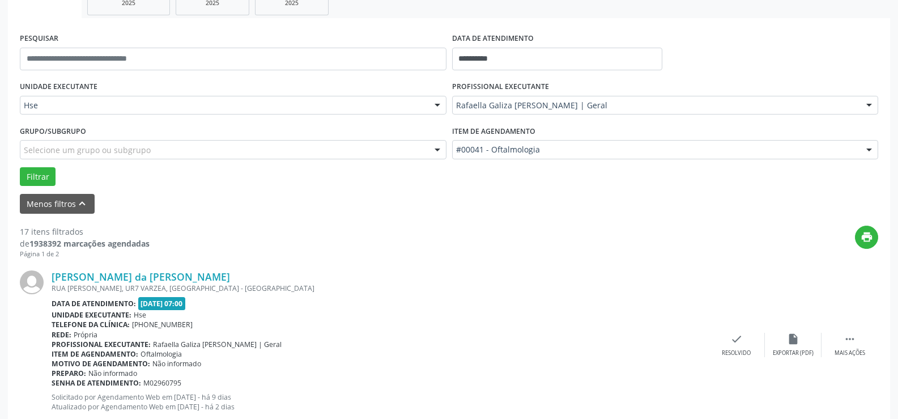
drag, startPoint x: 733, startPoint y: 333, endPoint x: 723, endPoint y: 328, distance: 11.7
click at [732, 332] on div "[PERSON_NAME] da [PERSON_NAME] RUA [PERSON_NAME], UR7 VARZEA, [GEOGRAPHIC_DATA]…" at bounding box center [449, 344] width 859 height 173
click at [731, 296] on div "[PERSON_NAME] da [PERSON_NAME] RUA [PERSON_NAME], UR7 VARZEA, [GEOGRAPHIC_DATA]…" at bounding box center [449, 344] width 859 height 173
click at [733, 338] on icon "check" at bounding box center [736, 339] width 12 height 12
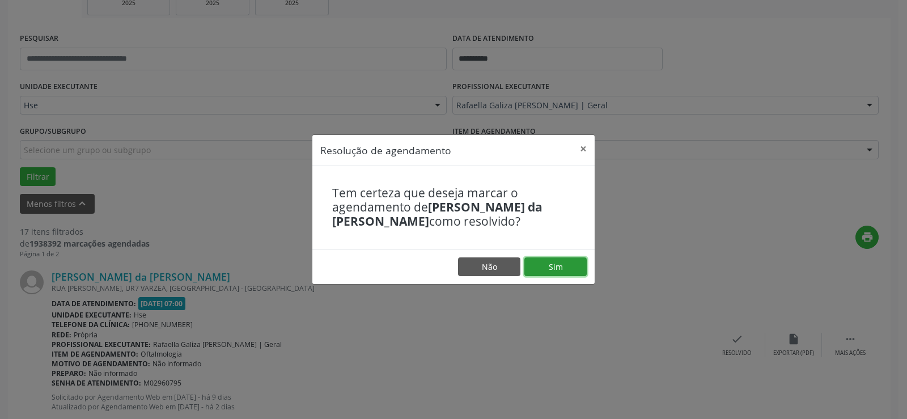
click at [562, 264] on button "Sim" at bounding box center [555, 266] width 62 height 19
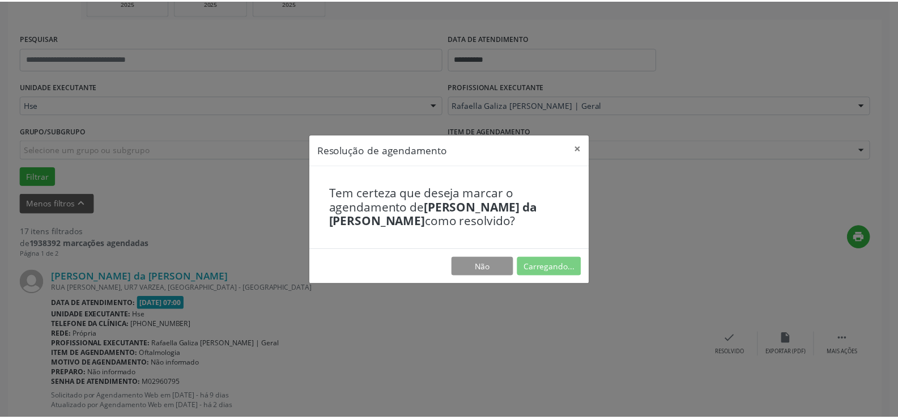
scroll to position [64, 0]
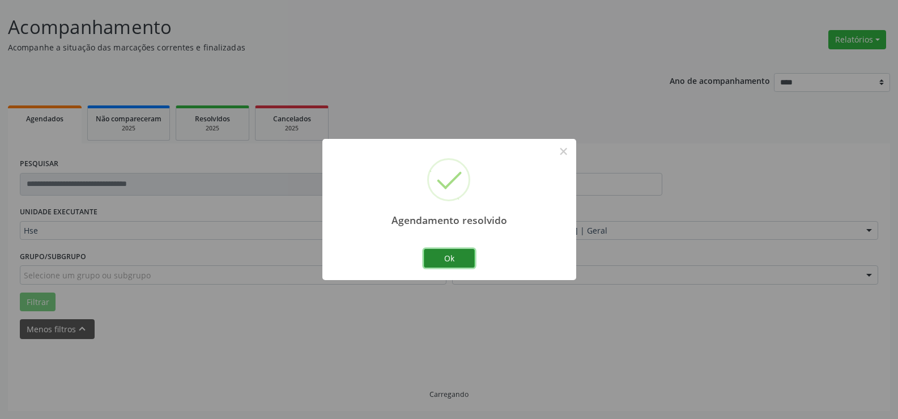
click at [455, 255] on button "Ok" at bounding box center [449, 258] width 51 height 19
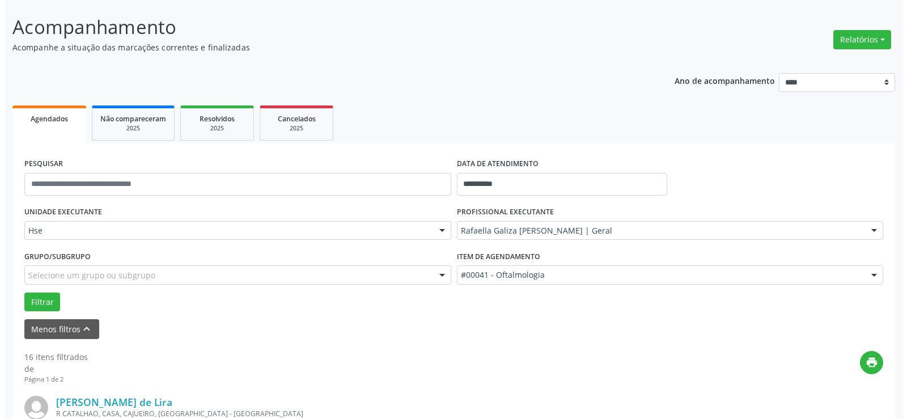
scroll to position [189, 0]
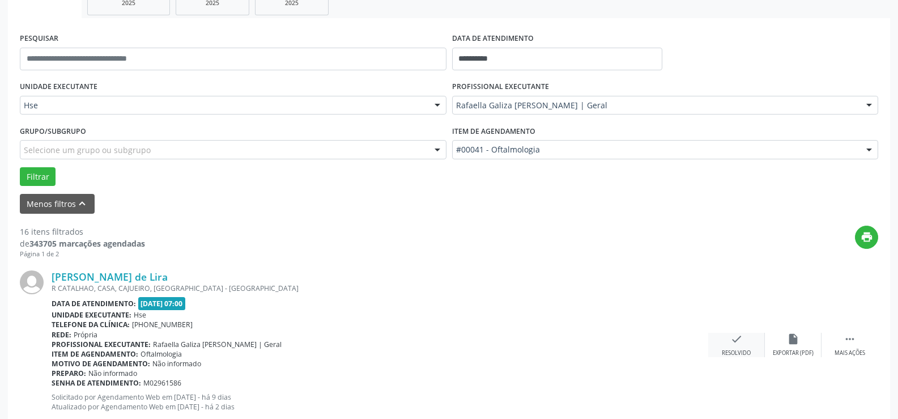
click at [734, 342] on icon "check" at bounding box center [736, 339] width 12 height 12
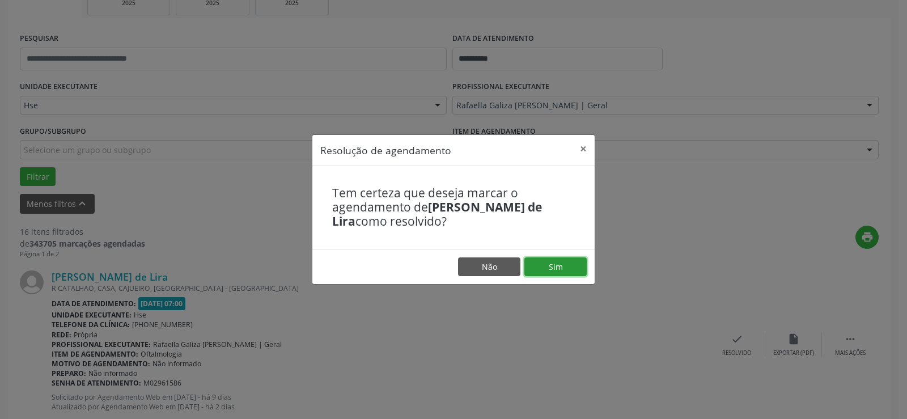
click at [555, 264] on button "Sim" at bounding box center [555, 266] width 62 height 19
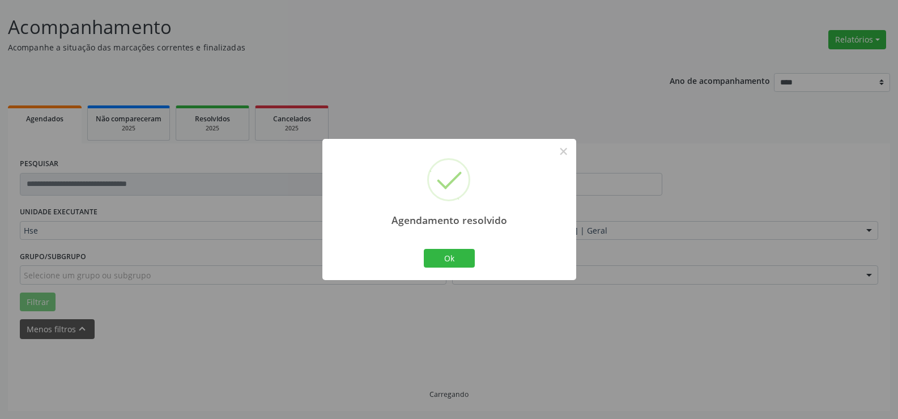
scroll to position [76, 0]
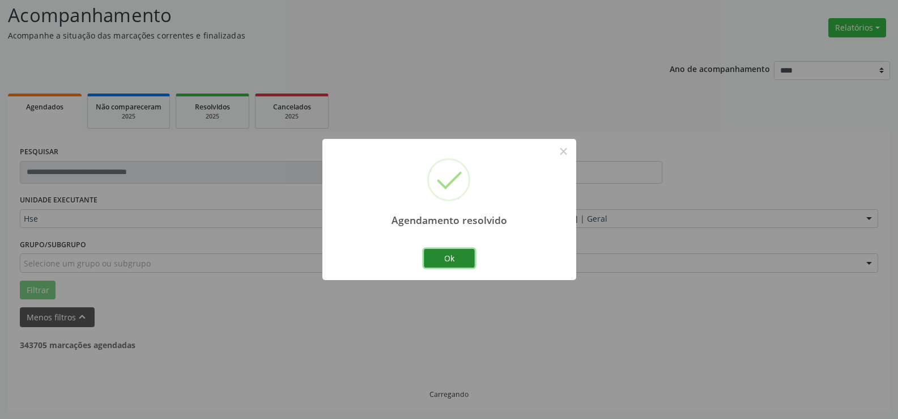
click at [458, 257] on button "Ok" at bounding box center [449, 258] width 51 height 19
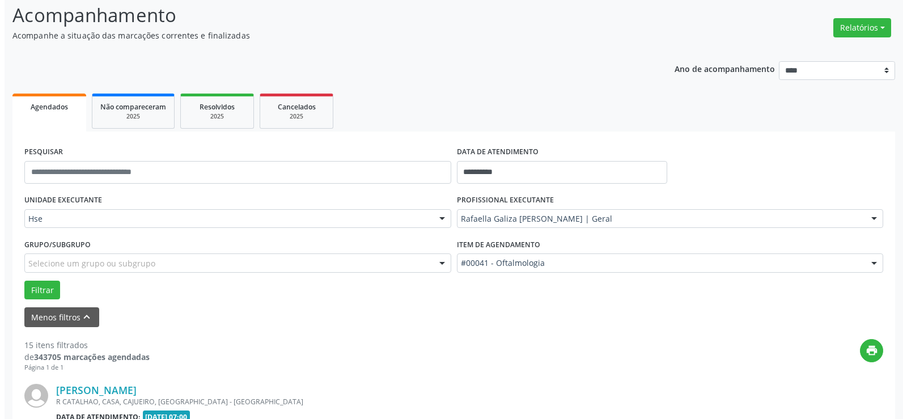
scroll to position [133, 0]
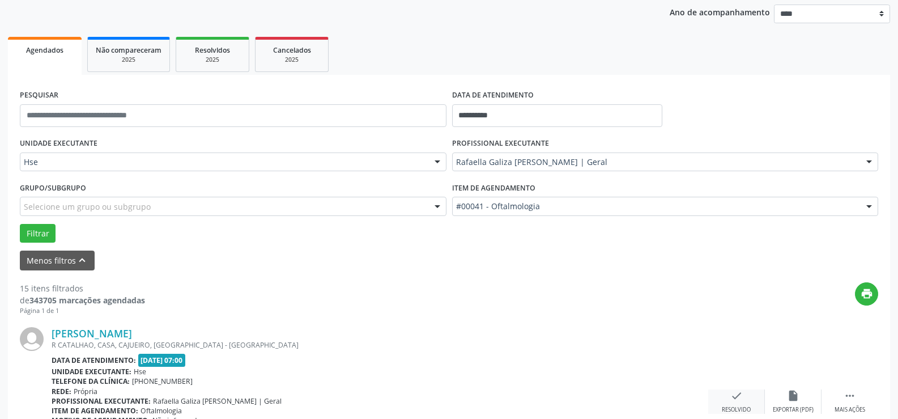
click at [737, 398] on icon "check" at bounding box center [736, 395] width 12 height 12
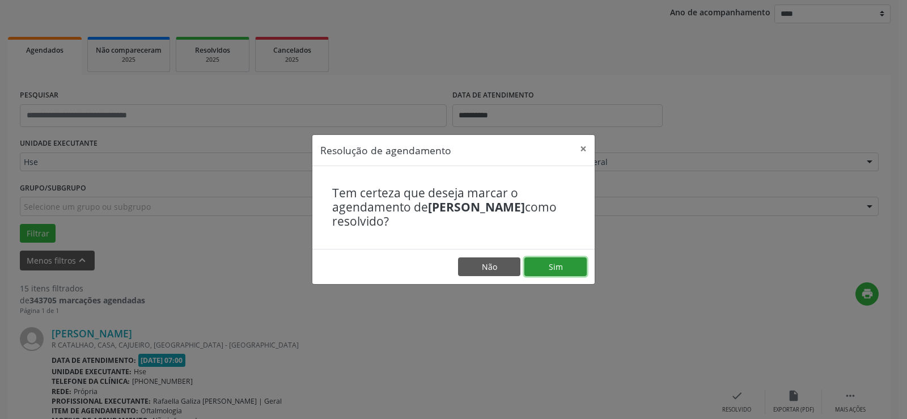
click at [568, 270] on button "Sim" at bounding box center [555, 266] width 62 height 19
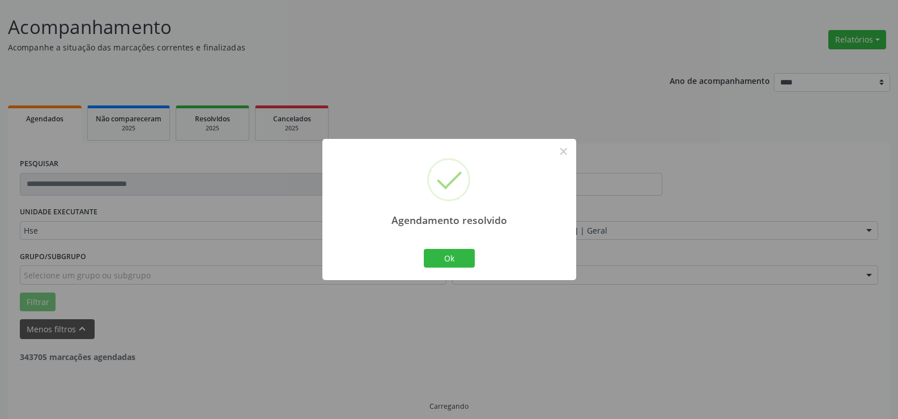
scroll to position [76, 0]
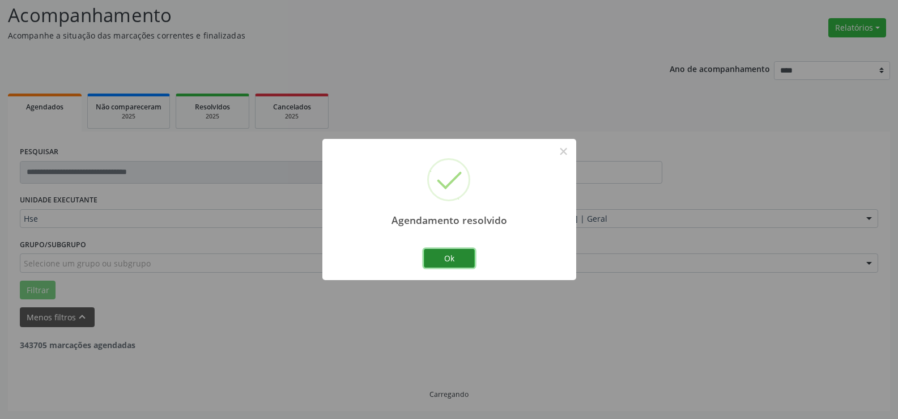
click at [445, 261] on button "Ok" at bounding box center [449, 258] width 51 height 19
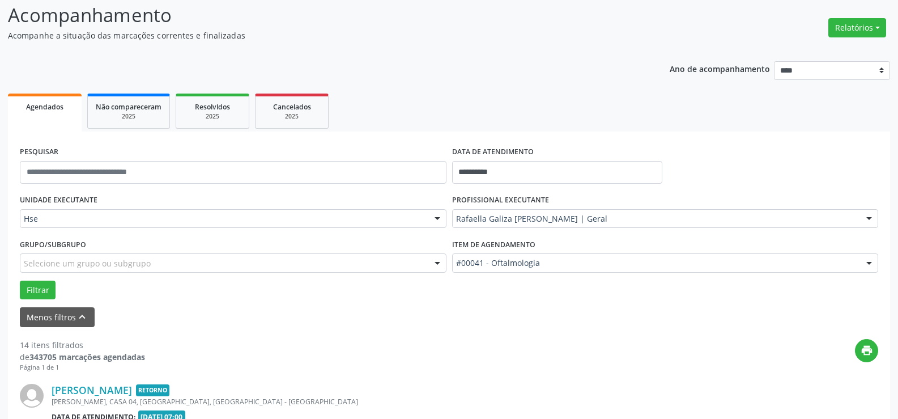
scroll to position [189, 0]
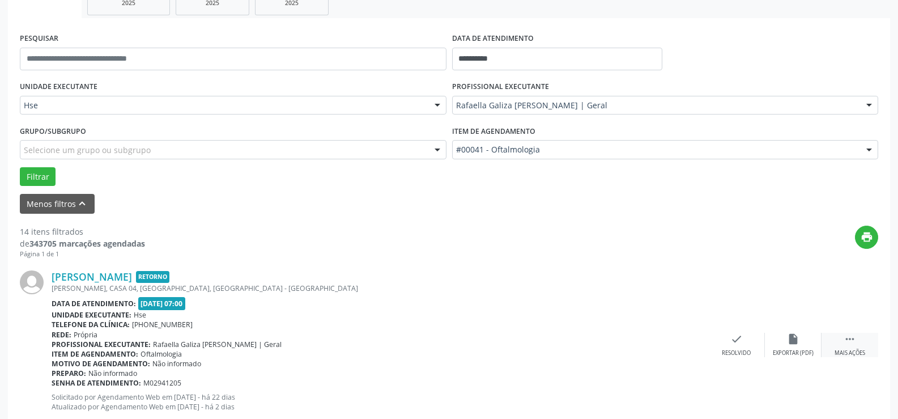
click at [856, 343] on div " Mais ações" at bounding box center [850, 345] width 57 height 24
click at [804, 337] on div "alarm_off Não compareceu" at bounding box center [793, 345] width 57 height 24
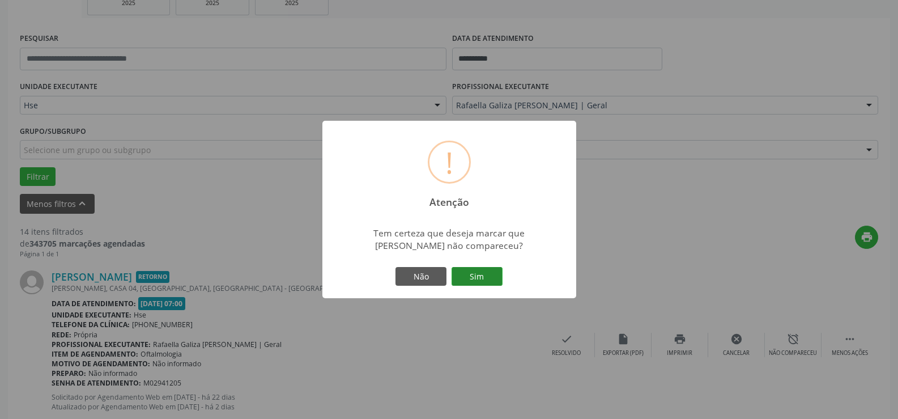
click at [490, 274] on button "Sim" at bounding box center [477, 276] width 51 height 19
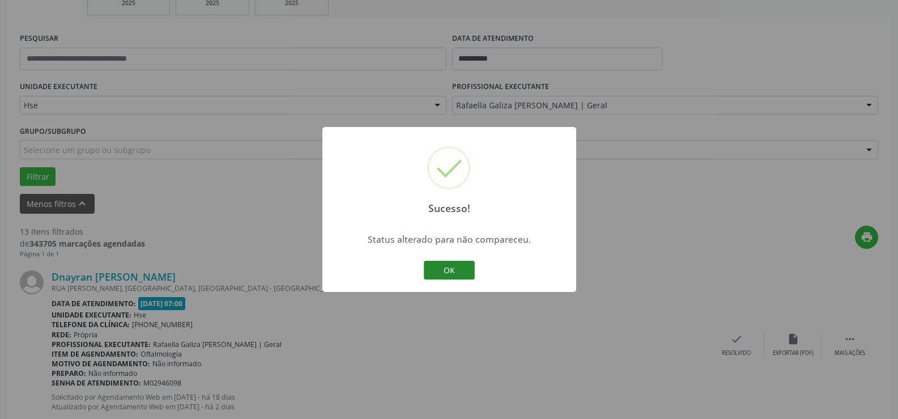
click at [454, 271] on button "OK" at bounding box center [449, 270] width 51 height 19
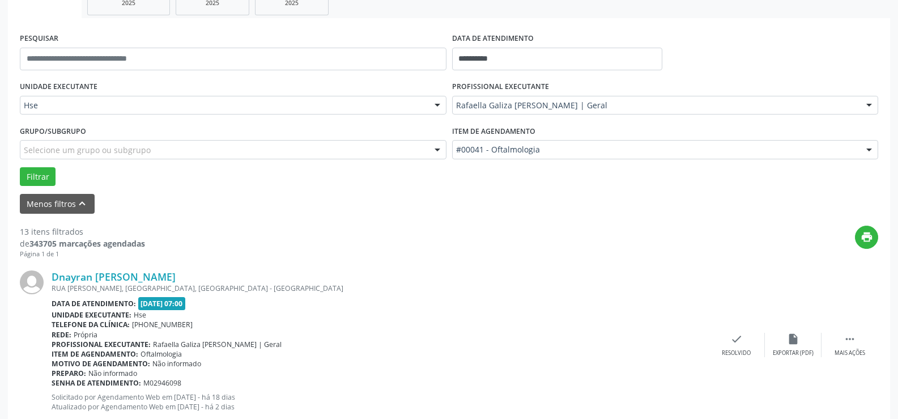
drag, startPoint x: 445, startPoint y: 347, endPoint x: 0, endPoint y: 427, distance: 452.5
drag, startPoint x: 0, startPoint y: 427, endPoint x: 852, endPoint y: 347, distance: 855.4
click at [852, 347] on div " Mais ações" at bounding box center [850, 345] width 57 height 24
click at [850, 349] on div " Menos ações" at bounding box center [850, 345] width 57 height 24
click at [833, 354] on div " Mais ações" at bounding box center [850, 345] width 57 height 24
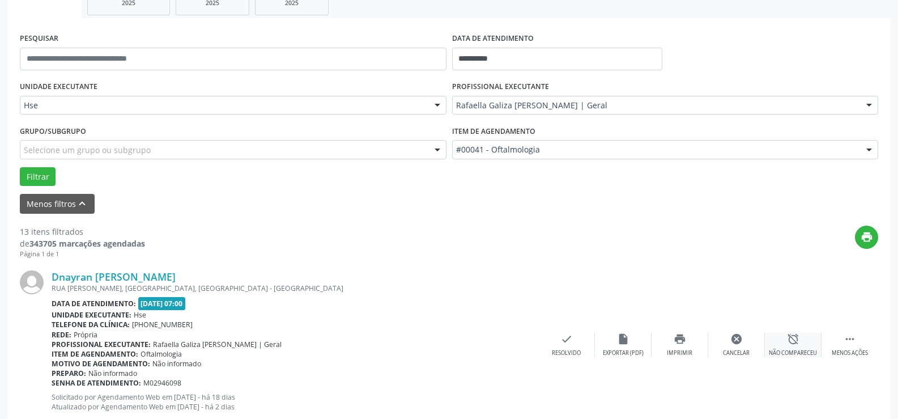
click at [800, 354] on div "Não compareceu" at bounding box center [793, 353] width 48 height 8
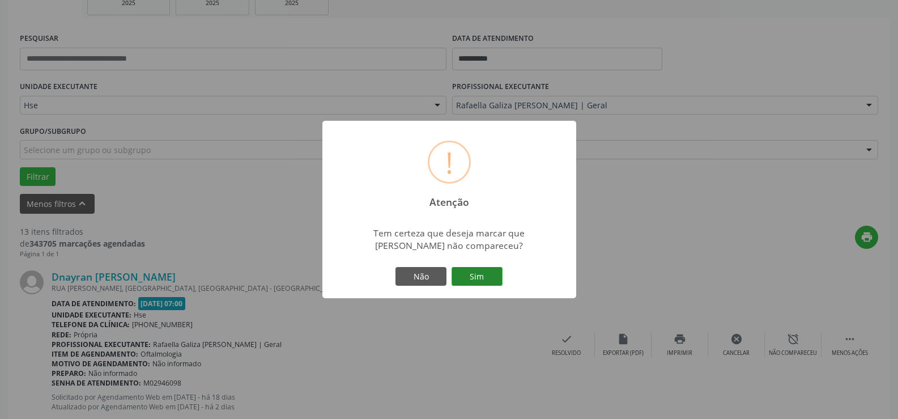
click at [478, 271] on button "Sim" at bounding box center [477, 276] width 51 height 19
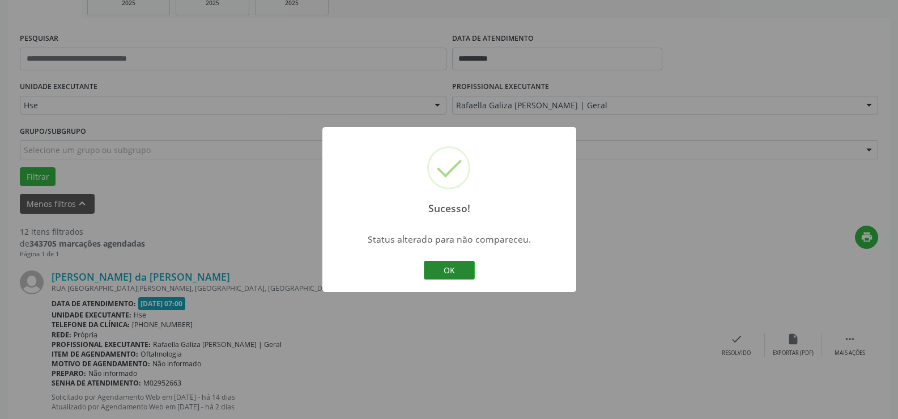
click at [439, 265] on button "OK" at bounding box center [449, 270] width 51 height 19
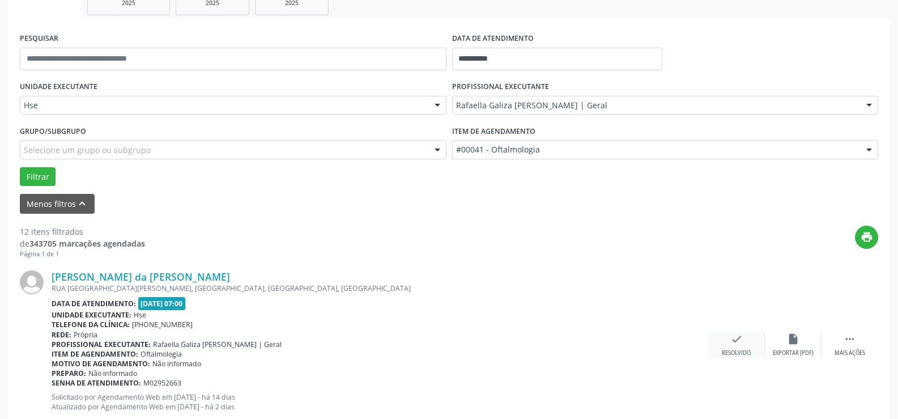
click at [736, 356] on div "Resolvido" at bounding box center [736, 353] width 29 height 8
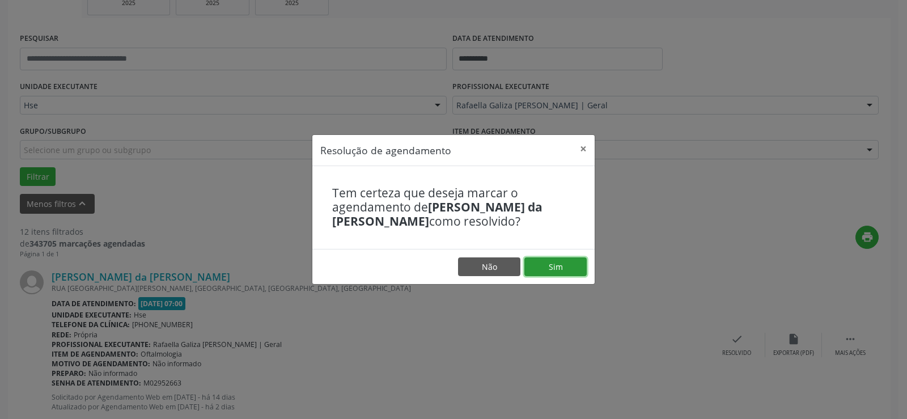
click at [539, 276] on button "Sim" at bounding box center [555, 266] width 62 height 19
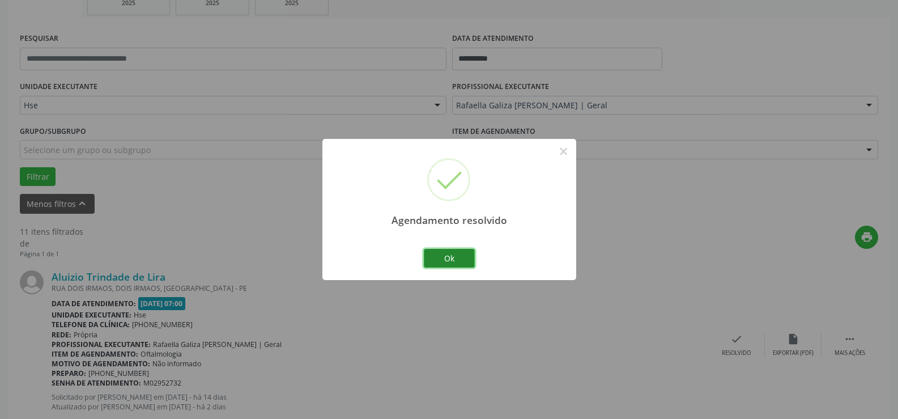
click at [448, 253] on button "Ok" at bounding box center [449, 258] width 51 height 19
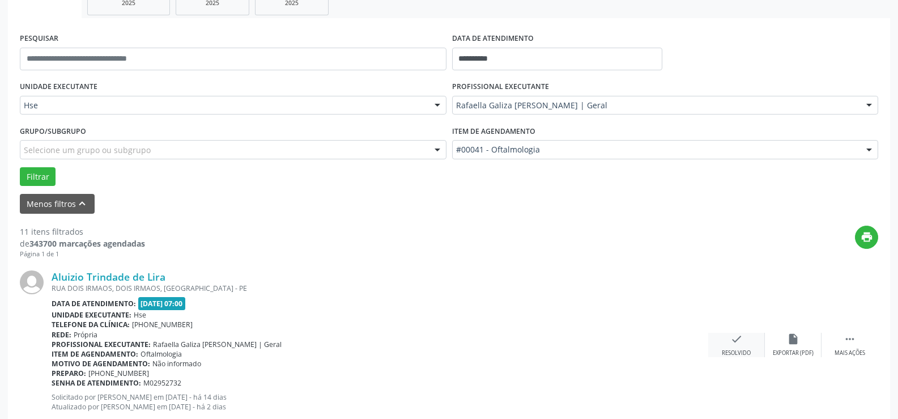
click at [736, 343] on icon "check" at bounding box center [736, 339] width 12 height 12
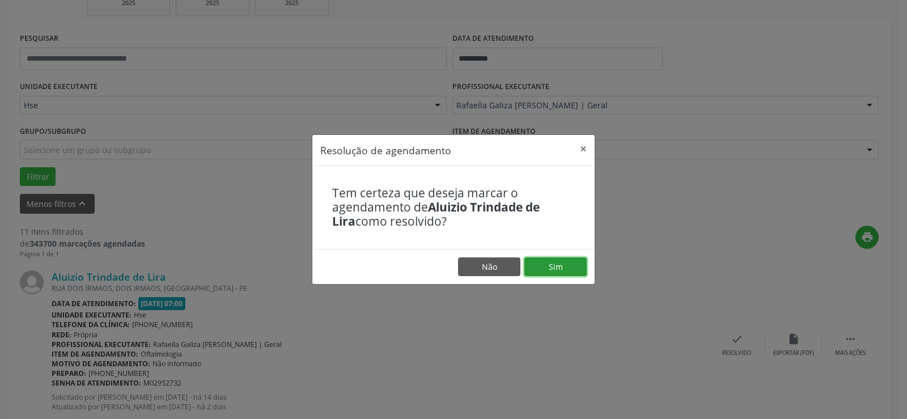
click at [551, 262] on button "Sim" at bounding box center [555, 266] width 62 height 19
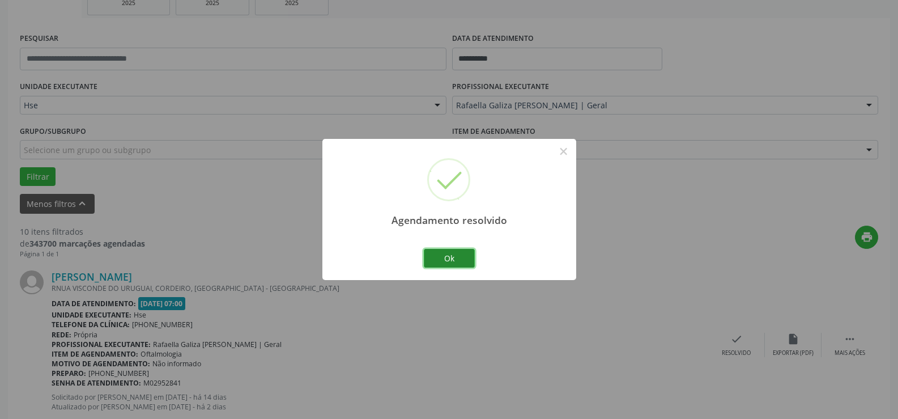
click at [431, 260] on button "Ok" at bounding box center [449, 258] width 51 height 19
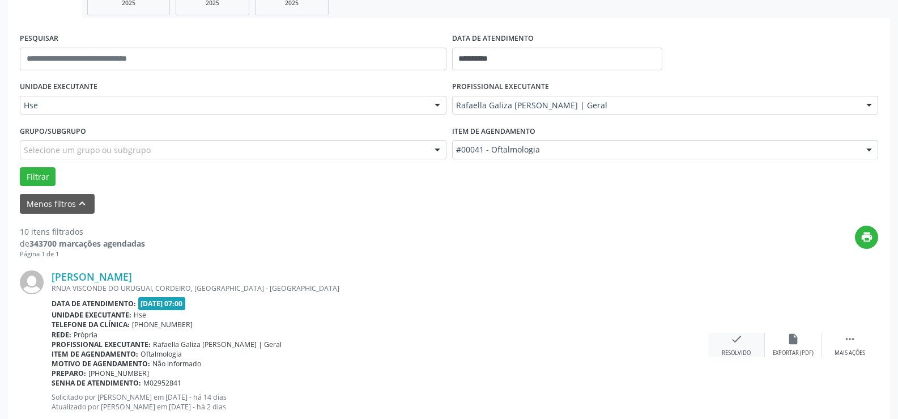
click at [731, 346] on div "check Resolvido" at bounding box center [736, 345] width 57 height 24
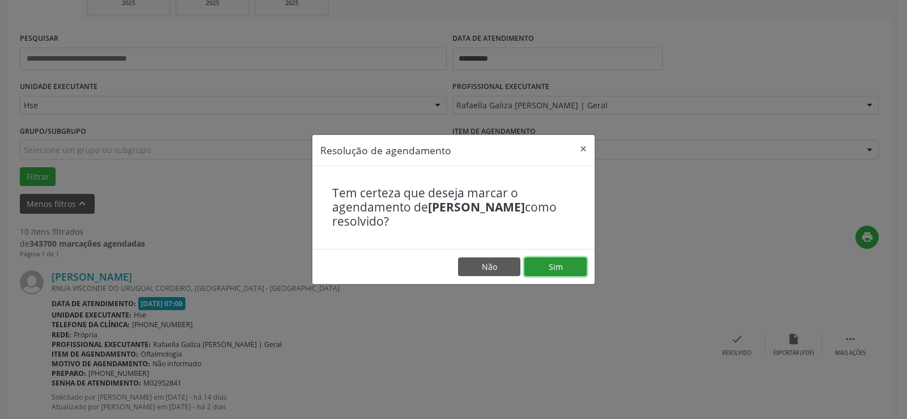
click at [547, 261] on button "Sim" at bounding box center [555, 266] width 62 height 19
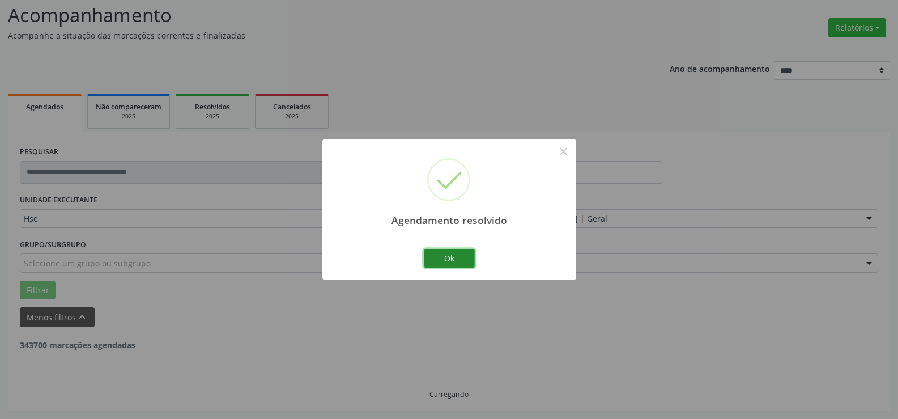
click at [457, 256] on button "Ok" at bounding box center [449, 258] width 51 height 19
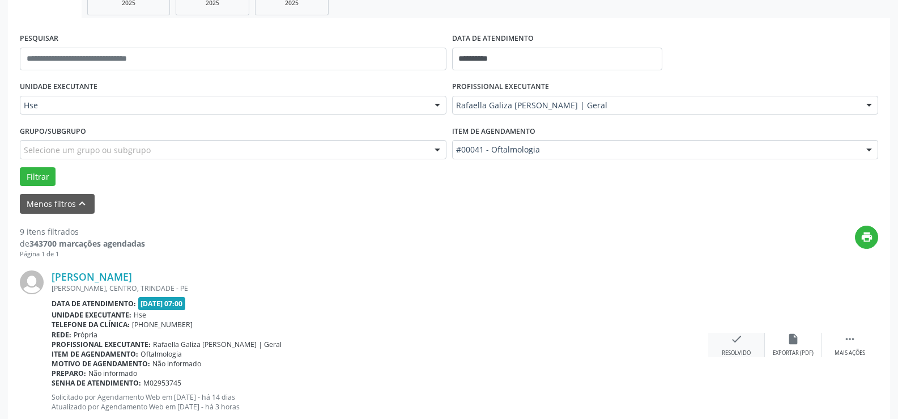
click at [736, 346] on div "check Resolvido" at bounding box center [736, 345] width 57 height 24
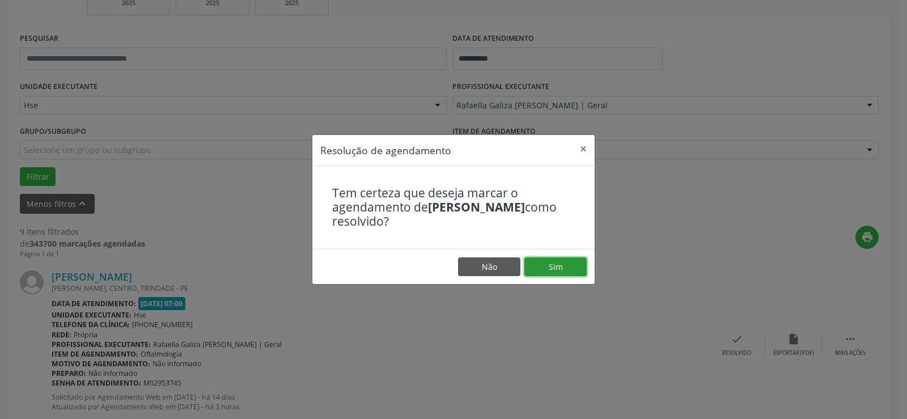
click at [572, 269] on button "Sim" at bounding box center [555, 266] width 62 height 19
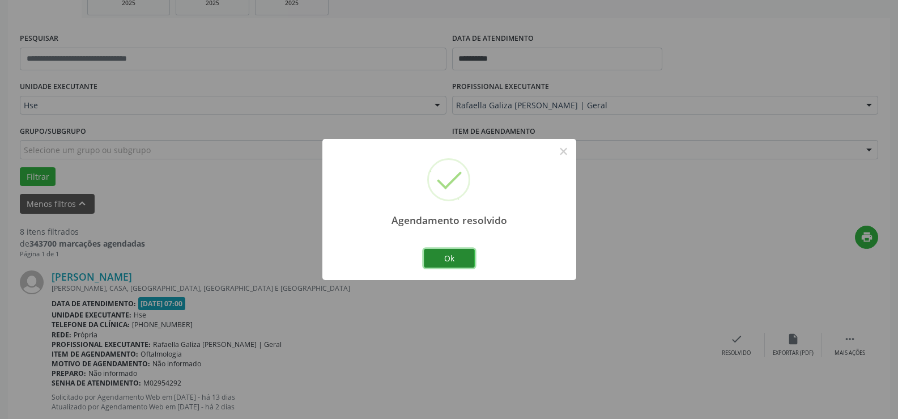
click at [458, 257] on button "Ok" at bounding box center [449, 258] width 51 height 19
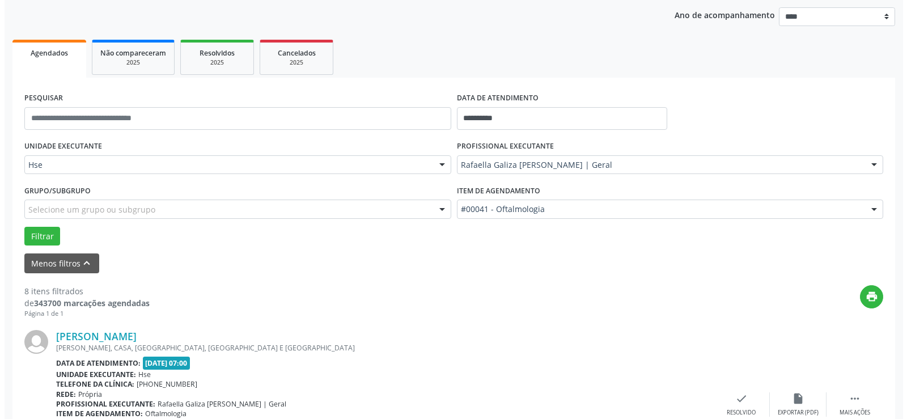
scroll to position [243, 0]
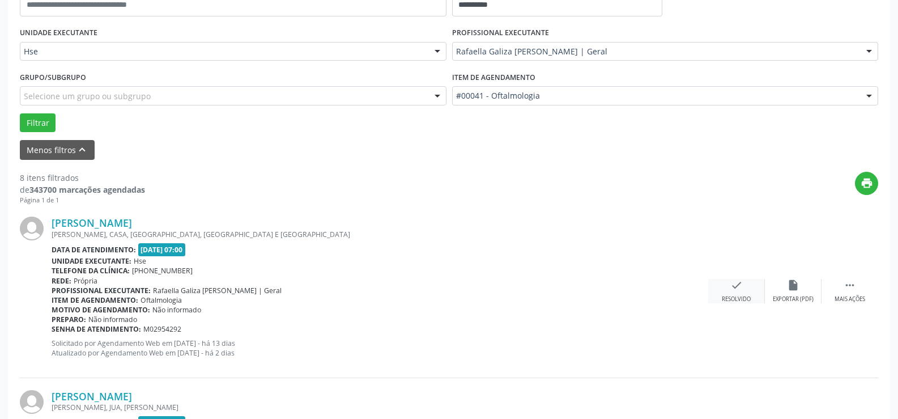
click at [747, 292] on div "check Resolvido" at bounding box center [736, 291] width 57 height 24
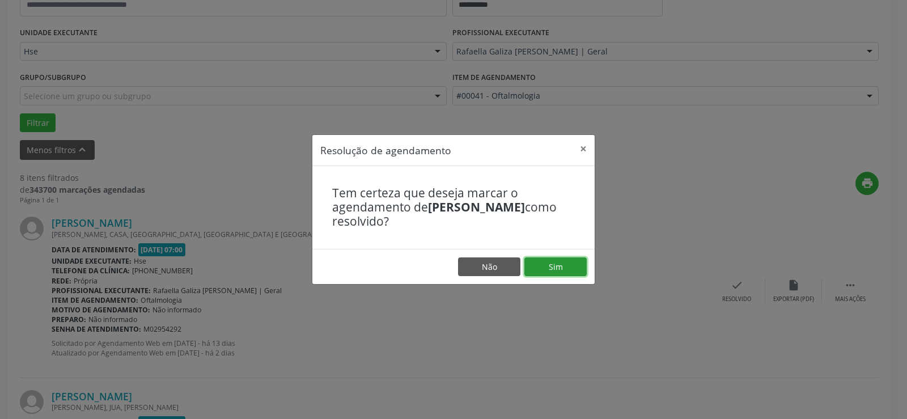
click at [554, 264] on button "Sim" at bounding box center [555, 266] width 62 height 19
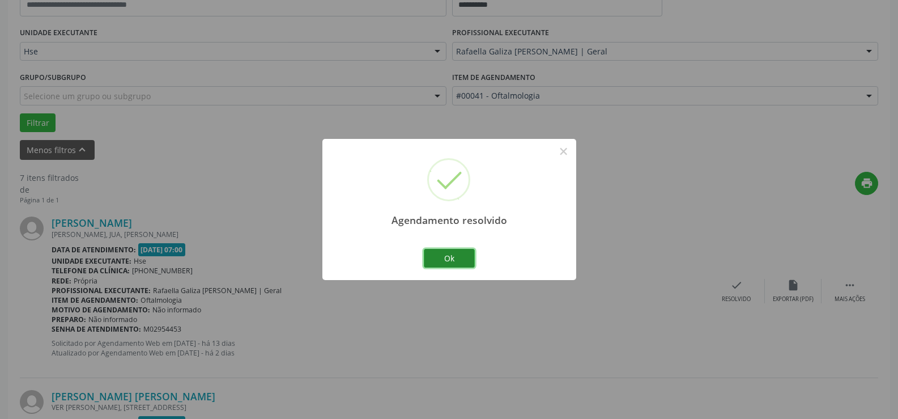
click at [456, 257] on button "Ok" at bounding box center [449, 258] width 51 height 19
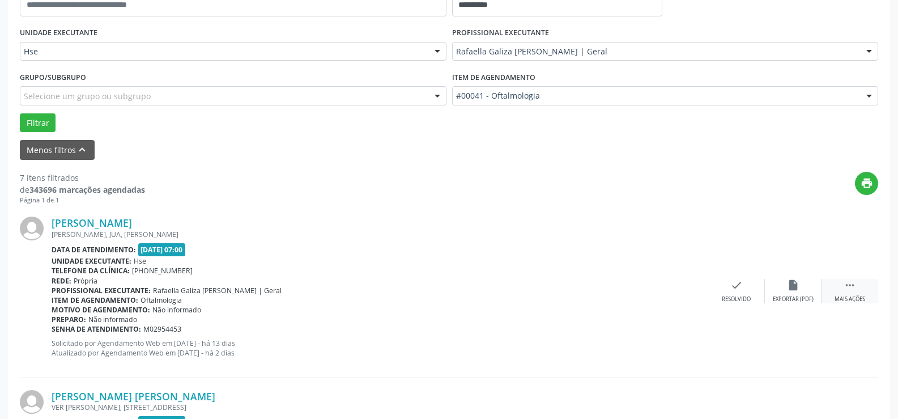
click at [854, 291] on icon "" at bounding box center [850, 285] width 12 height 12
click at [786, 282] on div "alarm_off Não compareceu" at bounding box center [793, 291] width 57 height 24
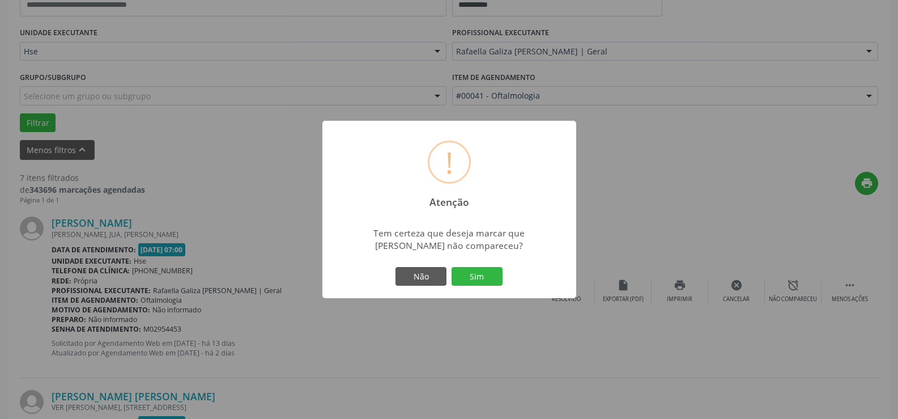
click at [478, 262] on div "! Atenção × Tem certeza que deseja marcar que [PERSON_NAME] não compareceu? Não…" at bounding box center [449, 210] width 254 height 178
click at [477, 271] on button "Sim" at bounding box center [477, 276] width 51 height 19
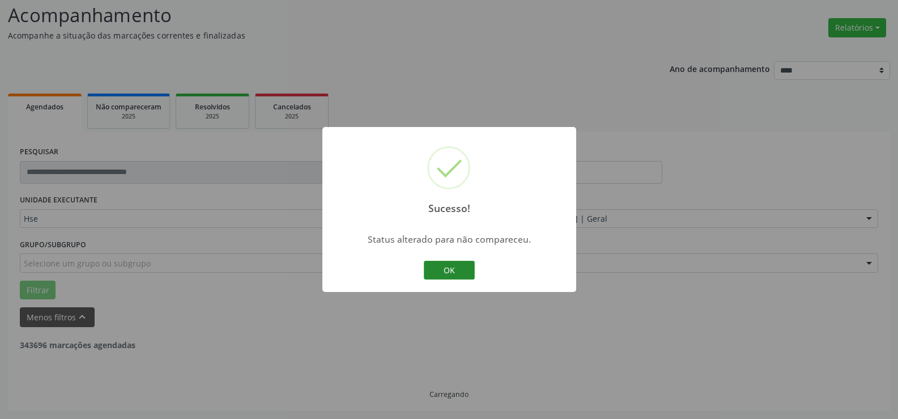
click at [459, 269] on button "OK" at bounding box center [449, 270] width 51 height 19
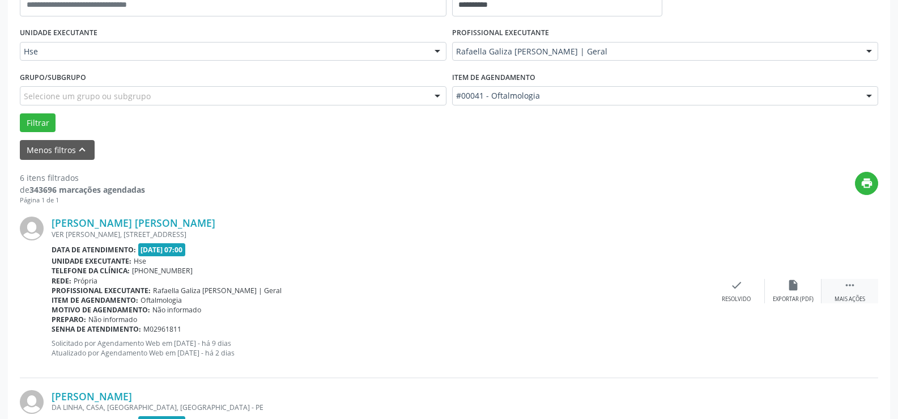
click at [851, 289] on icon "" at bounding box center [850, 285] width 12 height 12
click at [792, 282] on icon "alarm_off" at bounding box center [793, 285] width 12 height 12
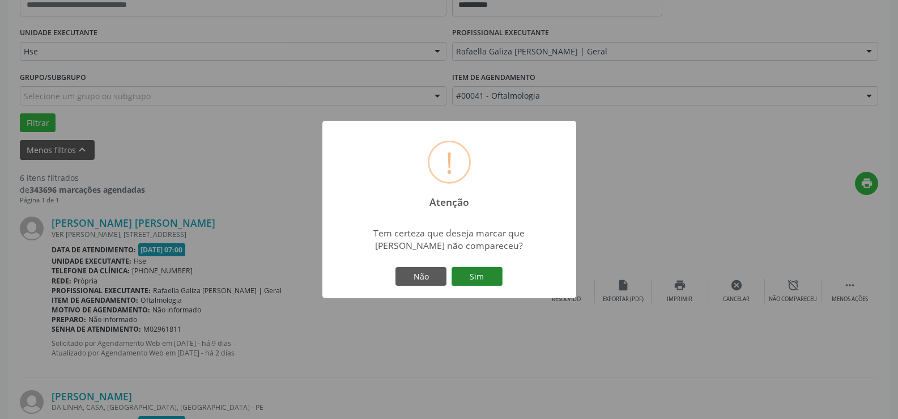
click at [481, 274] on button "Sim" at bounding box center [477, 276] width 51 height 19
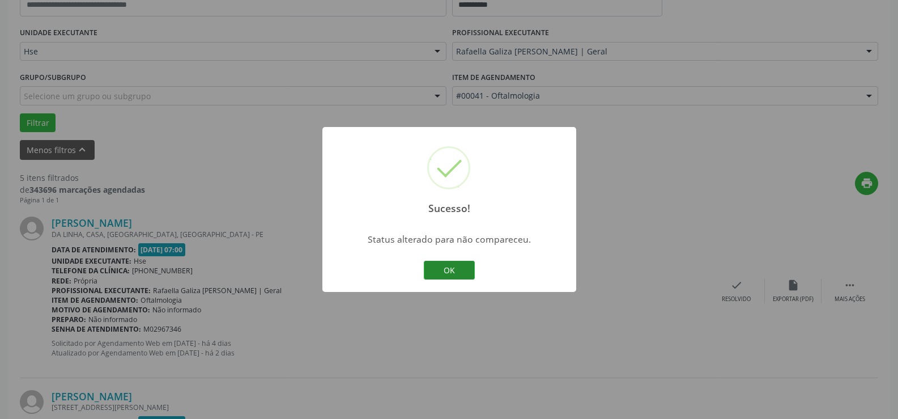
click at [451, 265] on button "OK" at bounding box center [449, 270] width 51 height 19
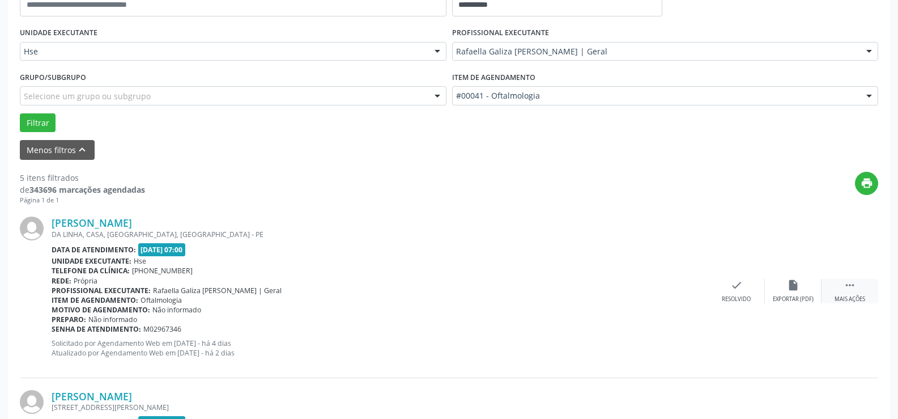
click at [850, 286] on icon "" at bounding box center [850, 285] width 12 height 12
click at [796, 285] on icon "alarm_off" at bounding box center [793, 285] width 12 height 12
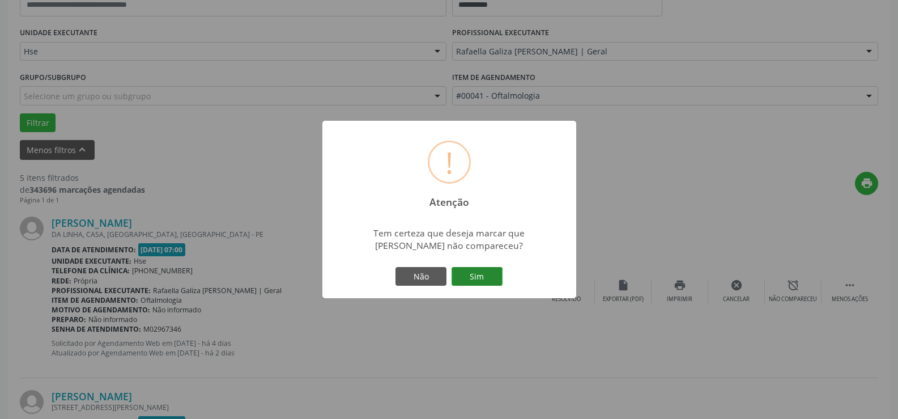
click at [480, 275] on button "Sim" at bounding box center [477, 276] width 51 height 19
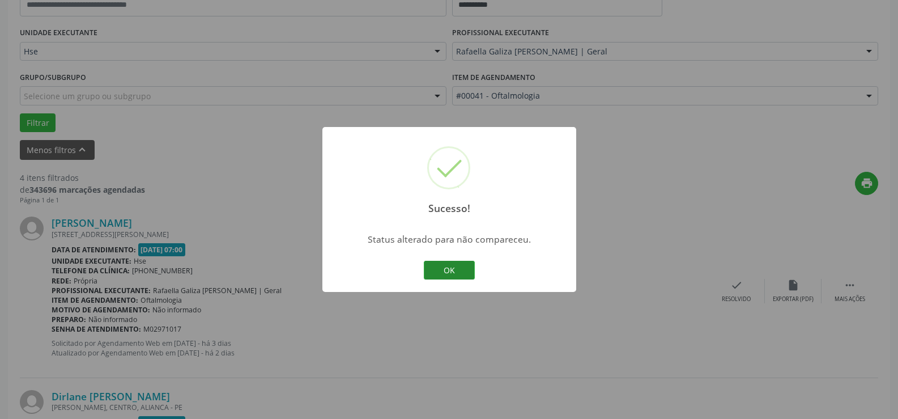
click at [450, 271] on button "OK" at bounding box center [449, 270] width 51 height 19
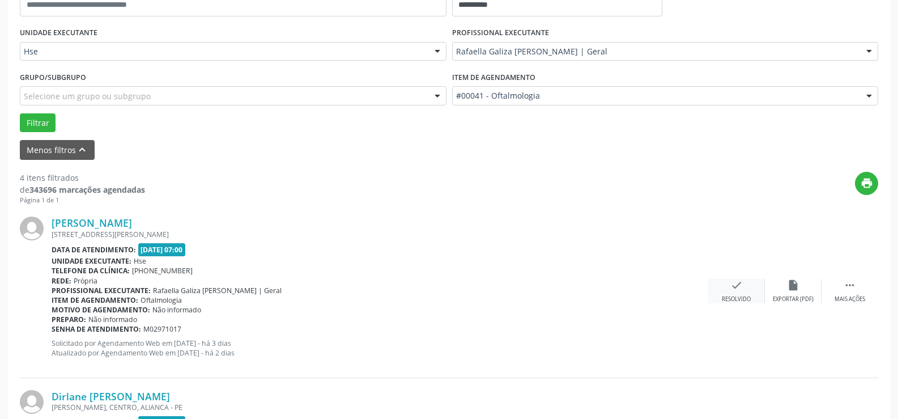
click at [735, 292] on div "check Resolvido" at bounding box center [736, 291] width 57 height 24
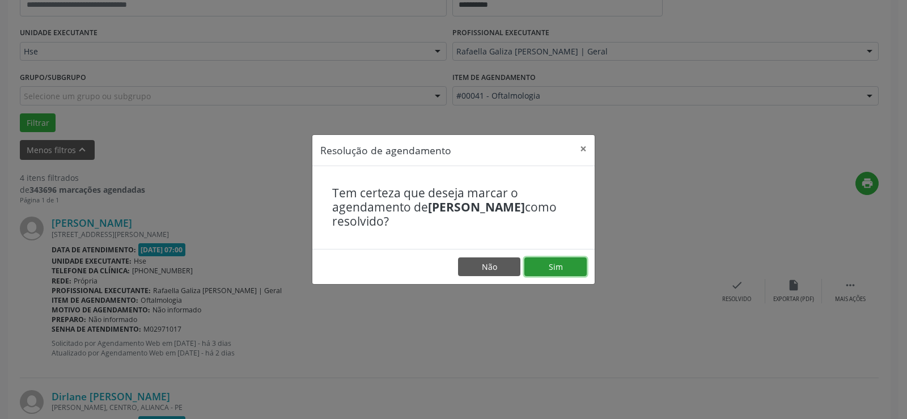
click at [575, 273] on button "Sim" at bounding box center [555, 266] width 62 height 19
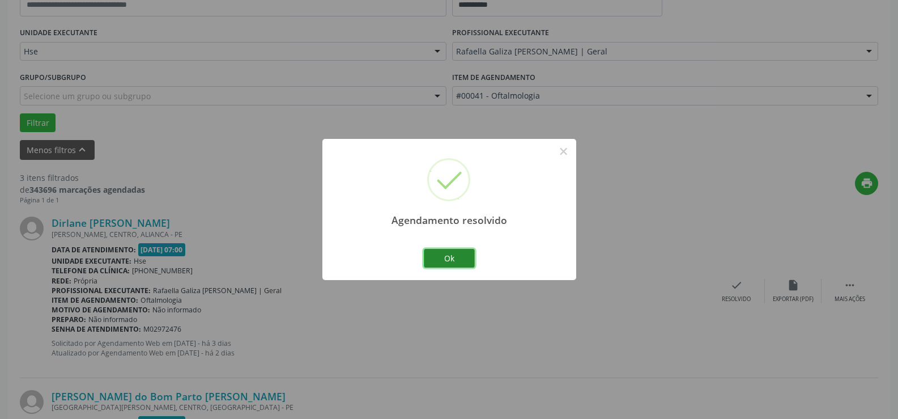
click at [448, 256] on button "Ok" at bounding box center [449, 258] width 51 height 19
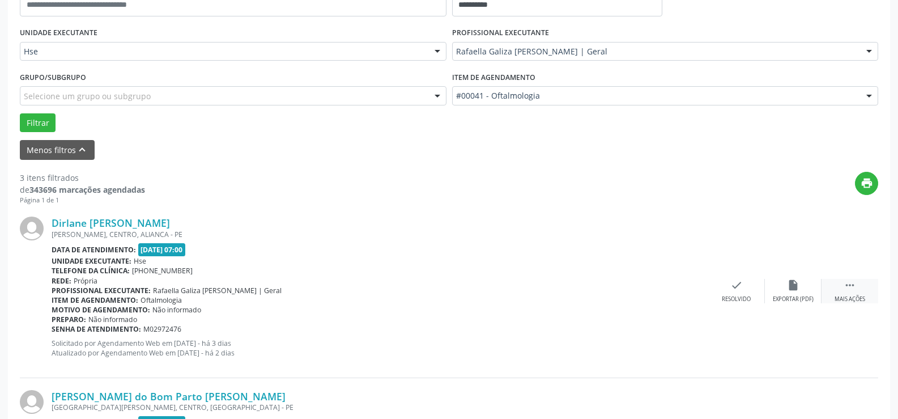
click at [859, 298] on div "Mais ações" at bounding box center [850, 299] width 31 height 8
click at [797, 297] on div "Não compareceu" at bounding box center [793, 299] width 48 height 8
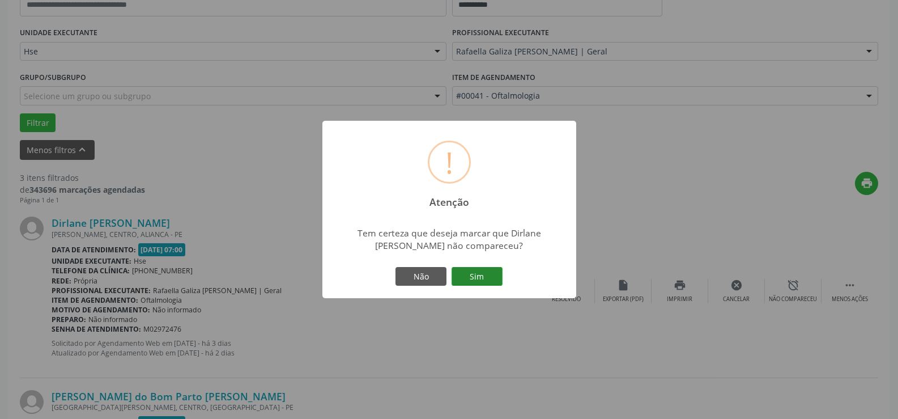
click at [498, 277] on button "Sim" at bounding box center [477, 276] width 51 height 19
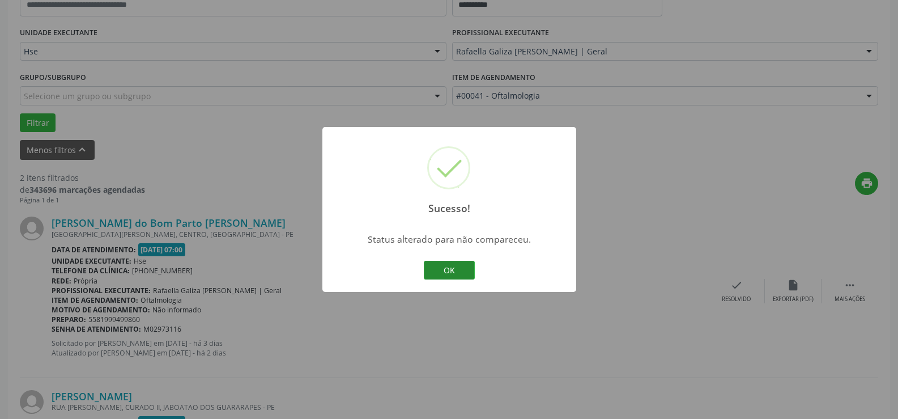
click at [457, 268] on button "OK" at bounding box center [449, 270] width 51 height 19
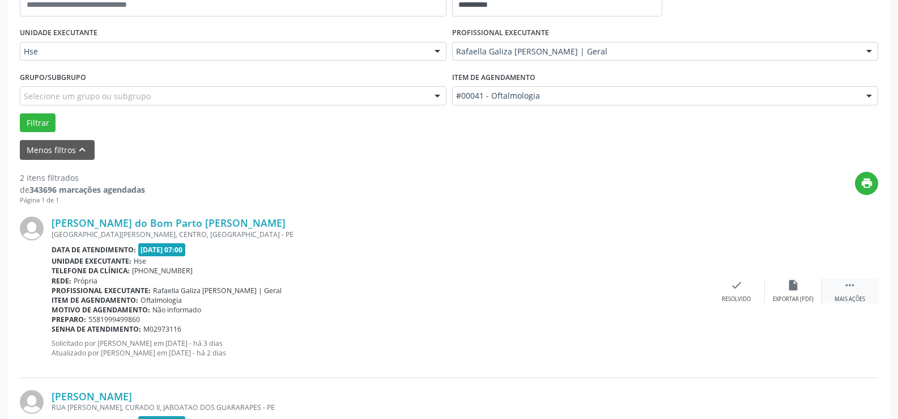
click at [856, 286] on div " Mais ações" at bounding box center [850, 291] width 57 height 24
click at [798, 296] on div "Não compareceu" at bounding box center [793, 299] width 48 height 8
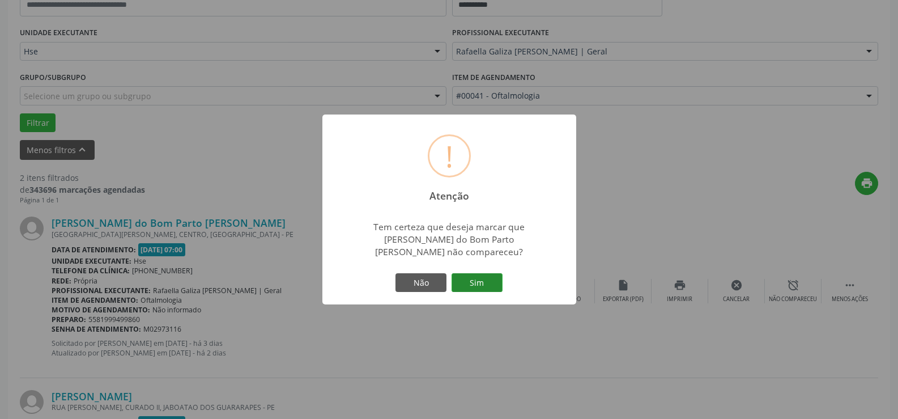
click at [501, 284] on button "Sim" at bounding box center [477, 282] width 51 height 19
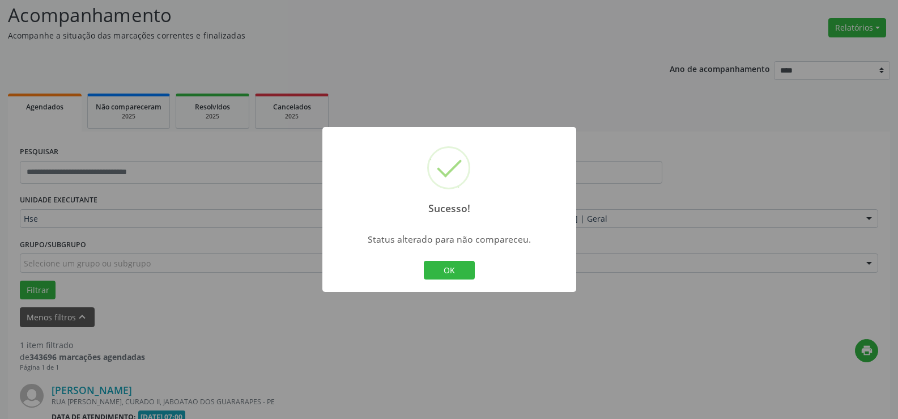
scroll to position [222, 0]
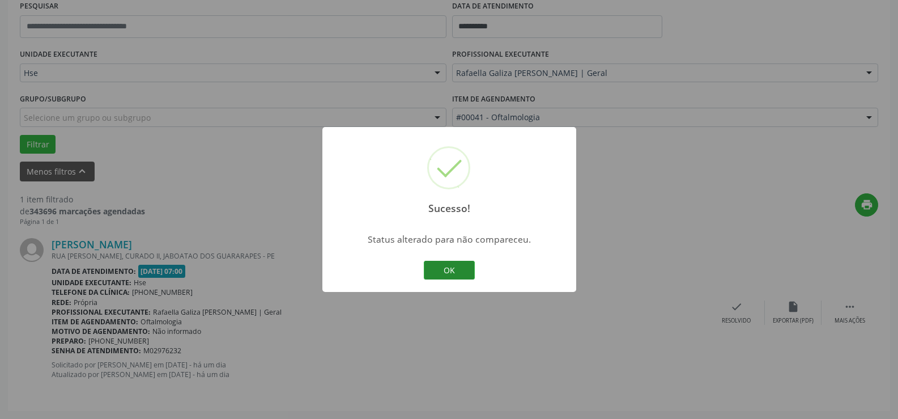
click at [445, 269] on button "OK" at bounding box center [449, 270] width 51 height 19
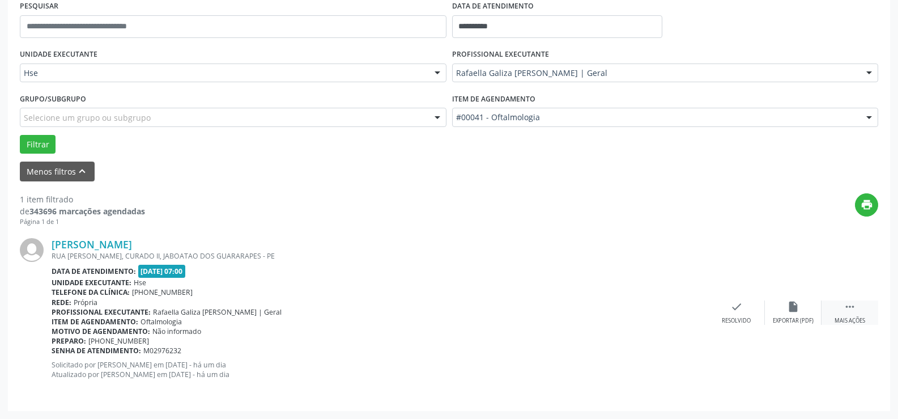
click at [866, 315] on div " Mais ações" at bounding box center [850, 312] width 57 height 24
click at [815, 321] on div "Não compareceu" at bounding box center [793, 321] width 48 height 8
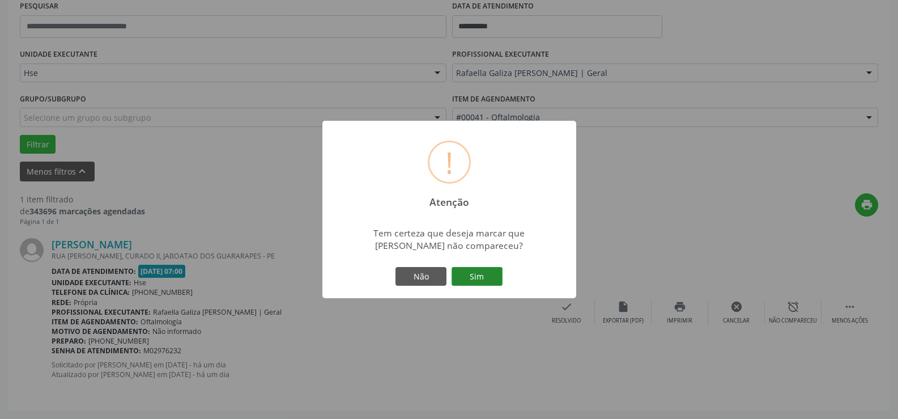
click at [470, 275] on button "Sim" at bounding box center [477, 276] width 51 height 19
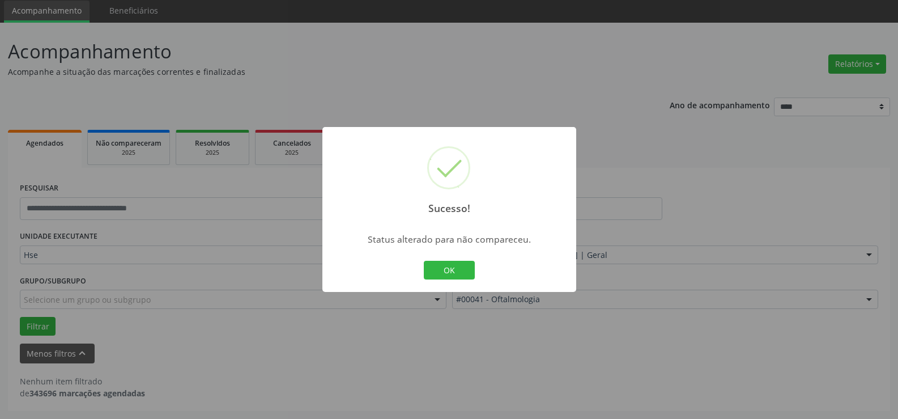
scroll to position [40, 0]
click at [468, 273] on button "OK" at bounding box center [449, 270] width 51 height 19
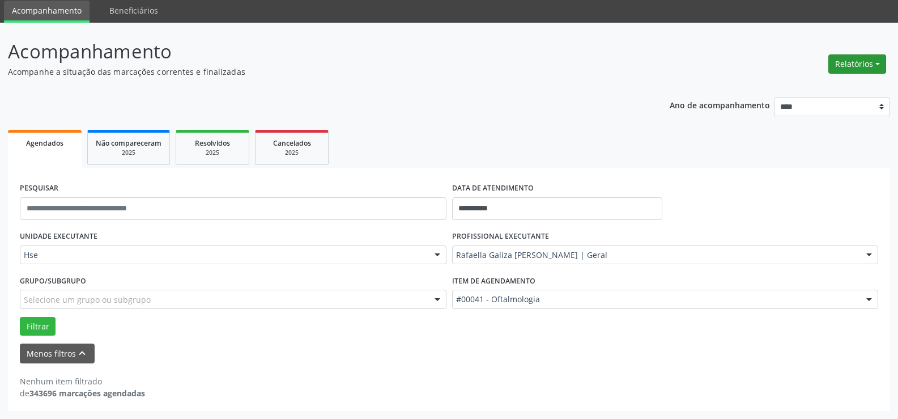
click at [851, 69] on button "Relatórios" at bounding box center [857, 63] width 58 height 19
click at [850, 91] on link "Agendamentos" at bounding box center [825, 88] width 122 height 16
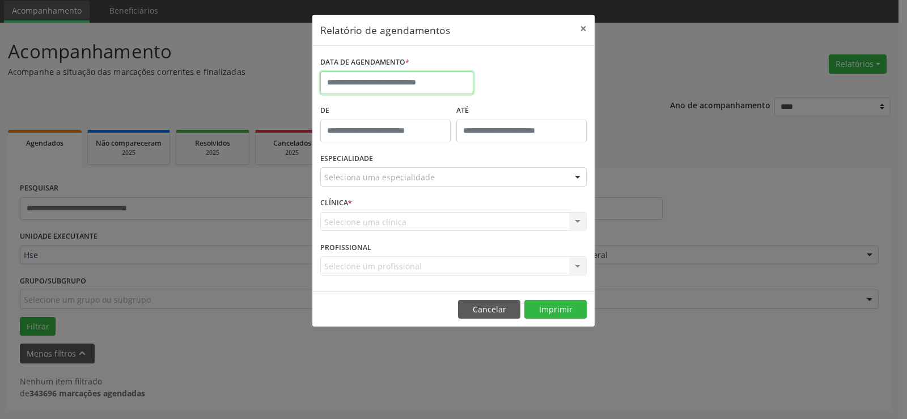
click at [447, 83] on input "text" at bounding box center [396, 82] width 153 height 23
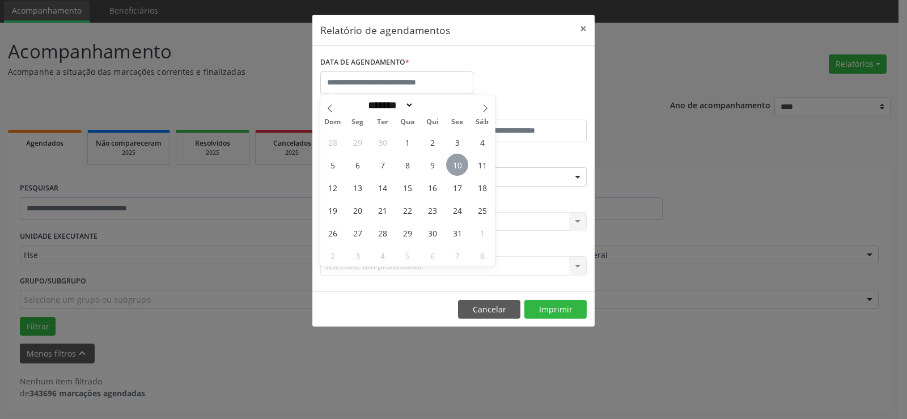
click at [462, 161] on span "10" at bounding box center [457, 165] width 22 height 22
type input "**********"
click at [462, 163] on span "10" at bounding box center [457, 165] width 22 height 22
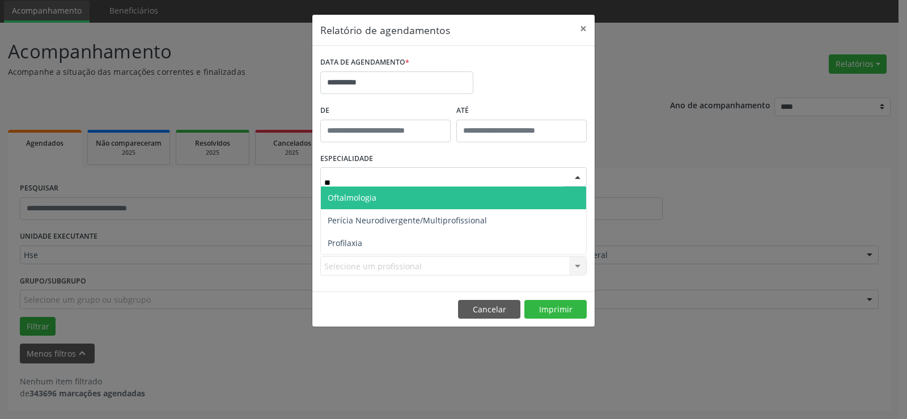
click at [438, 199] on span "Oftalmologia" at bounding box center [453, 197] width 265 height 23
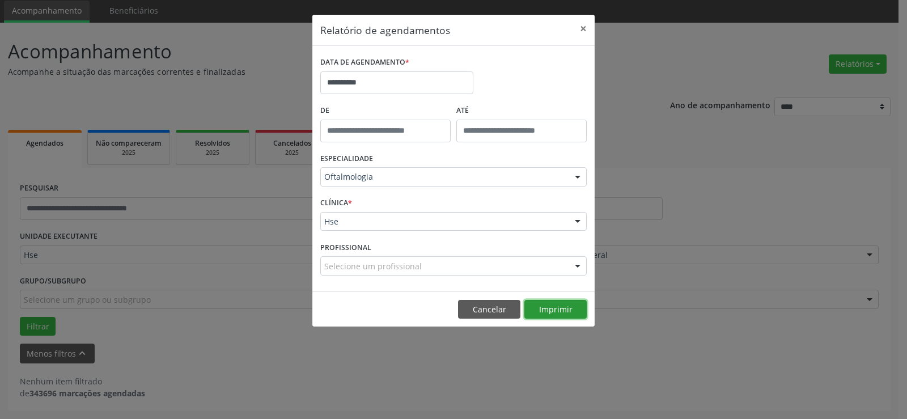
click at [557, 311] on button "Imprimir" at bounding box center [555, 309] width 62 height 19
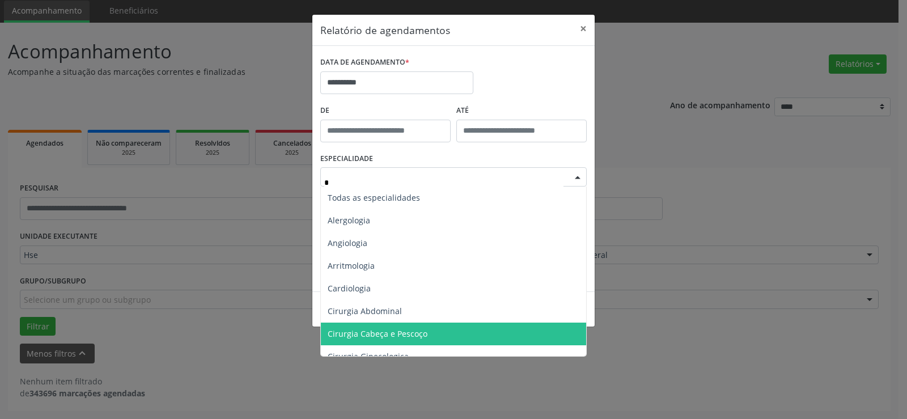
type input "**"
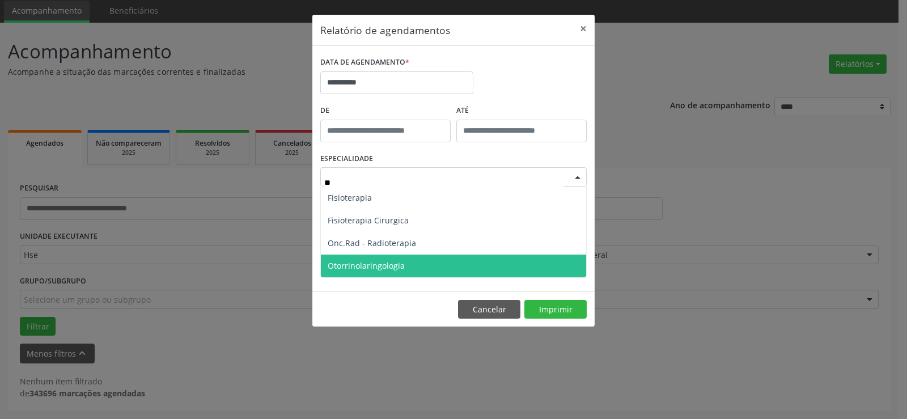
click at [465, 272] on span "Otorrinolaringologia" at bounding box center [453, 265] width 265 height 23
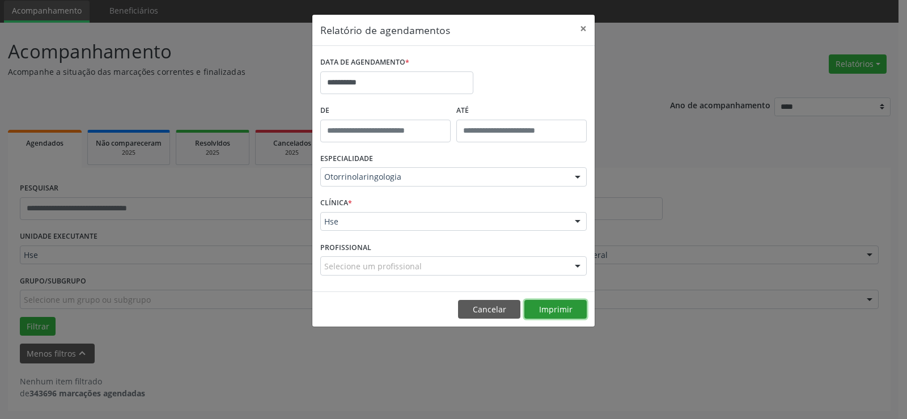
click at [543, 312] on button "Imprimir" at bounding box center [555, 309] width 62 height 19
click at [582, 32] on button "×" at bounding box center [583, 29] width 23 height 28
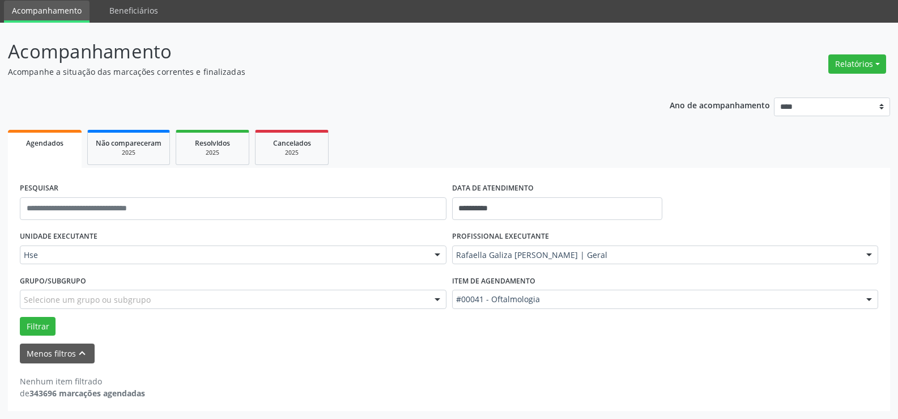
scroll to position [0, 0]
